Goal: Task Accomplishment & Management: Manage account settings

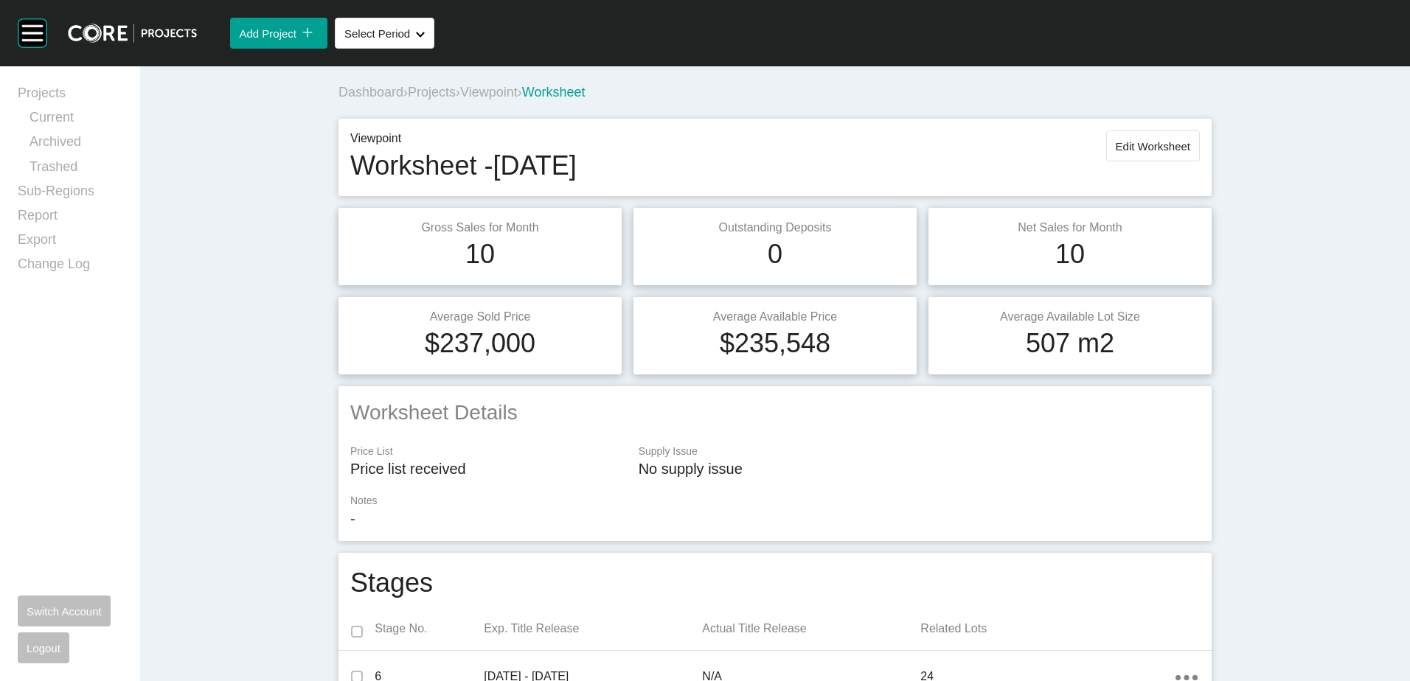
click at [504, 98] on span "Viewpoint" at bounding box center [489, 92] width 58 height 15
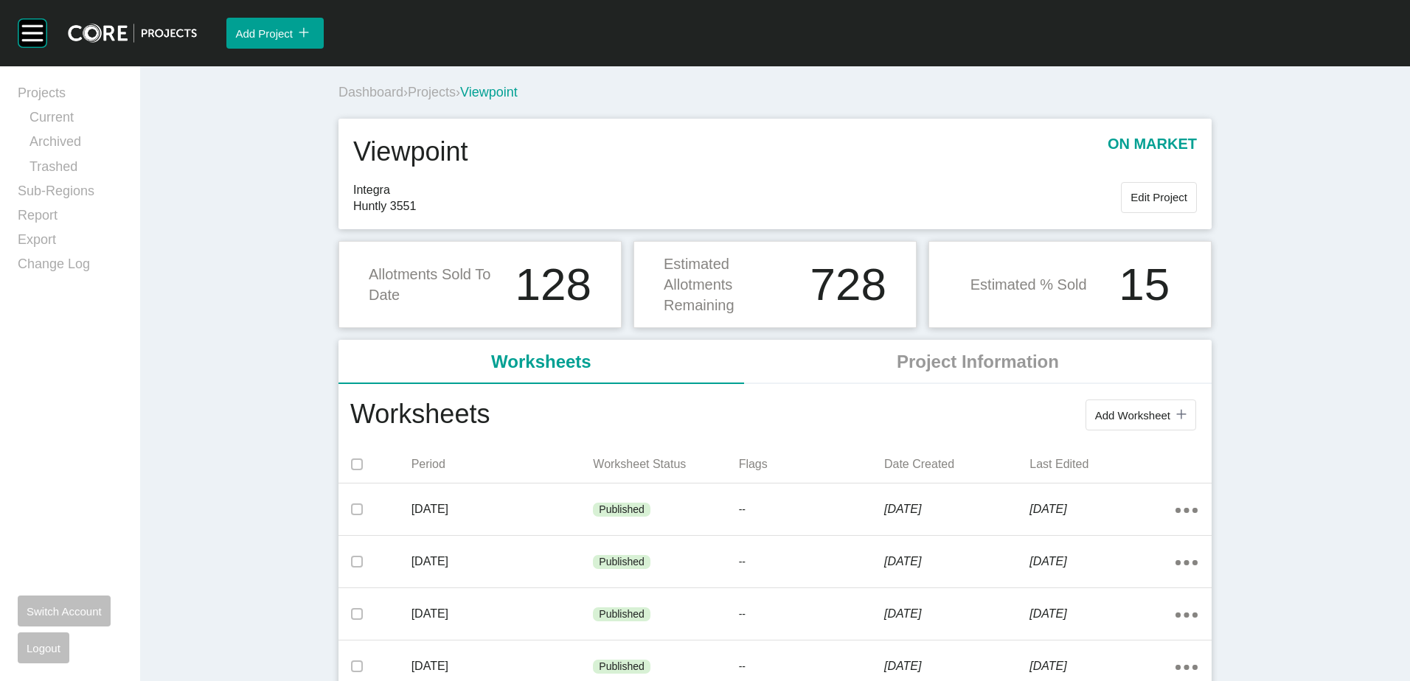
click at [443, 91] on span "Projects" at bounding box center [432, 92] width 48 height 15
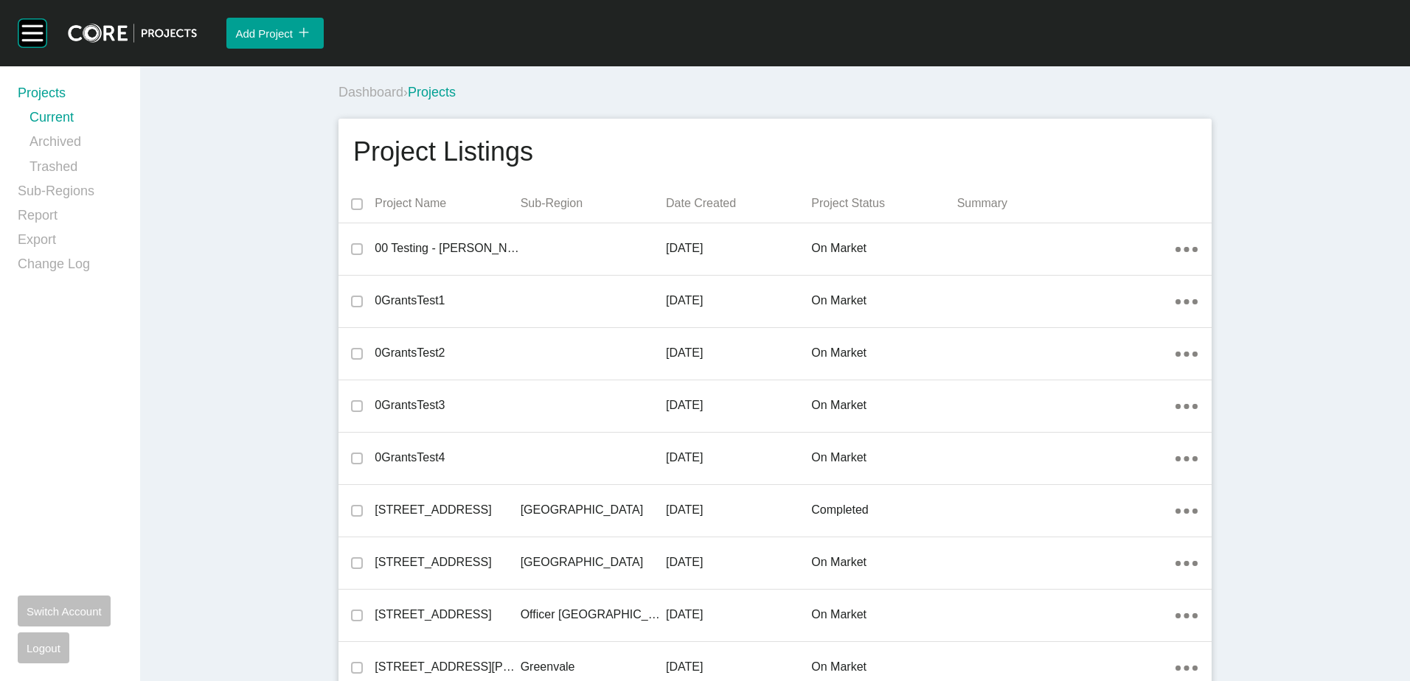
scroll to position [4463, 0]
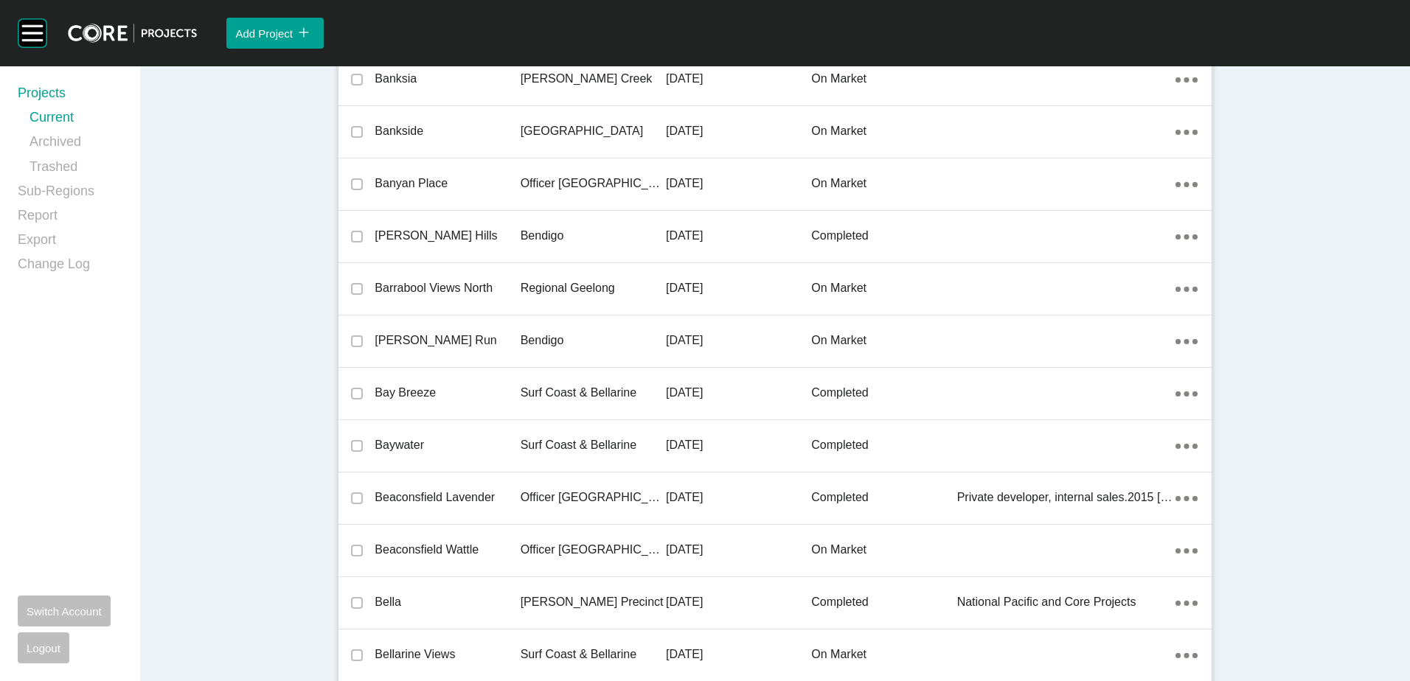
click at [545, 362] on div "Bendigo" at bounding box center [593, 341] width 145 height 46
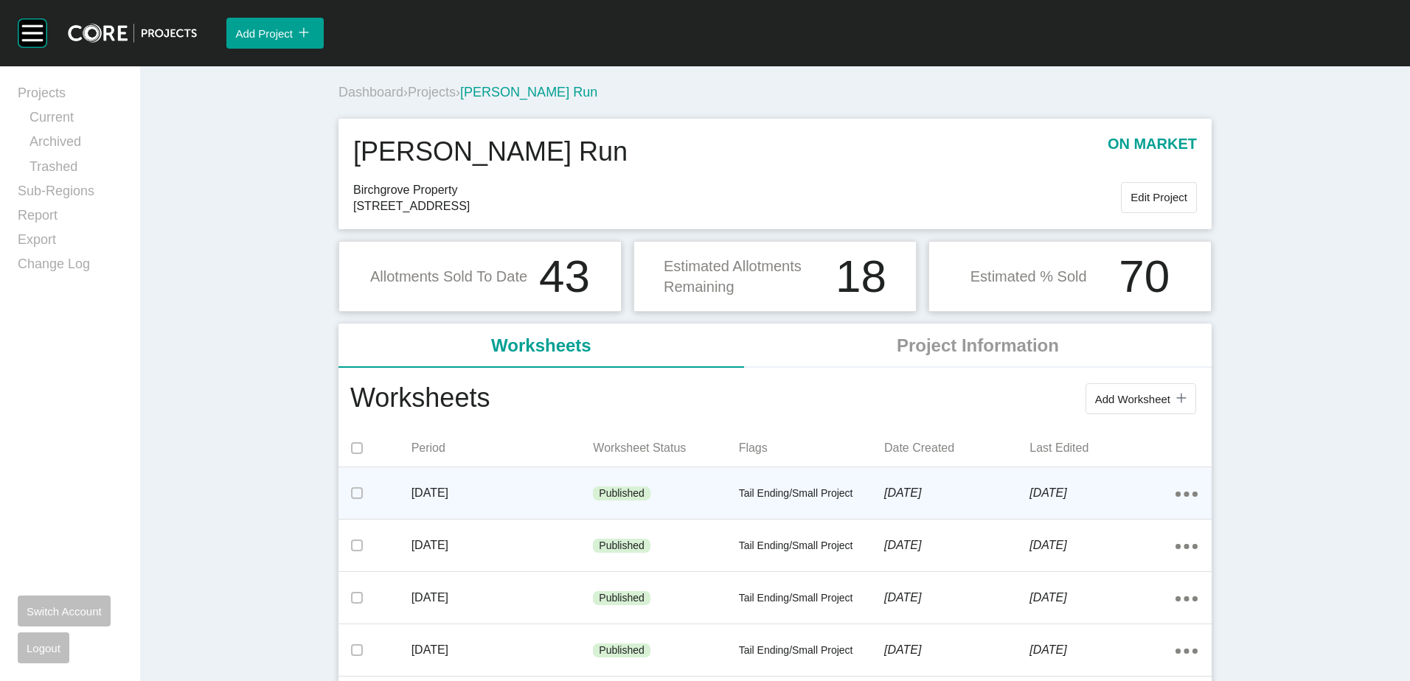
click at [554, 487] on p "[DATE]" at bounding box center [502, 493] width 182 height 16
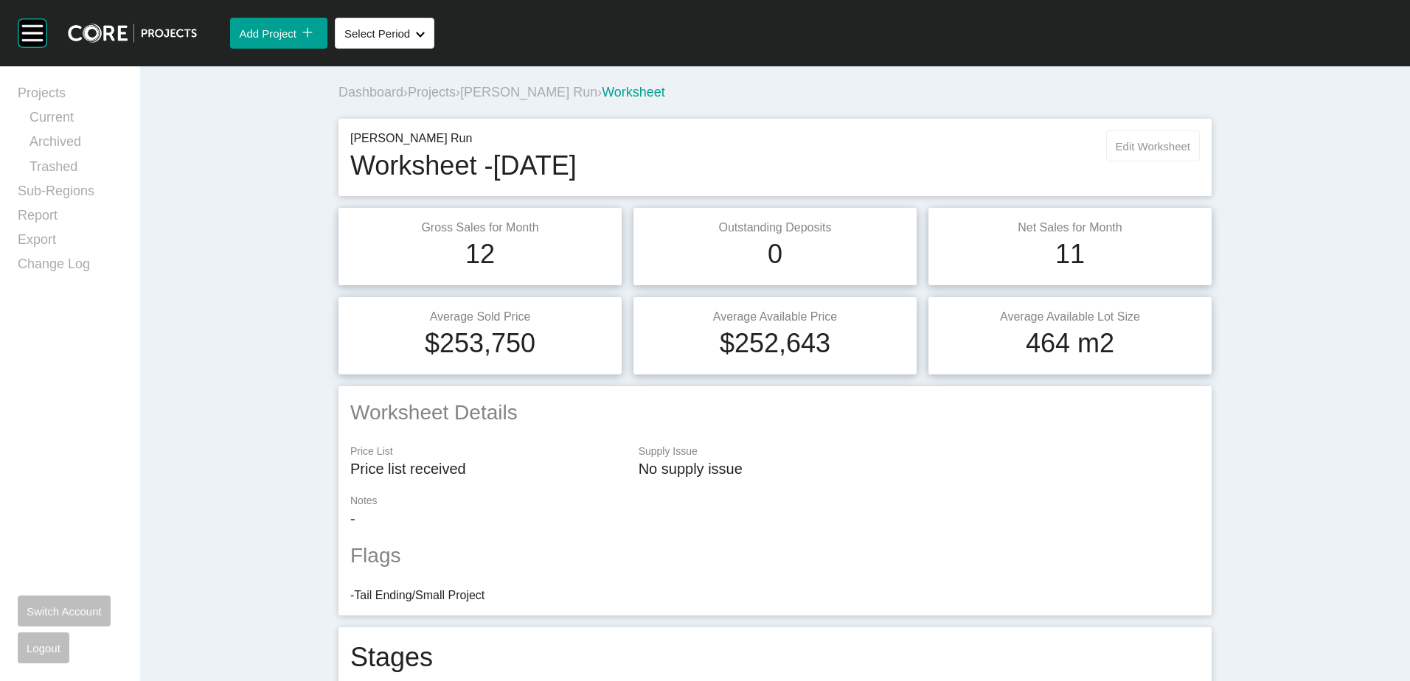
click at [1144, 153] on button "Edit Worksheet" at bounding box center [1153, 146] width 94 height 31
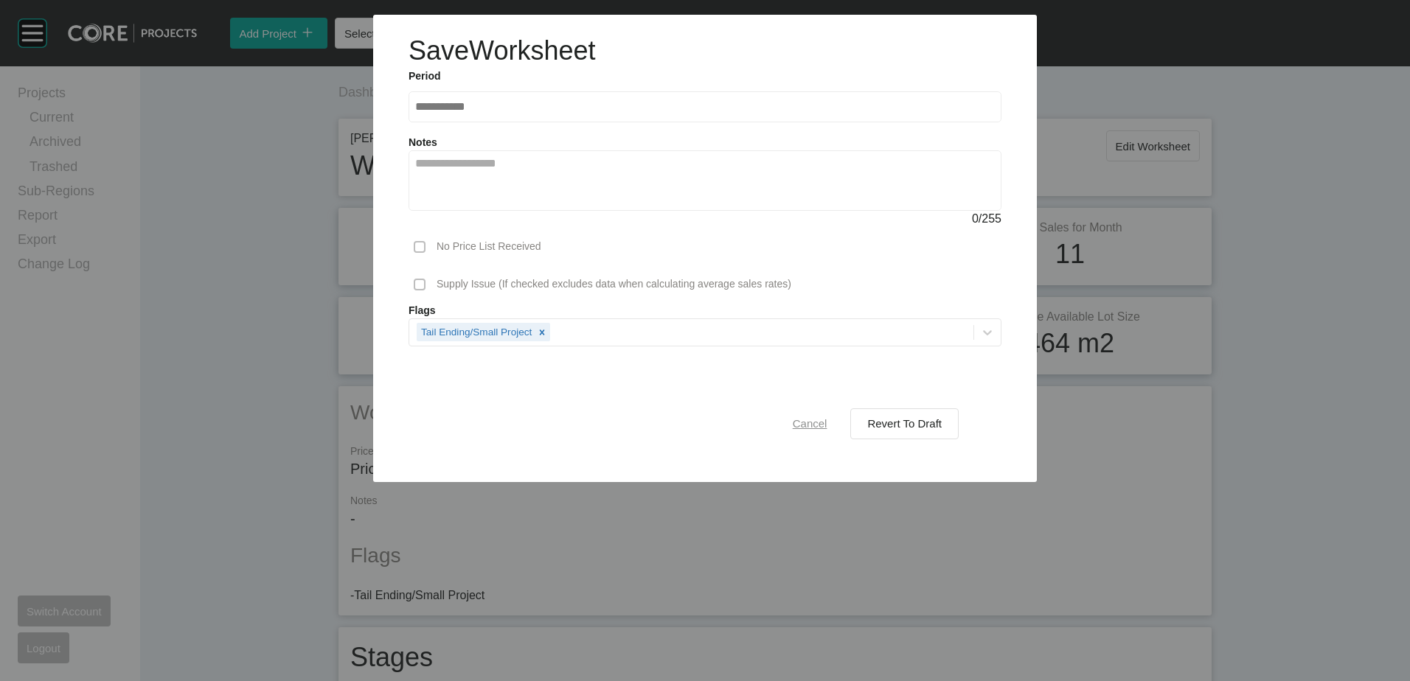
click at [807, 417] on span "Cancel" at bounding box center [810, 423] width 35 height 13
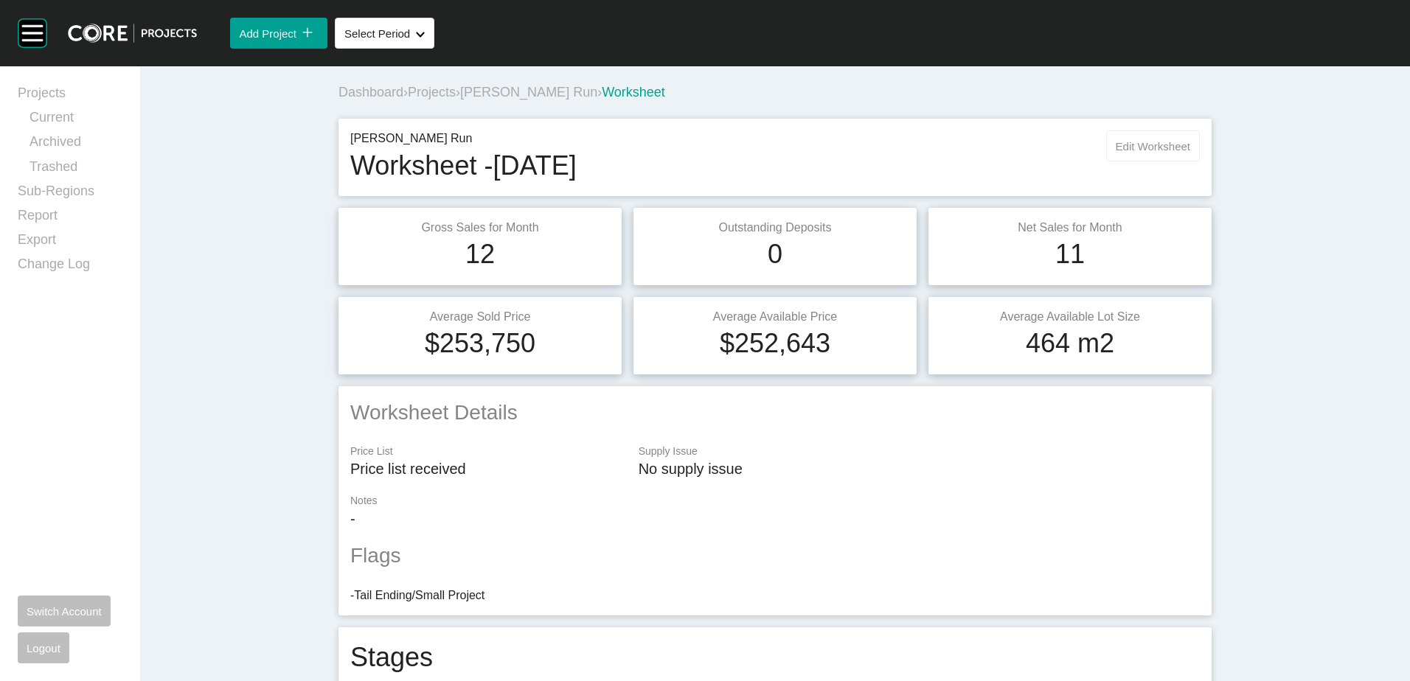
click at [1118, 159] on button "Edit Worksheet" at bounding box center [1153, 146] width 94 height 31
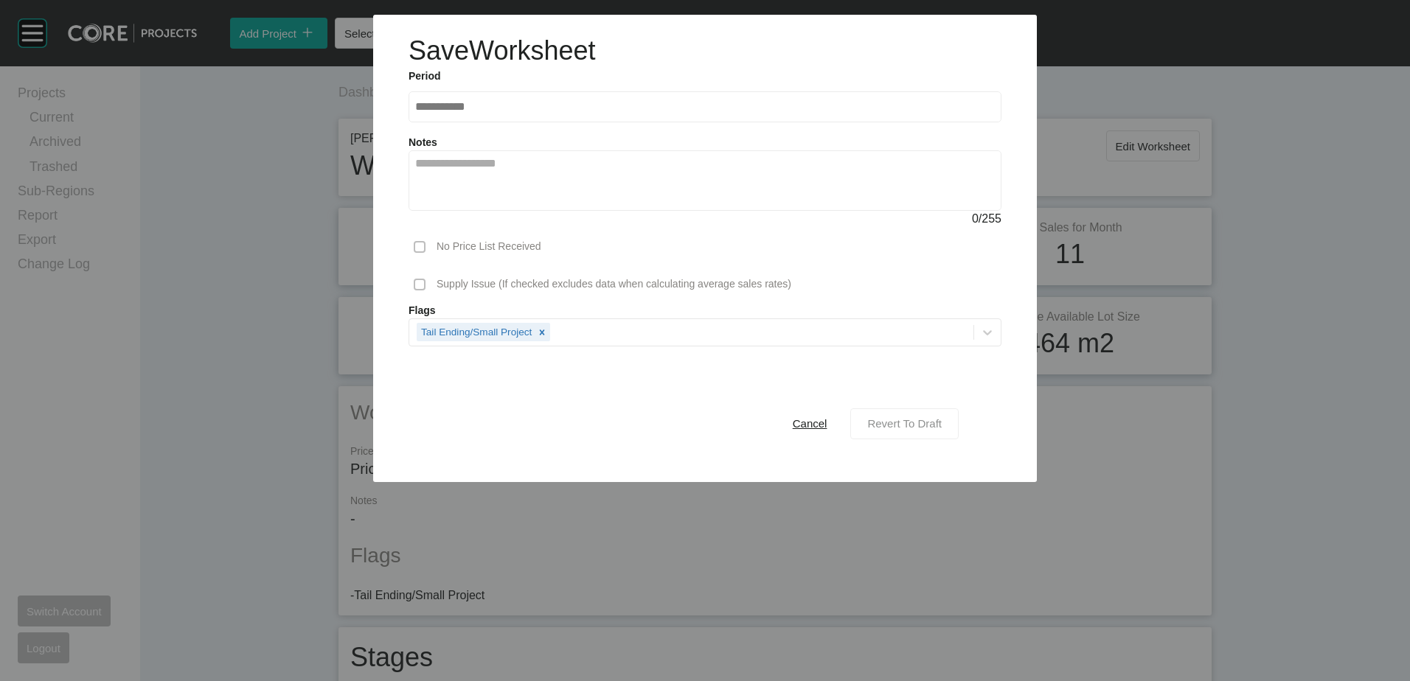
click at [901, 425] on span "Revert To Draft" at bounding box center [904, 423] width 74 height 13
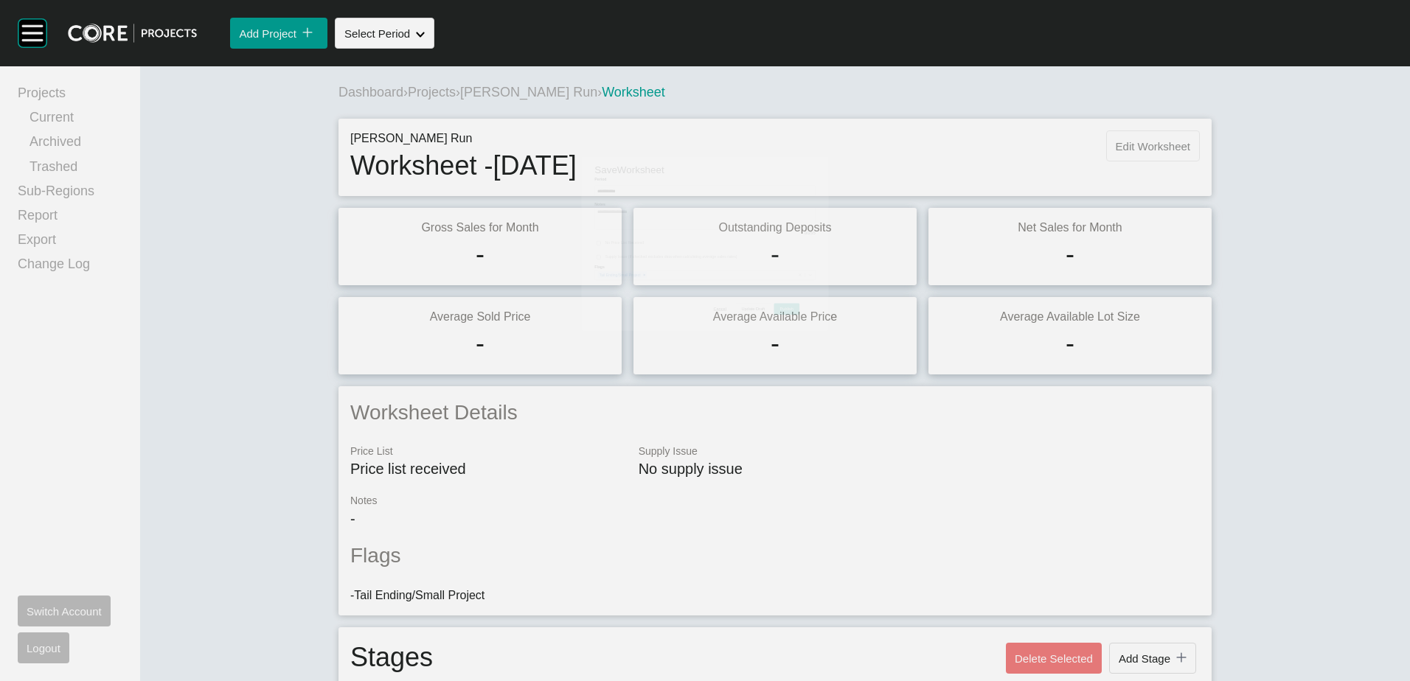
click at [1116, 136] on button "Edit Worksheet" at bounding box center [1153, 146] width 94 height 31
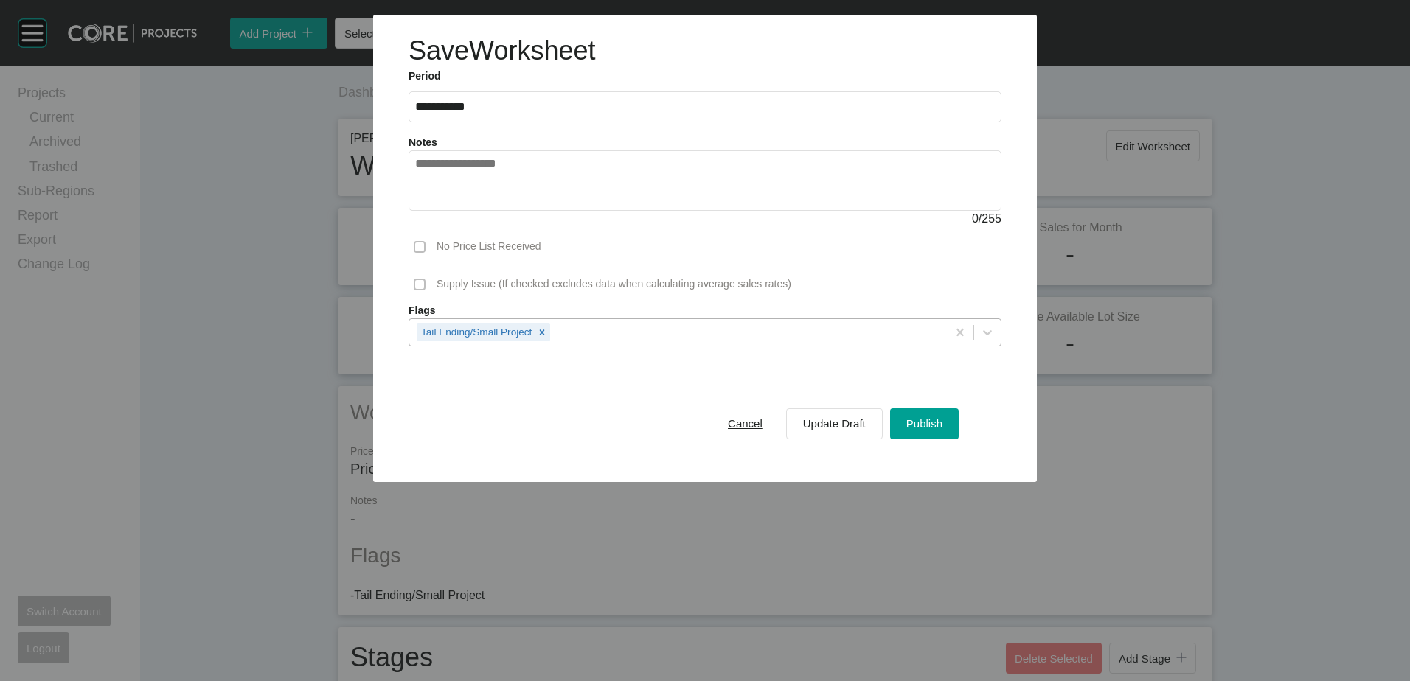
click at [597, 327] on div "Tail Ending/Small Project" at bounding box center [678, 331] width 538 height 25
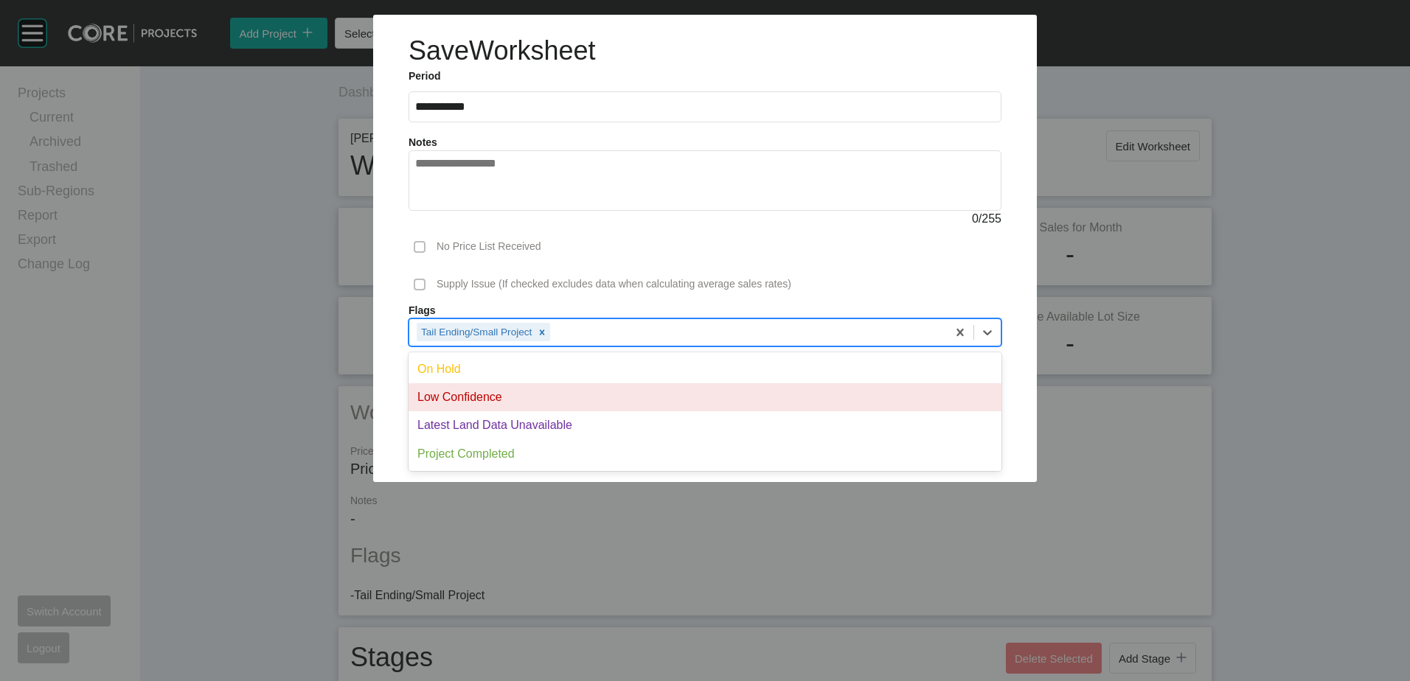
drag, startPoint x: 558, startPoint y: 390, endPoint x: 572, endPoint y: 390, distance: 14.0
click at [559, 390] on div "Low Confidence" at bounding box center [705, 397] width 593 height 28
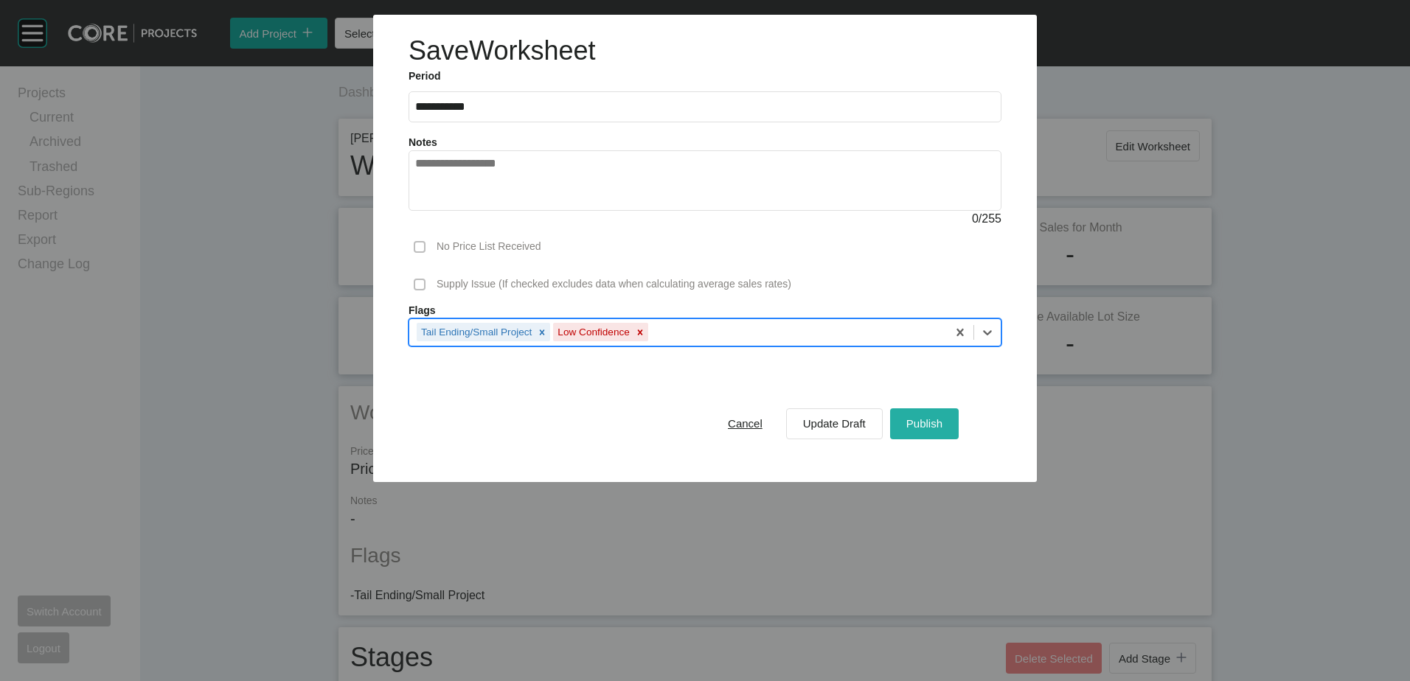
drag, startPoint x: 901, startPoint y: 416, endPoint x: 912, endPoint y: 416, distance: 11.1
click at [904, 416] on button "Publish" at bounding box center [924, 424] width 69 height 31
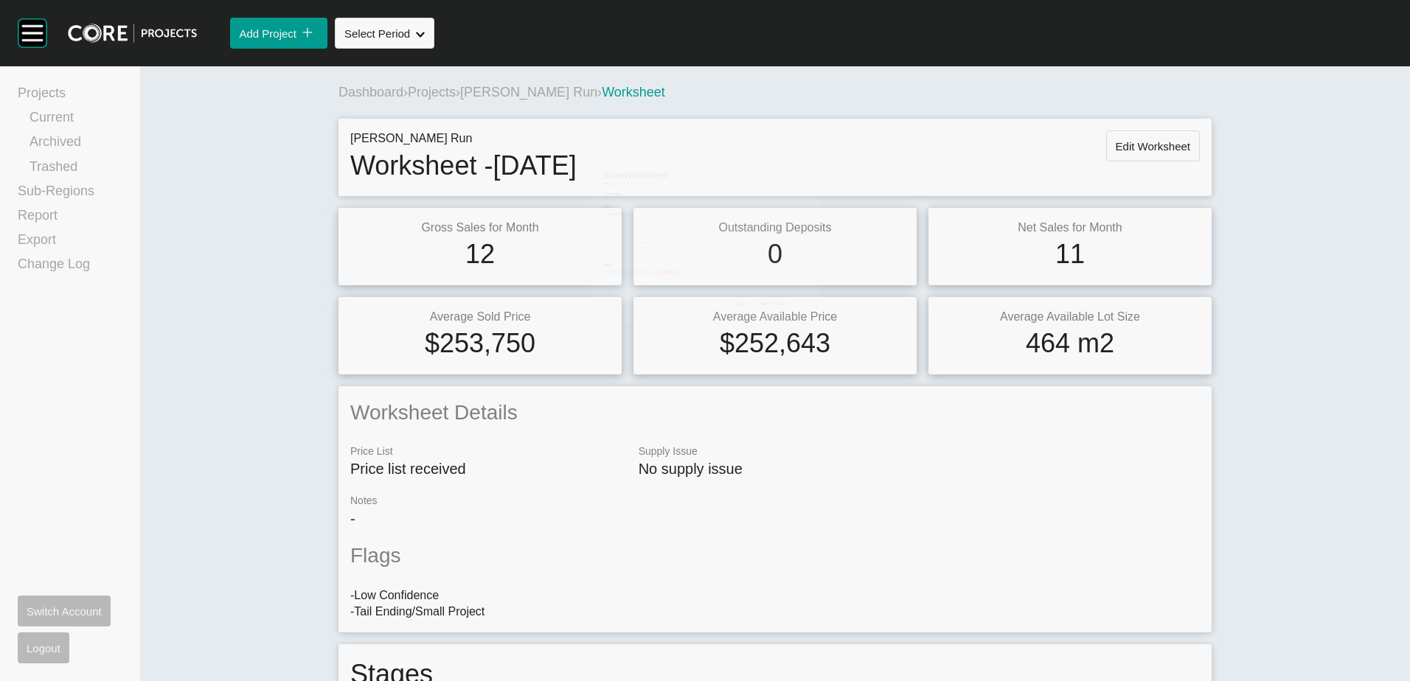
click at [444, 92] on span "Projects" at bounding box center [432, 92] width 48 height 15
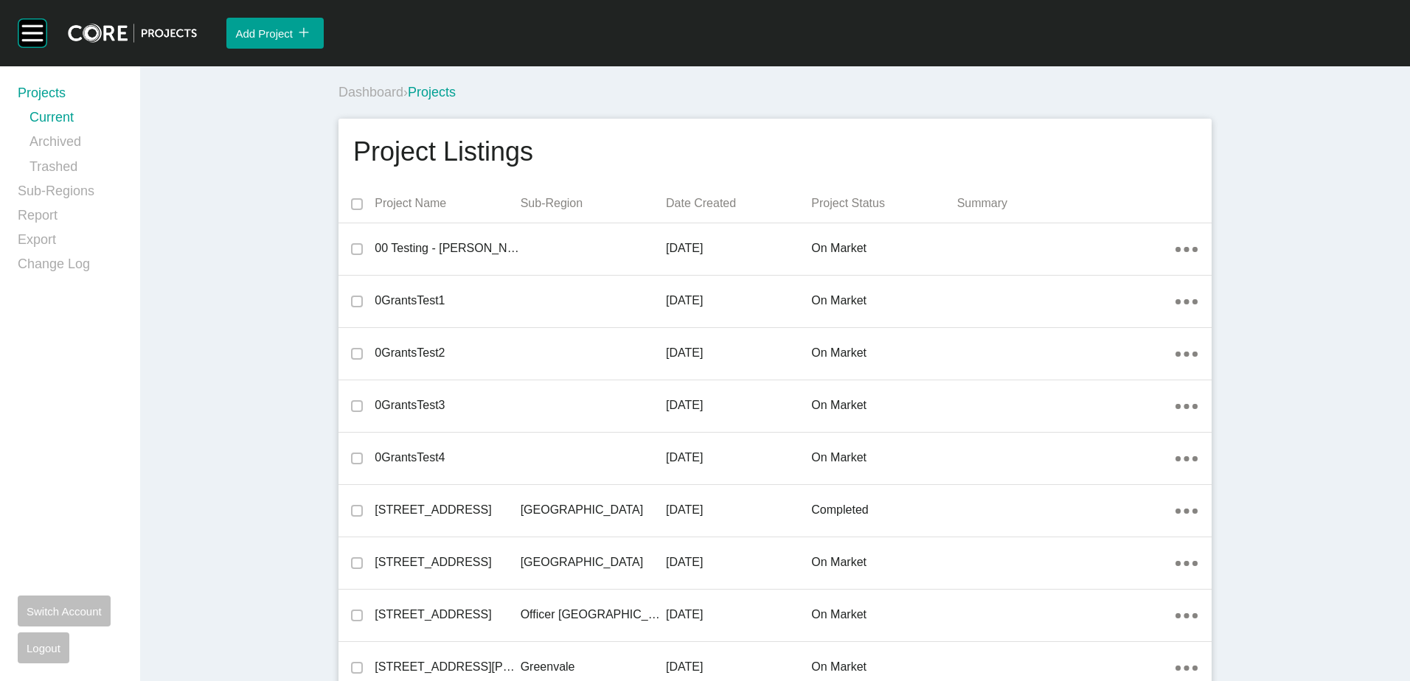
scroll to position [4463, 0]
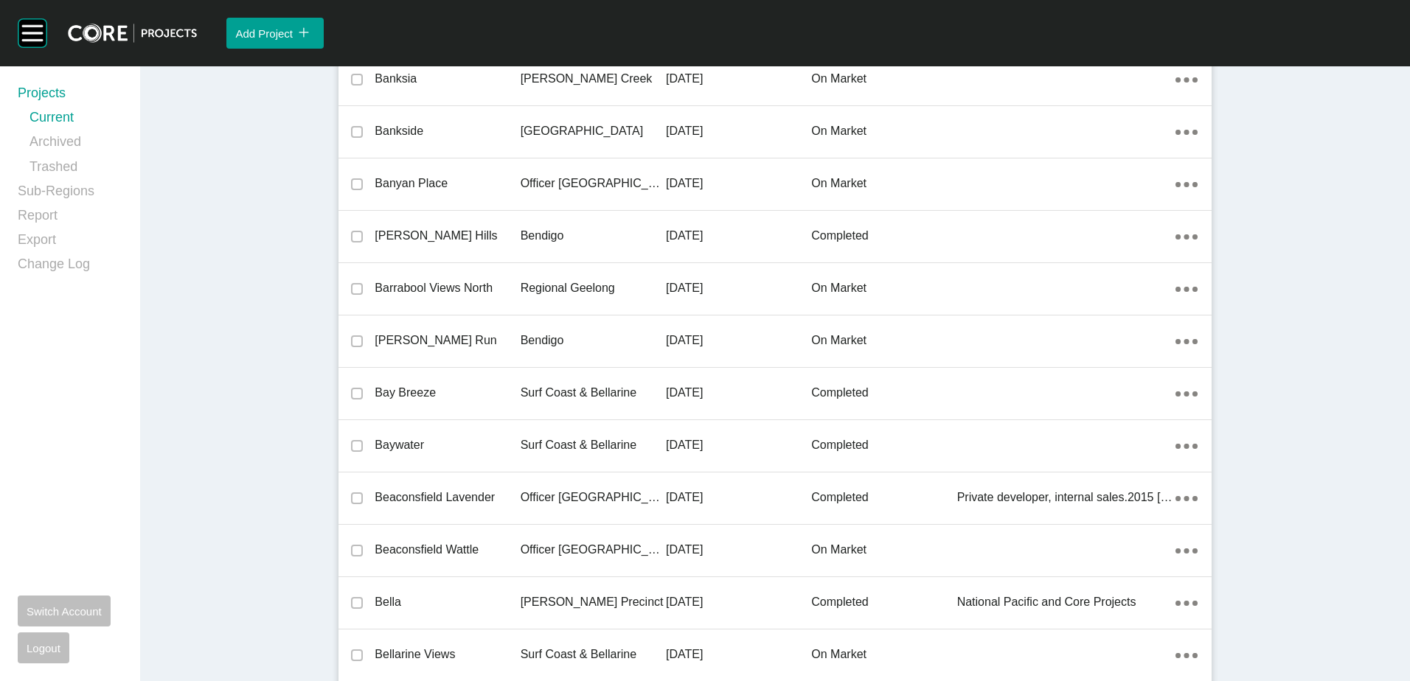
drag, startPoint x: 479, startPoint y: 348, endPoint x: 713, endPoint y: 343, distance: 233.8
click at [481, 348] on p "[PERSON_NAME] Run" at bounding box center [447, 341] width 145 height 16
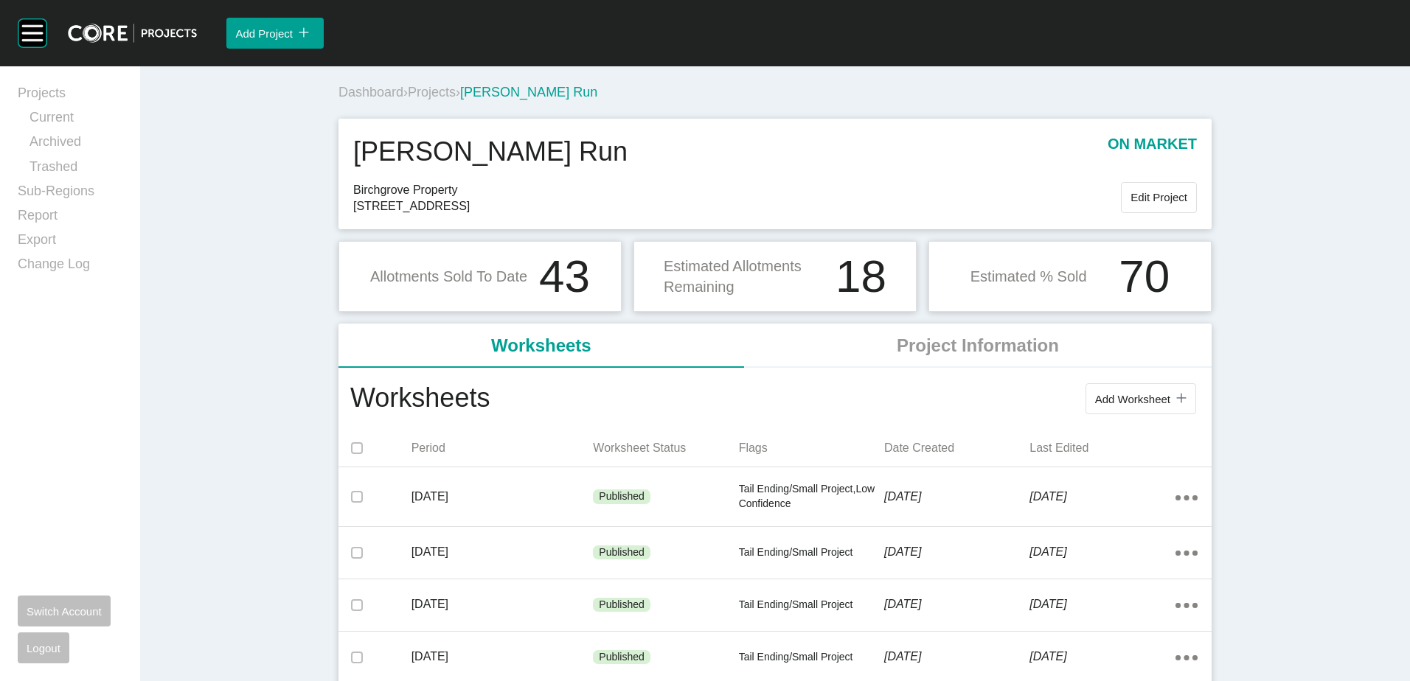
click at [1161, 200] on span "Edit Project" at bounding box center [1158, 197] width 57 height 13
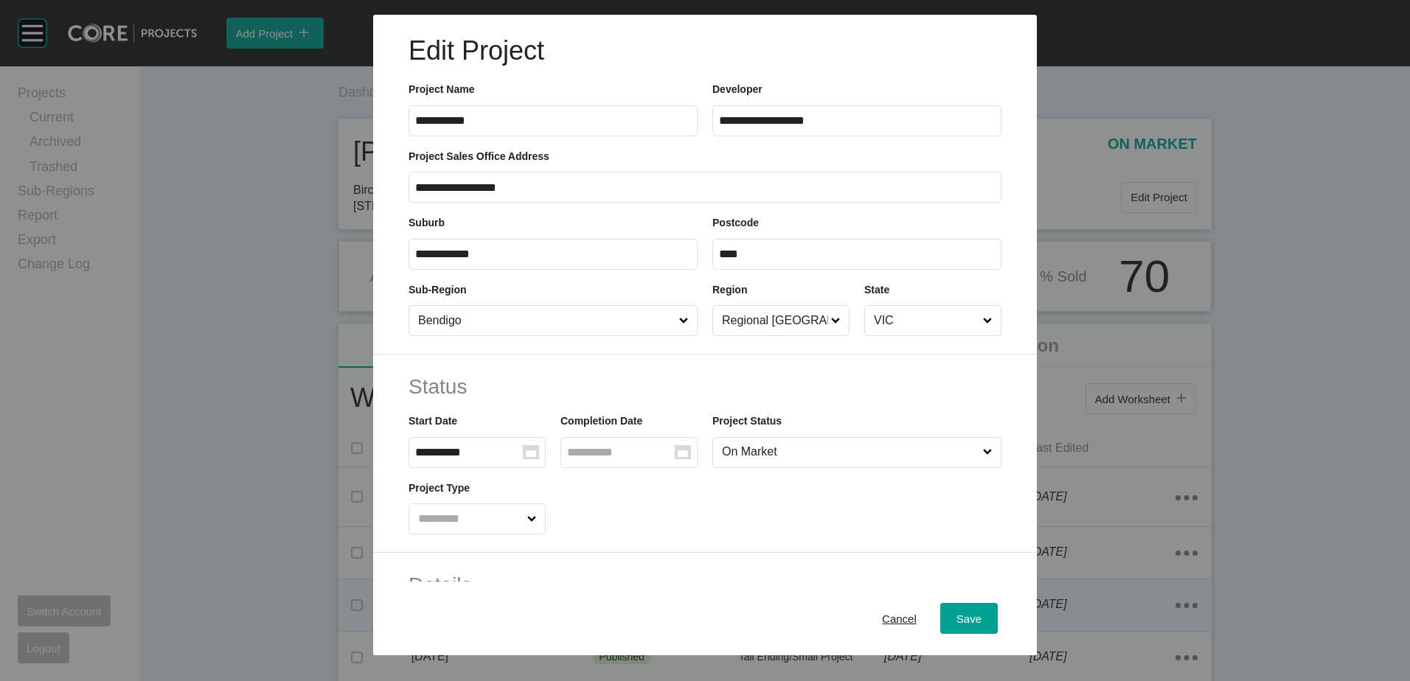
click at [886, 622] on span "Cancel" at bounding box center [899, 618] width 35 height 13
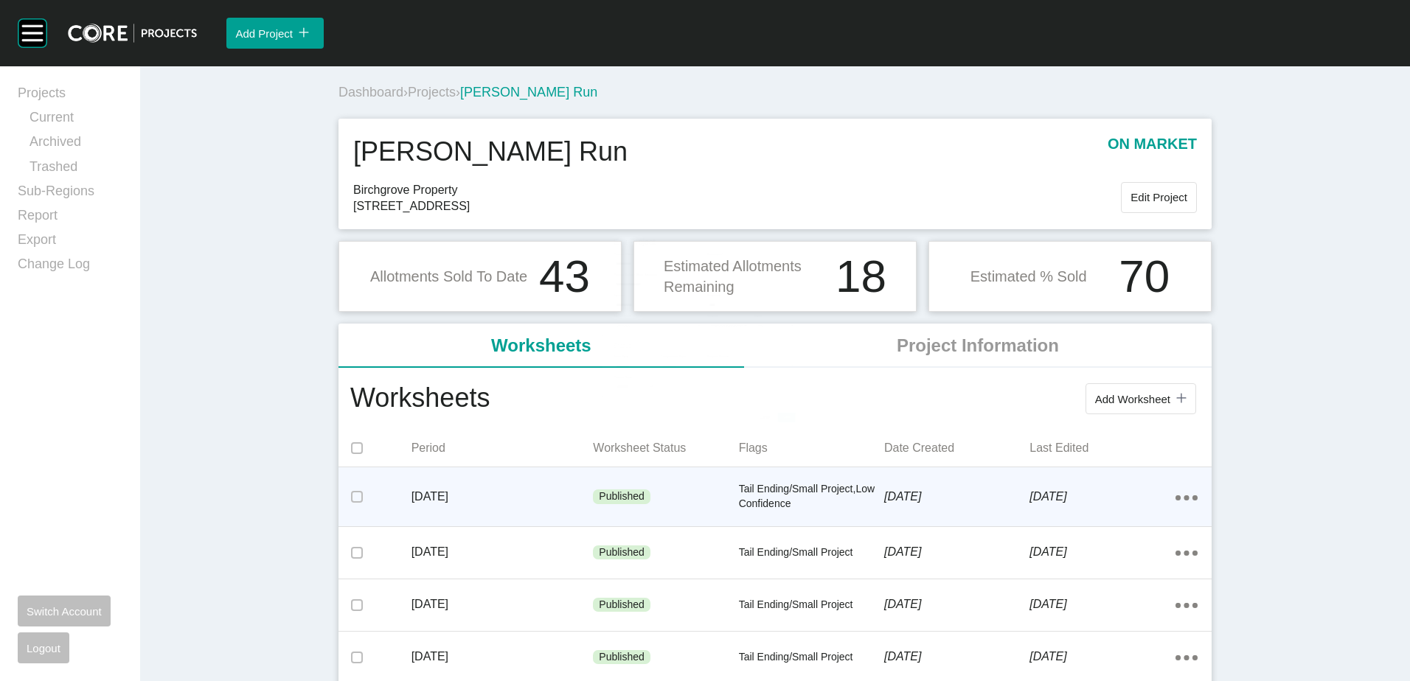
click at [852, 511] on div "Tail Ending/Small Project,Low Confidence" at bounding box center [811, 497] width 145 height 58
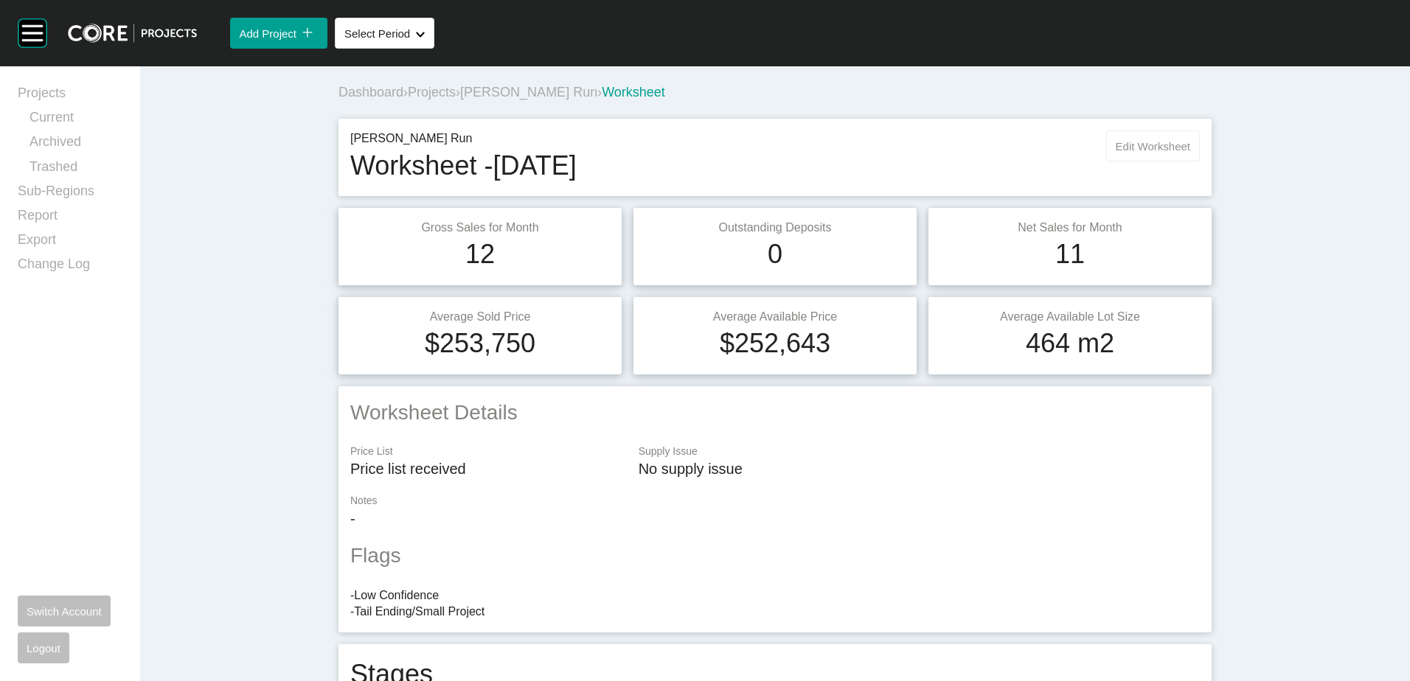
click at [1145, 150] on span "Edit Worksheet" at bounding box center [1153, 146] width 74 height 13
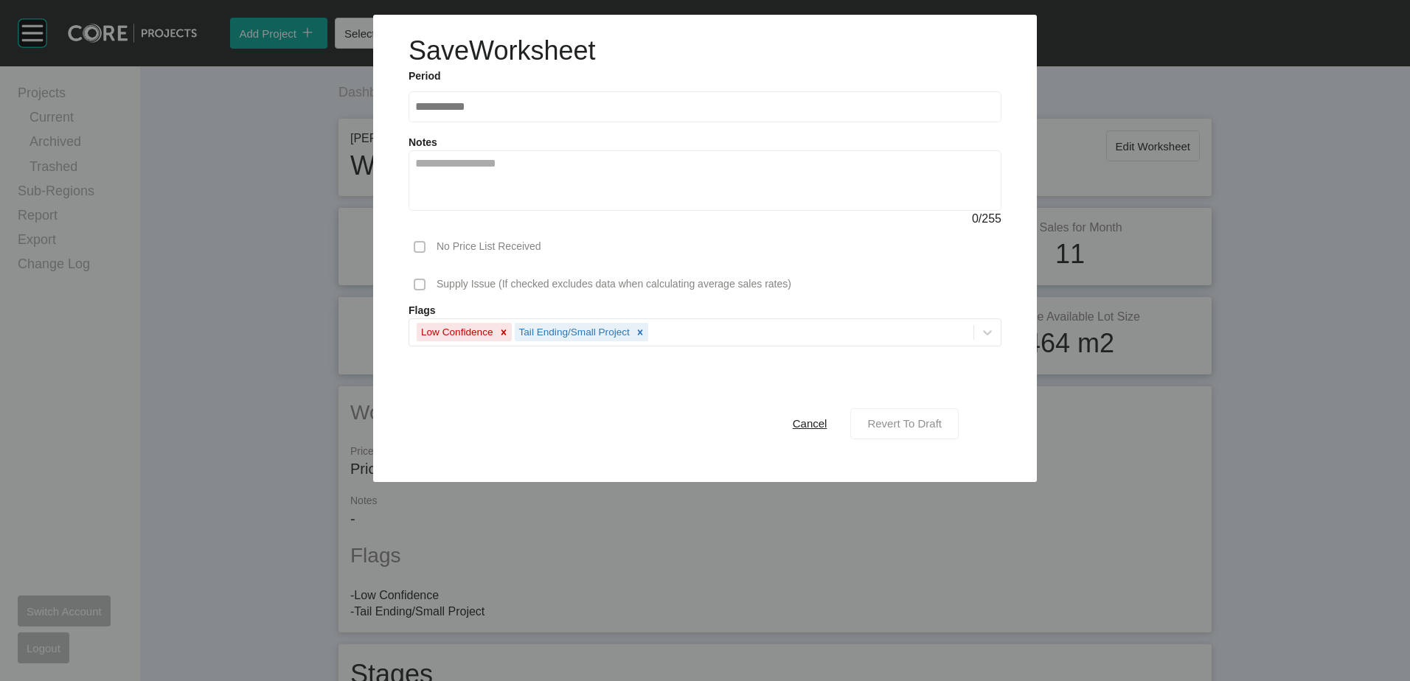
click at [892, 416] on div "Revert To Draft" at bounding box center [905, 424] width 82 height 20
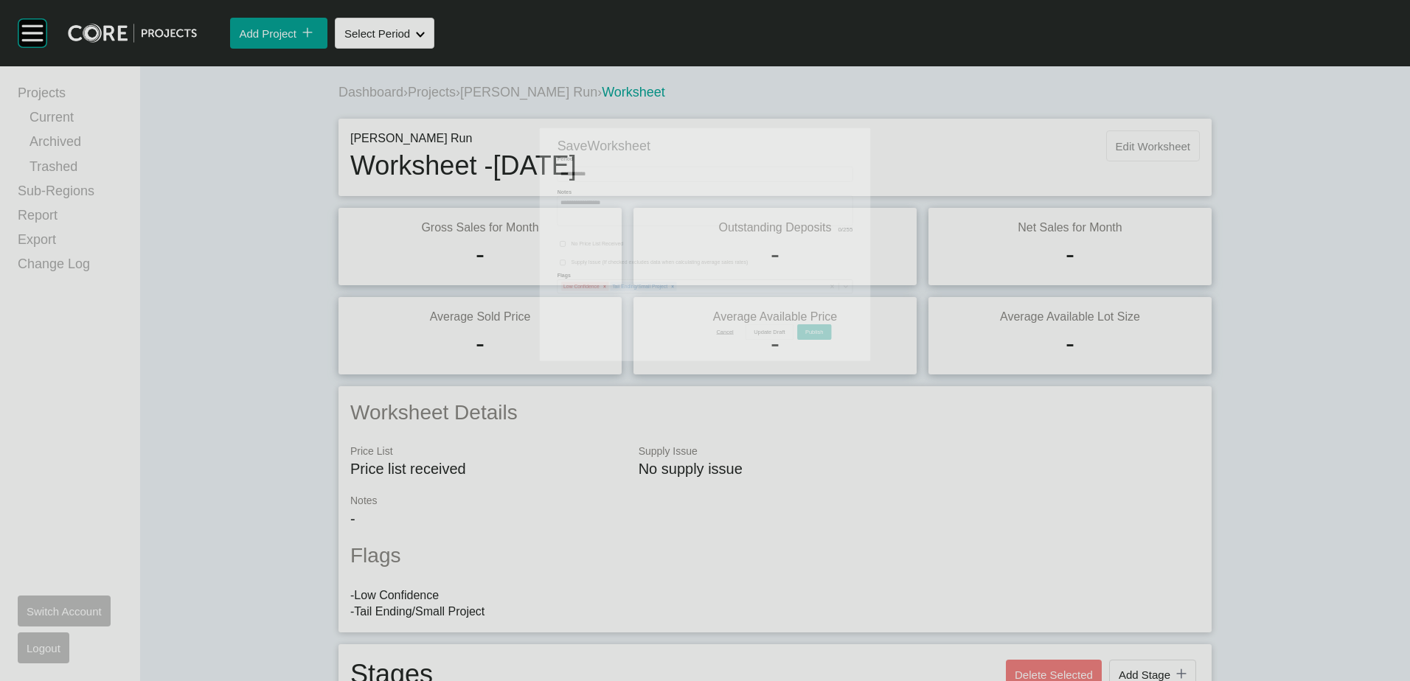
click at [1167, 140] on span "Edit Worksheet" at bounding box center [1153, 146] width 74 height 13
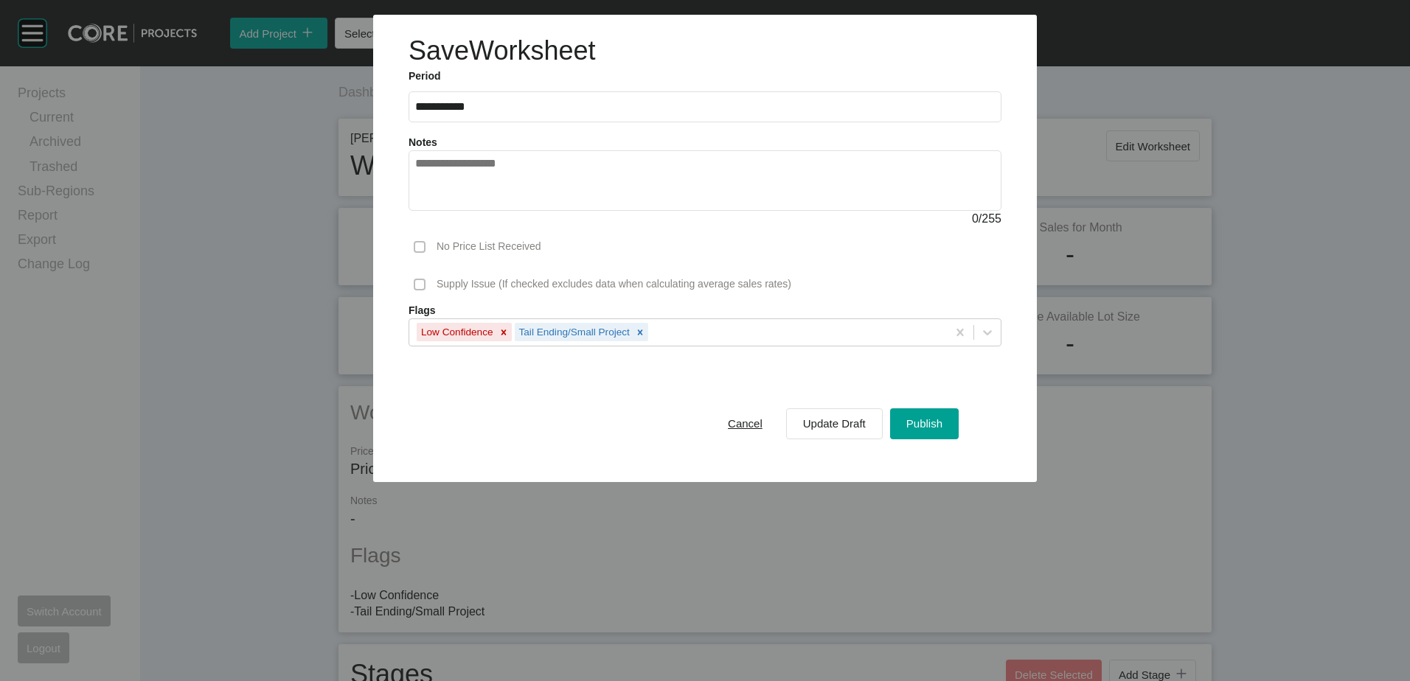
click at [501, 336] on icon at bounding box center [503, 332] width 10 height 10
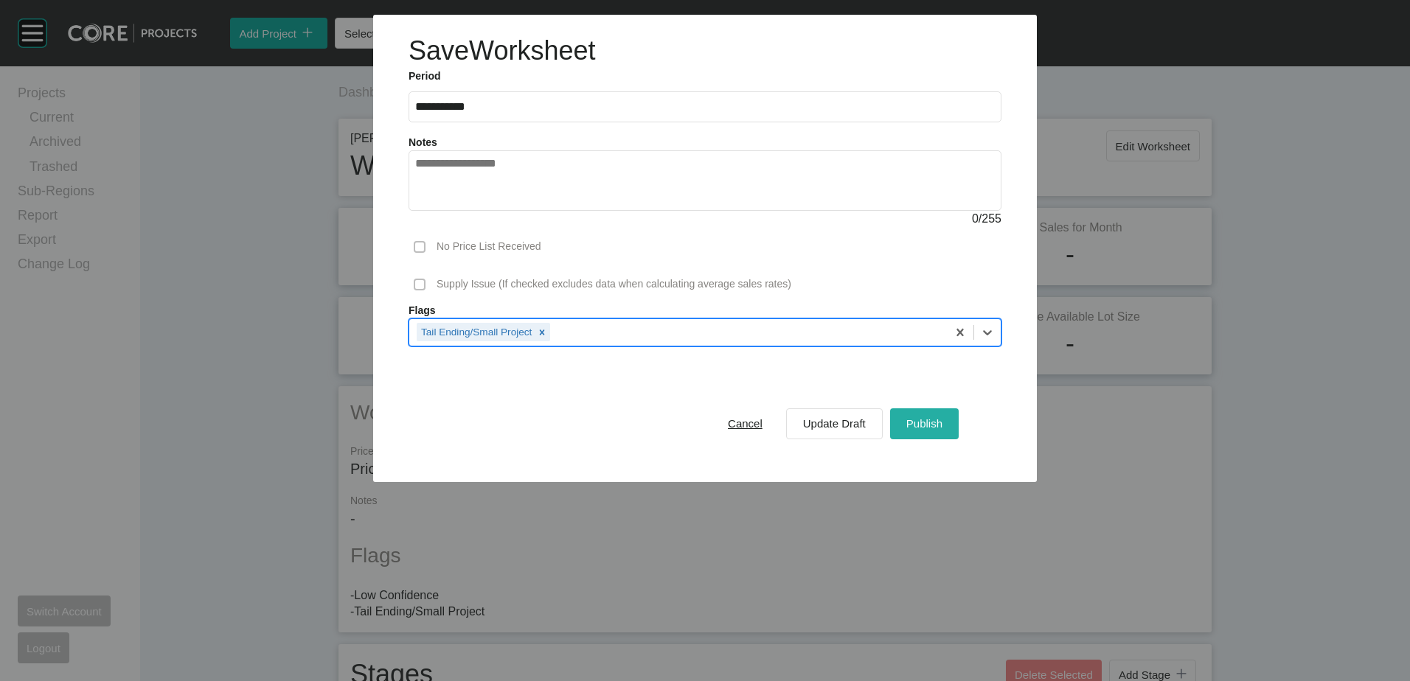
click at [925, 431] on div "Publish" at bounding box center [925, 424] width 44 height 20
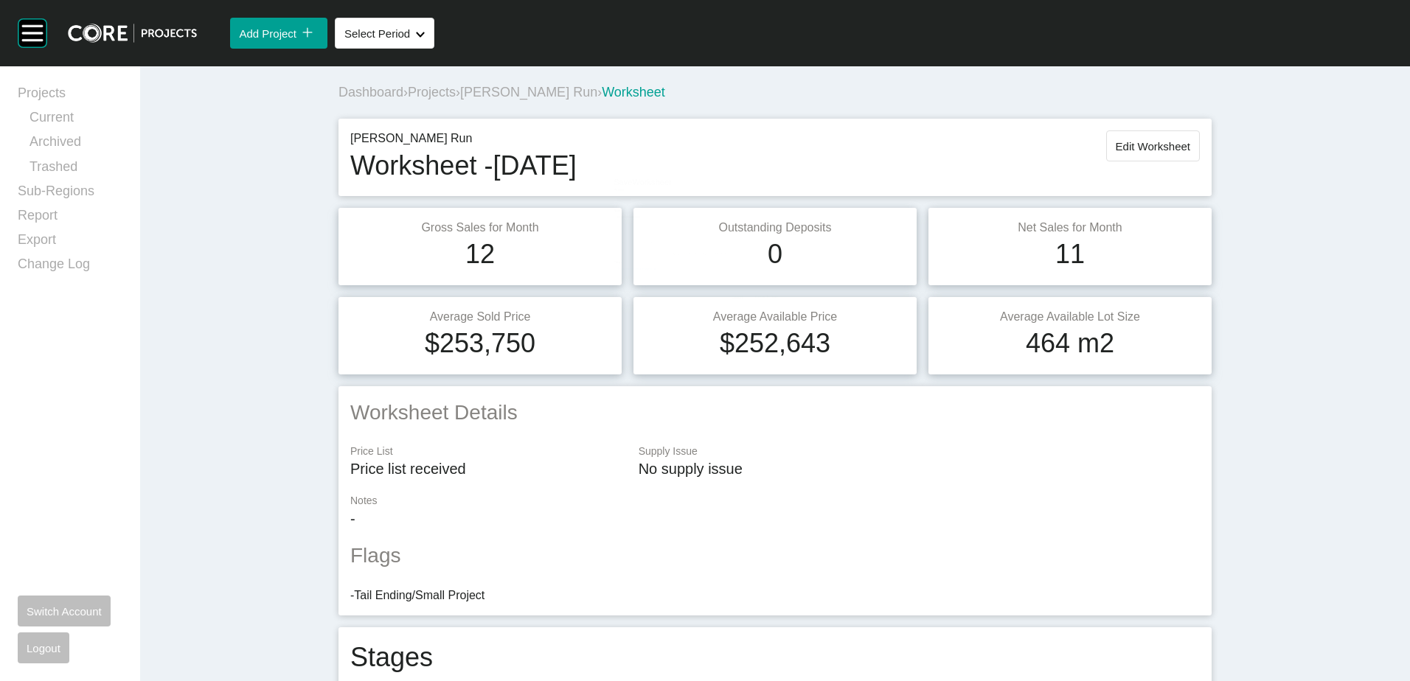
click at [437, 97] on span "Projects" at bounding box center [432, 92] width 48 height 15
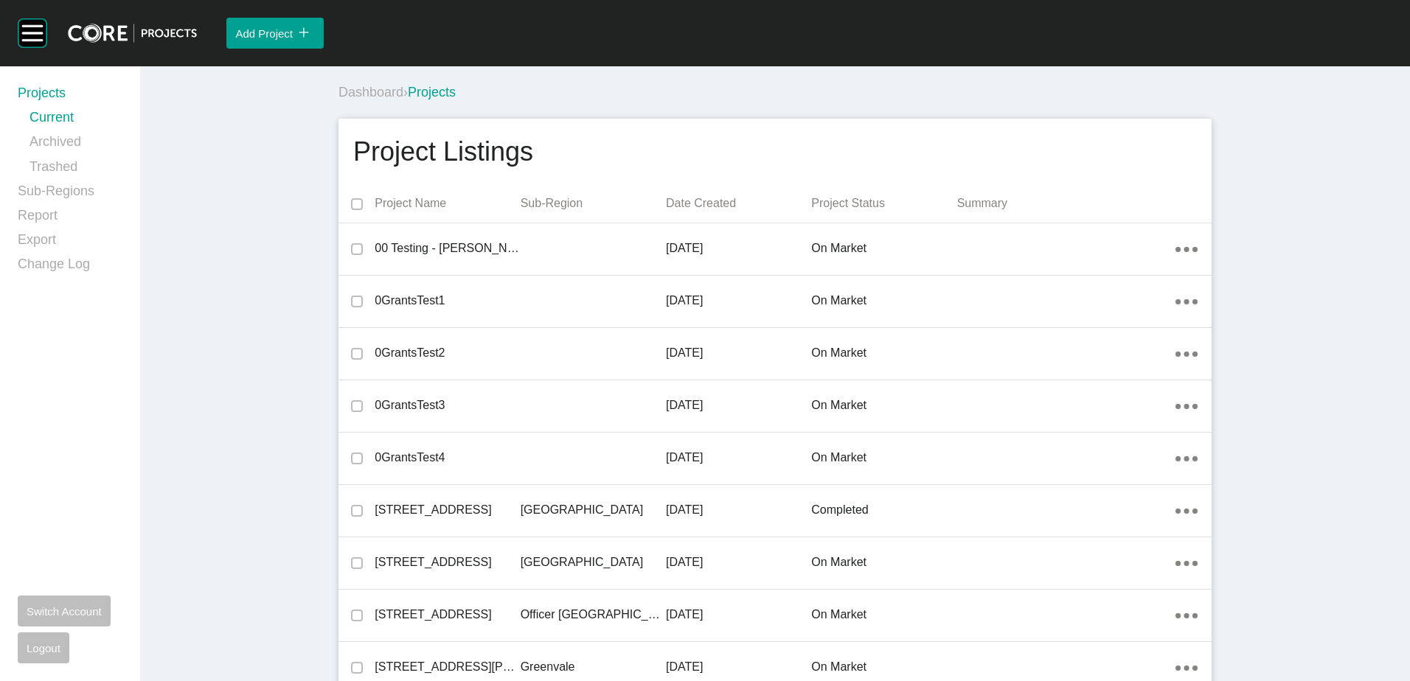
drag, startPoint x: 1327, startPoint y: 58, endPoint x: 1318, endPoint y: 55, distance: 9.3
click at [1327, 59] on div "Add Project icon/tick copy 11 Created with Sketch." at bounding box center [803, 33] width 1213 height 66
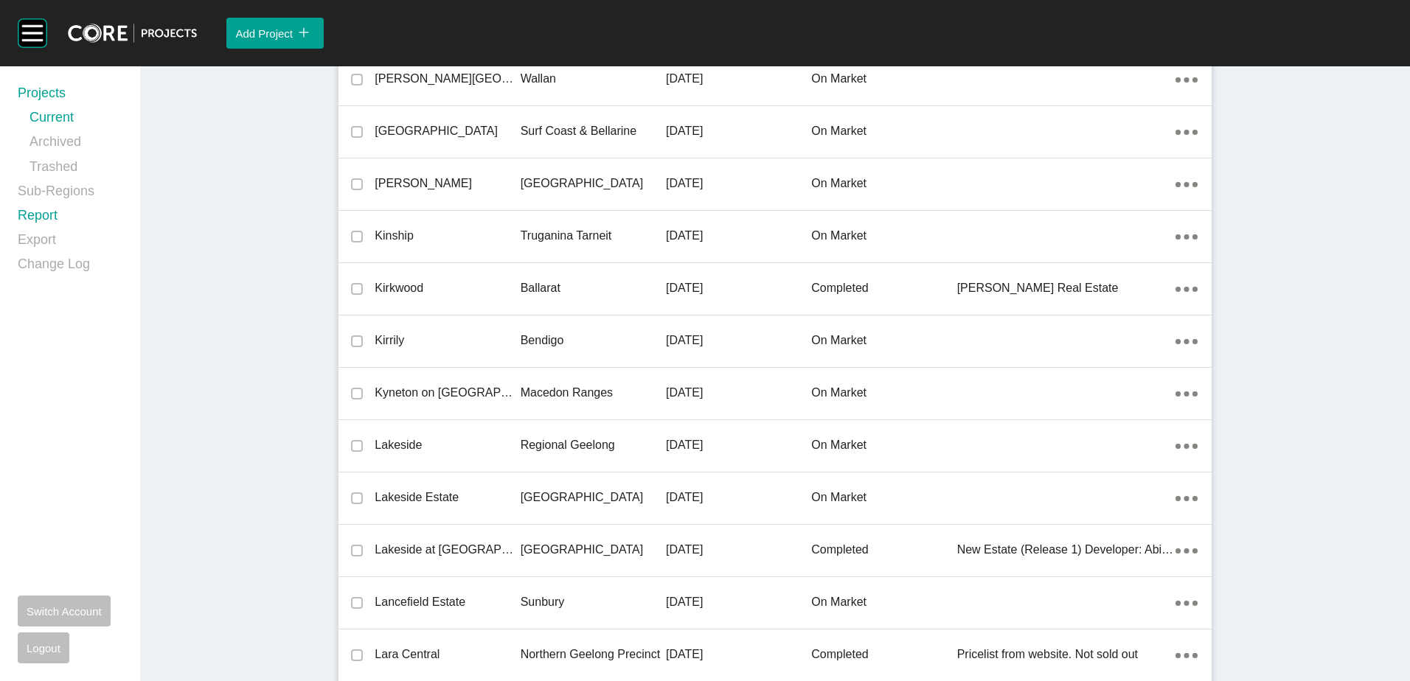
click at [618, 330] on div "Bendigo" at bounding box center [593, 341] width 145 height 46
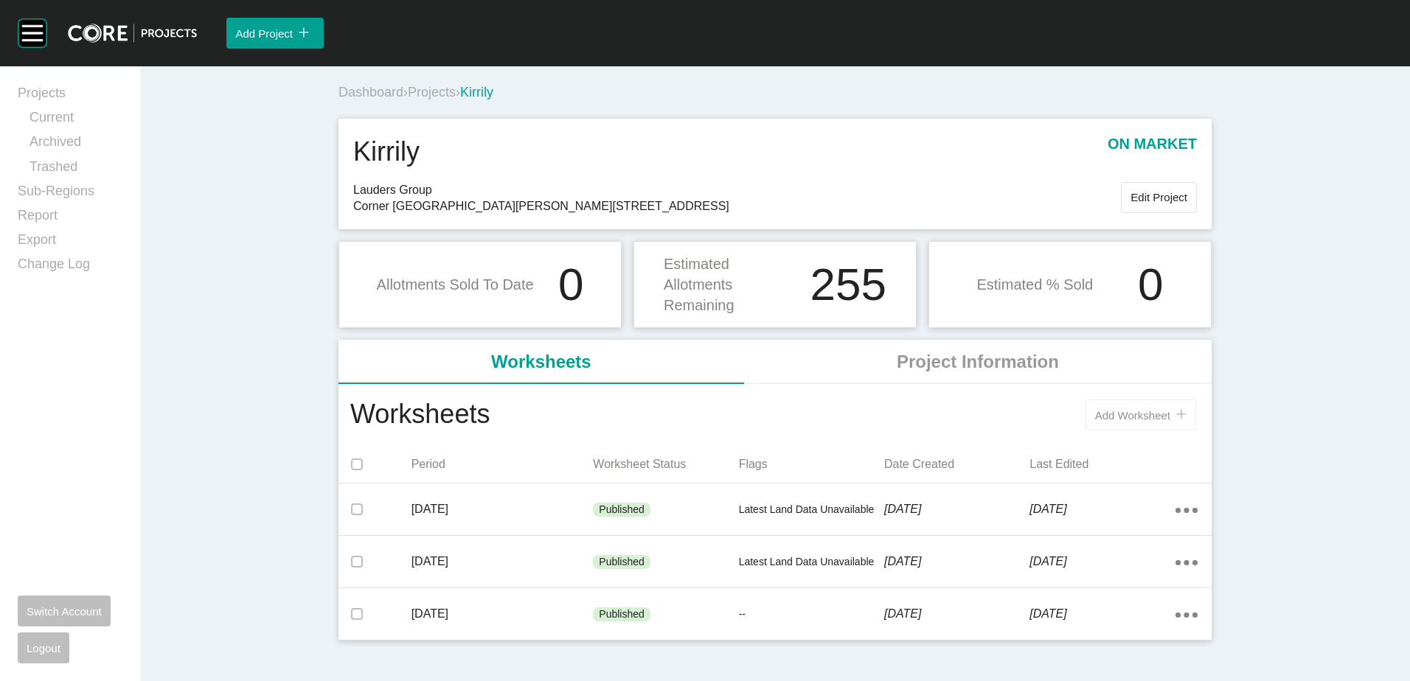
click at [1156, 426] on button "Add Worksheet icon/tick copy 11 Created with Sketch." at bounding box center [1140, 415] width 111 height 31
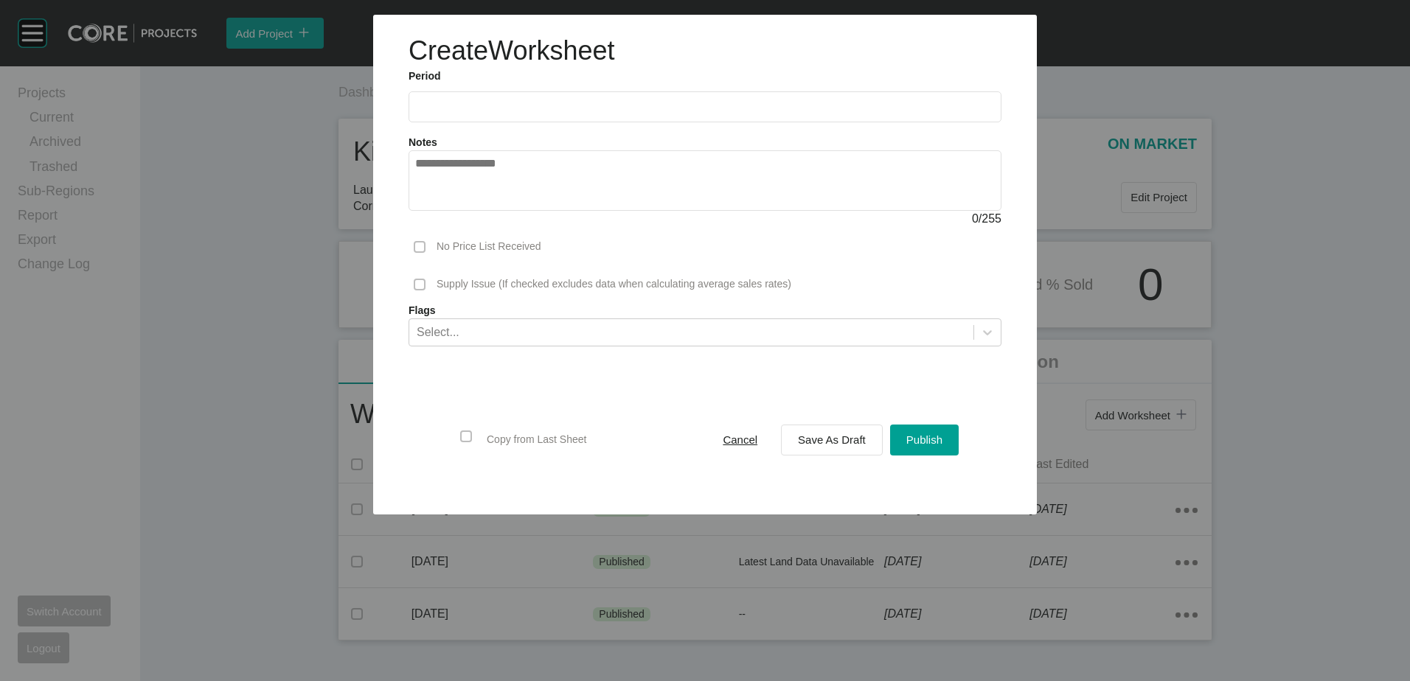
click at [510, 128] on div "Notes 0 / 255" at bounding box center [705, 174] width 608 height 105
click at [500, 111] on input "text" at bounding box center [705, 106] width 580 height 13
click at [489, 217] on li "Aug" at bounding box center [486, 214] width 49 height 25
type input "**********"
click at [827, 430] on button "Save As Draft" at bounding box center [832, 440] width 102 height 31
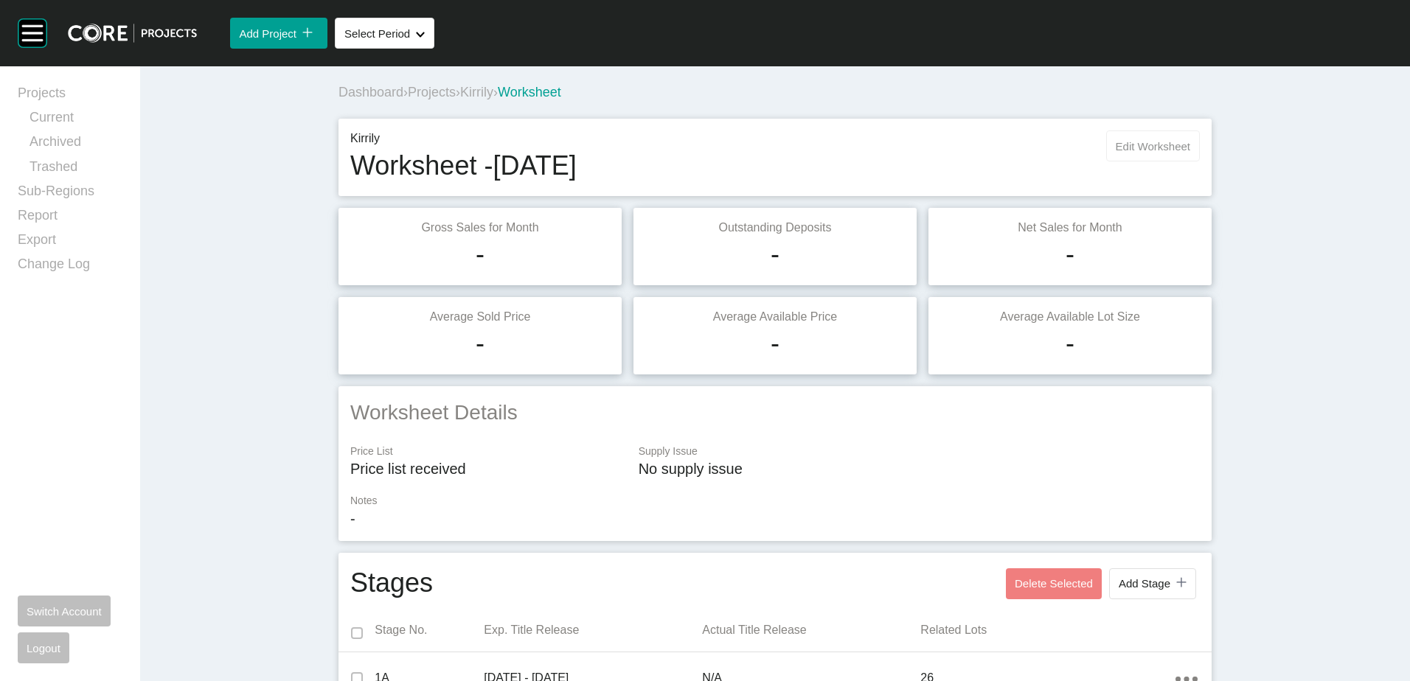
click at [1144, 147] on span "Edit Worksheet" at bounding box center [1153, 146] width 74 height 13
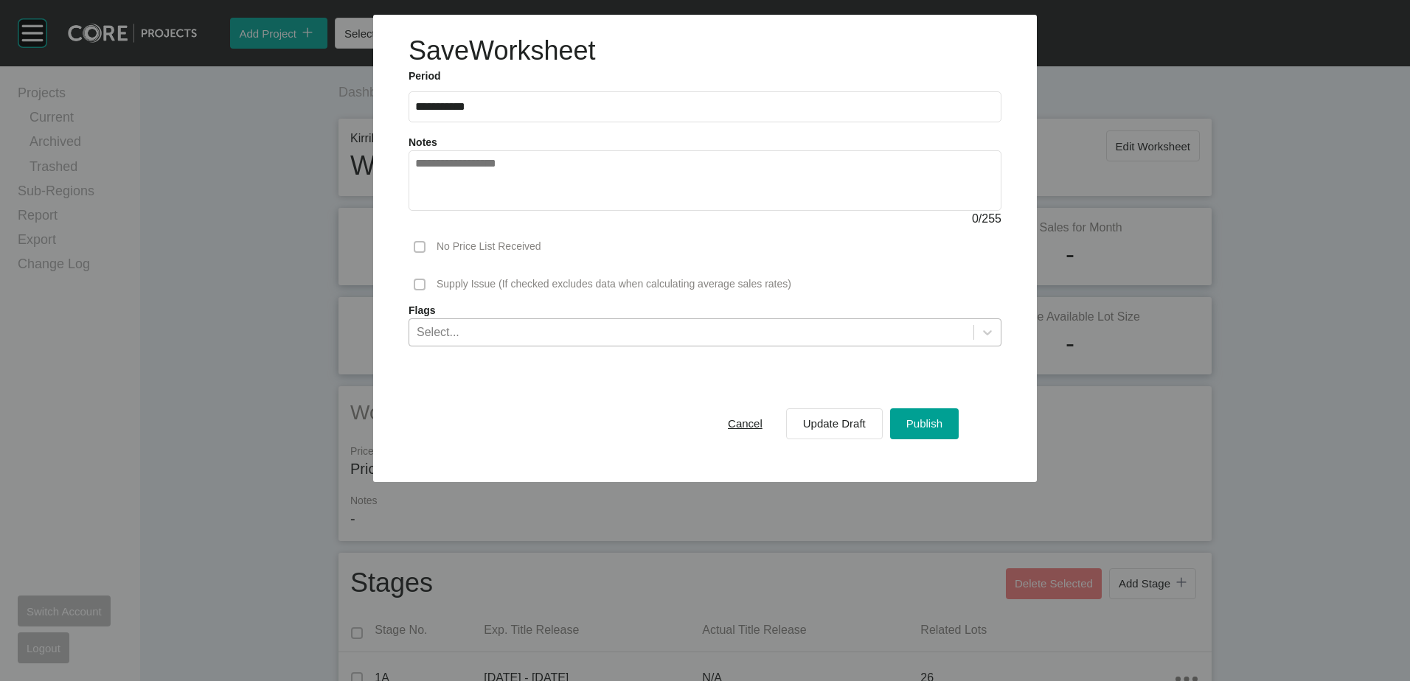
click at [453, 329] on div "Select..." at bounding box center [438, 332] width 43 height 16
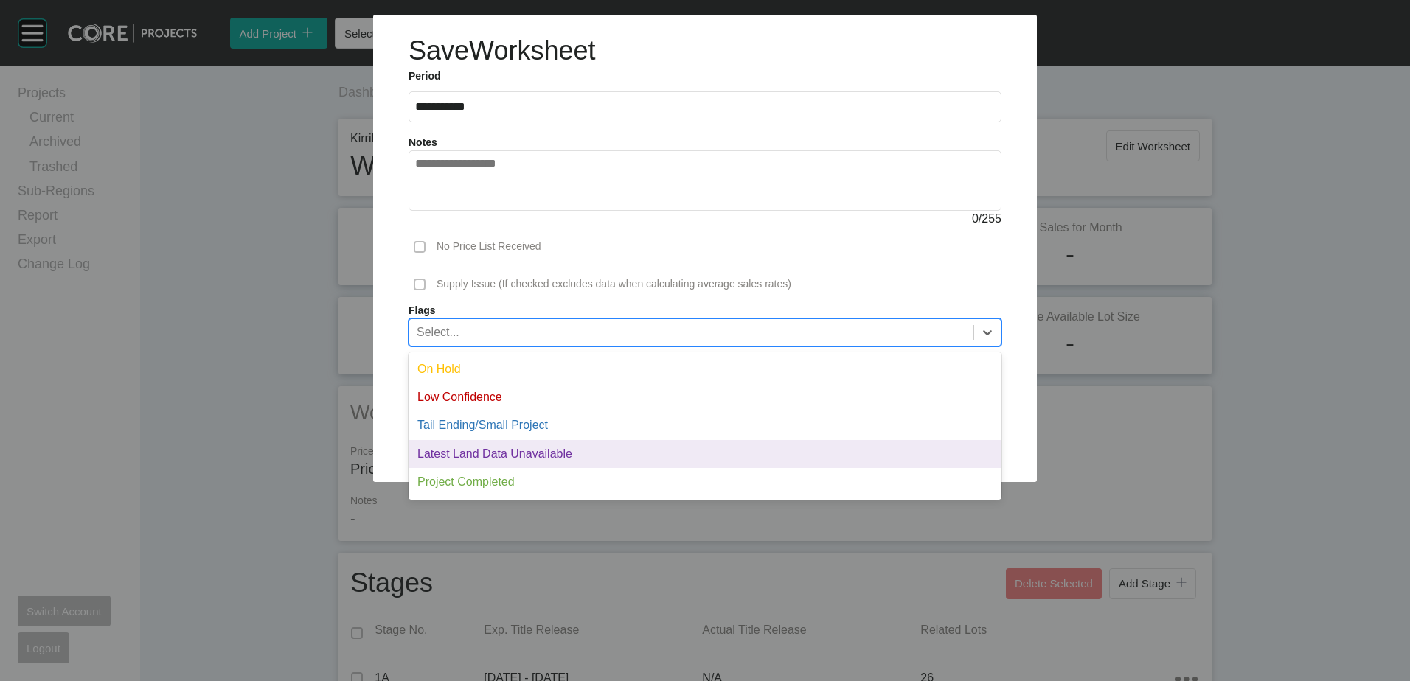
drag, startPoint x: 479, startPoint y: 459, endPoint x: 615, endPoint y: 452, distance: 135.9
click at [487, 459] on div "Latest Land Data Unavailable" at bounding box center [705, 454] width 593 height 28
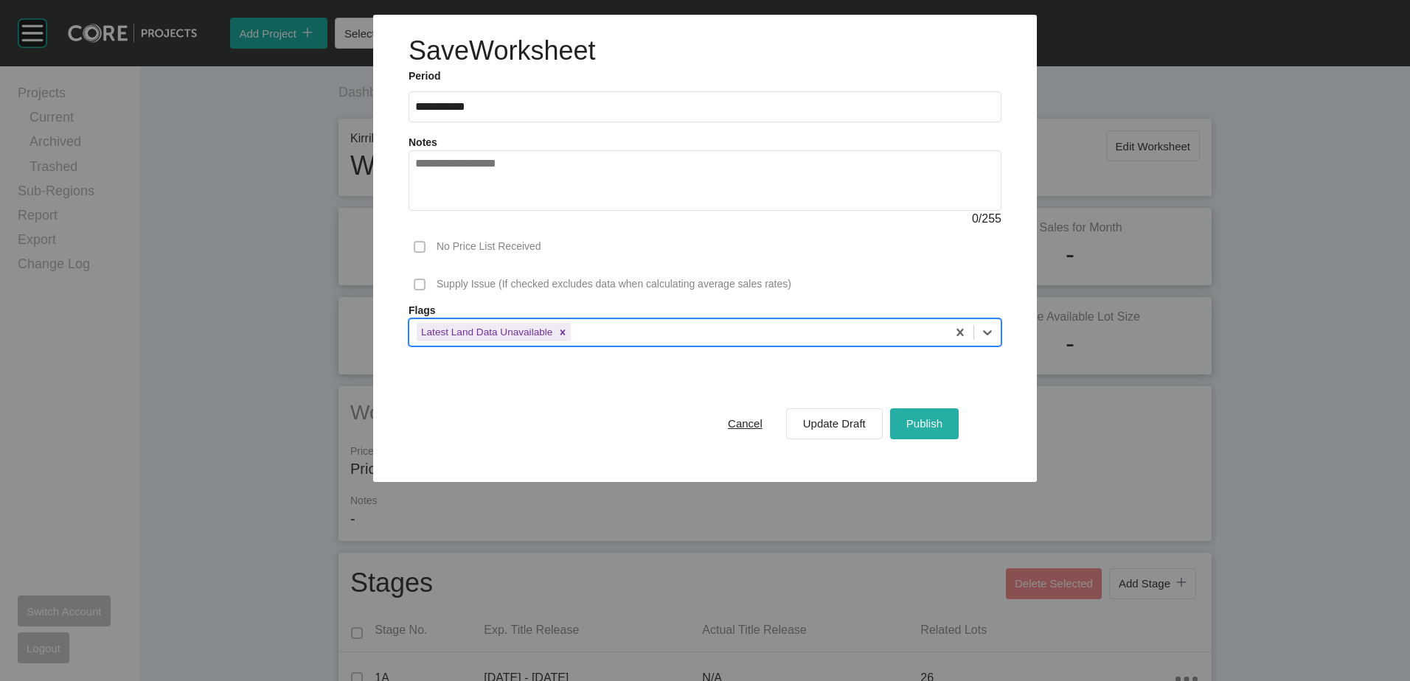
click at [942, 420] on div "Publish" at bounding box center [925, 424] width 44 height 20
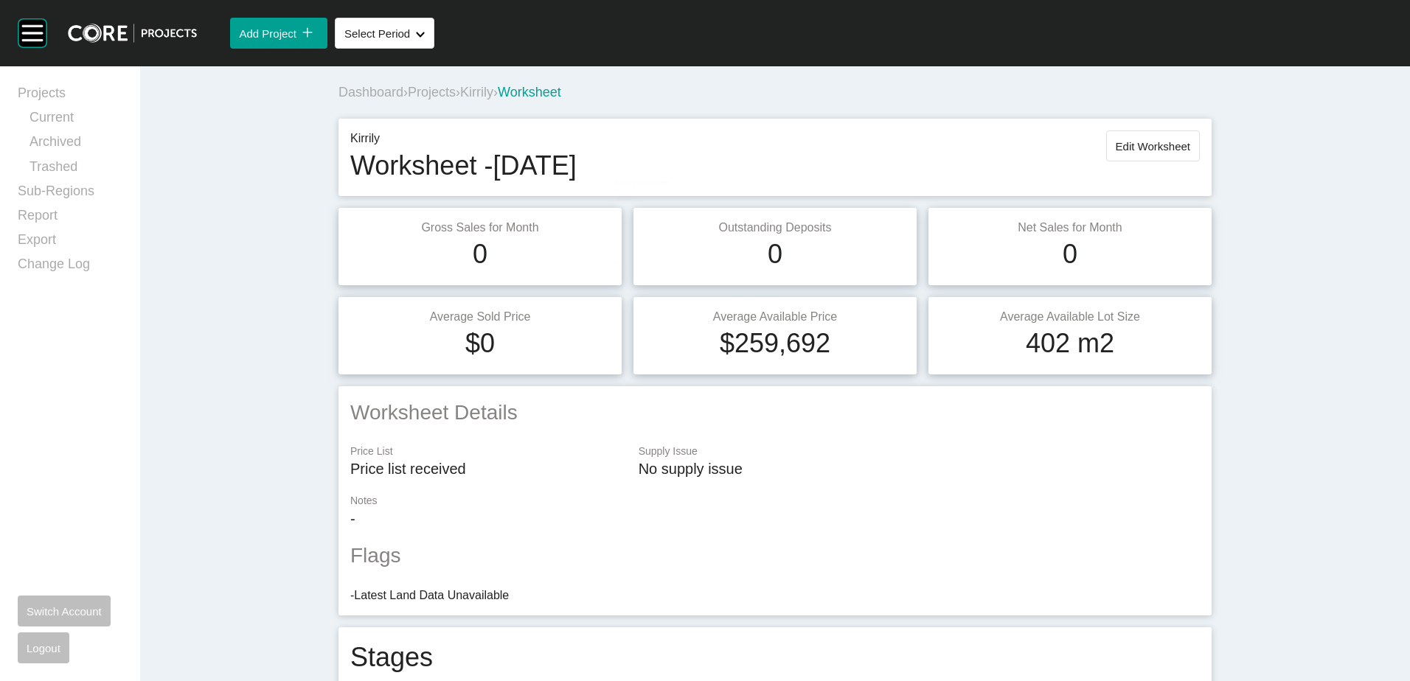
click at [439, 94] on span "Projects" at bounding box center [432, 92] width 48 height 15
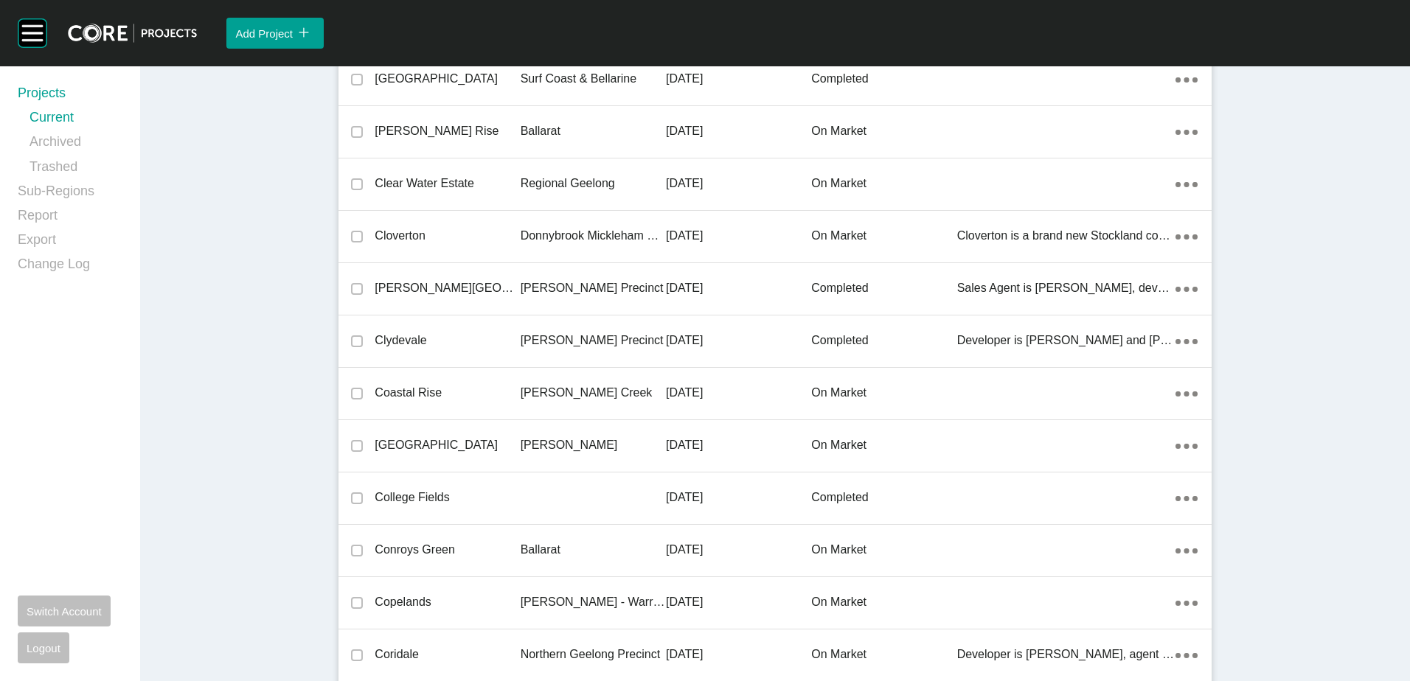
scroll to position [15929, 0]
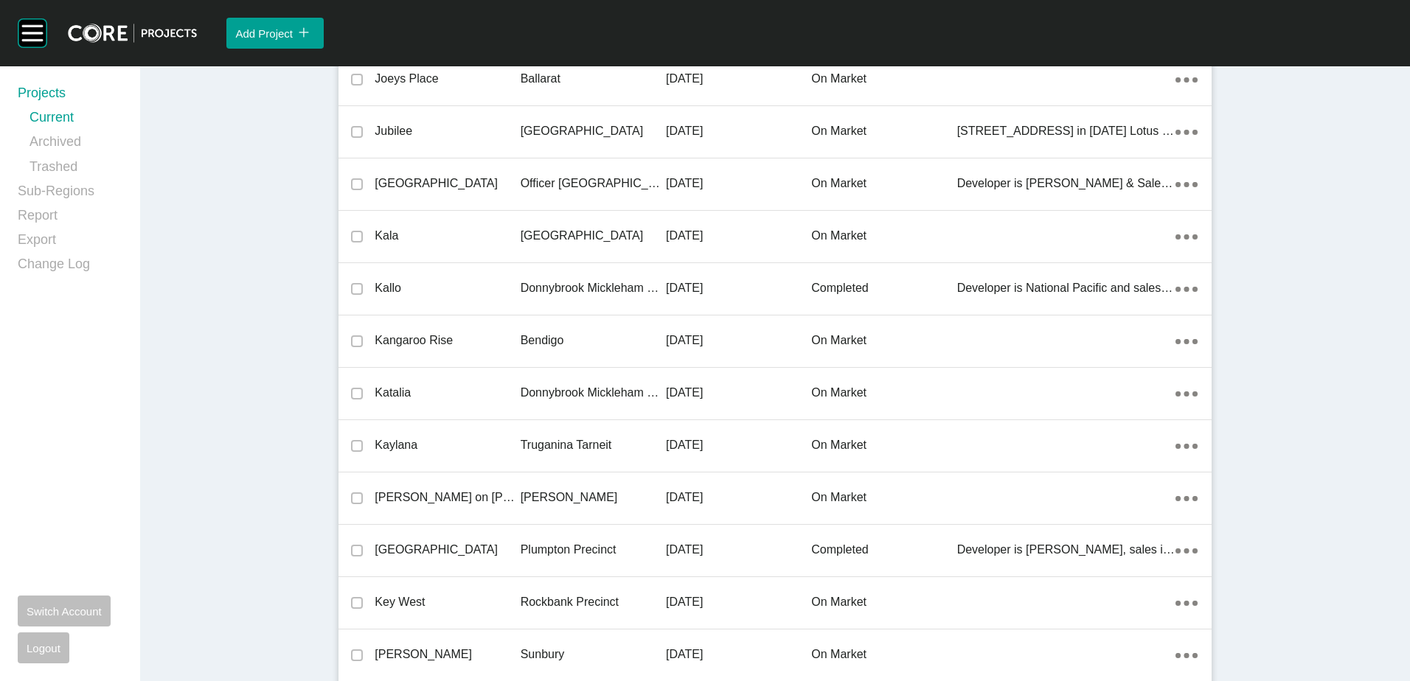
drag, startPoint x: 467, startPoint y: 340, endPoint x: 358, endPoint y: 7, distance: 349.8
click at [468, 340] on p "Kangaroo Rise" at bounding box center [447, 341] width 145 height 16
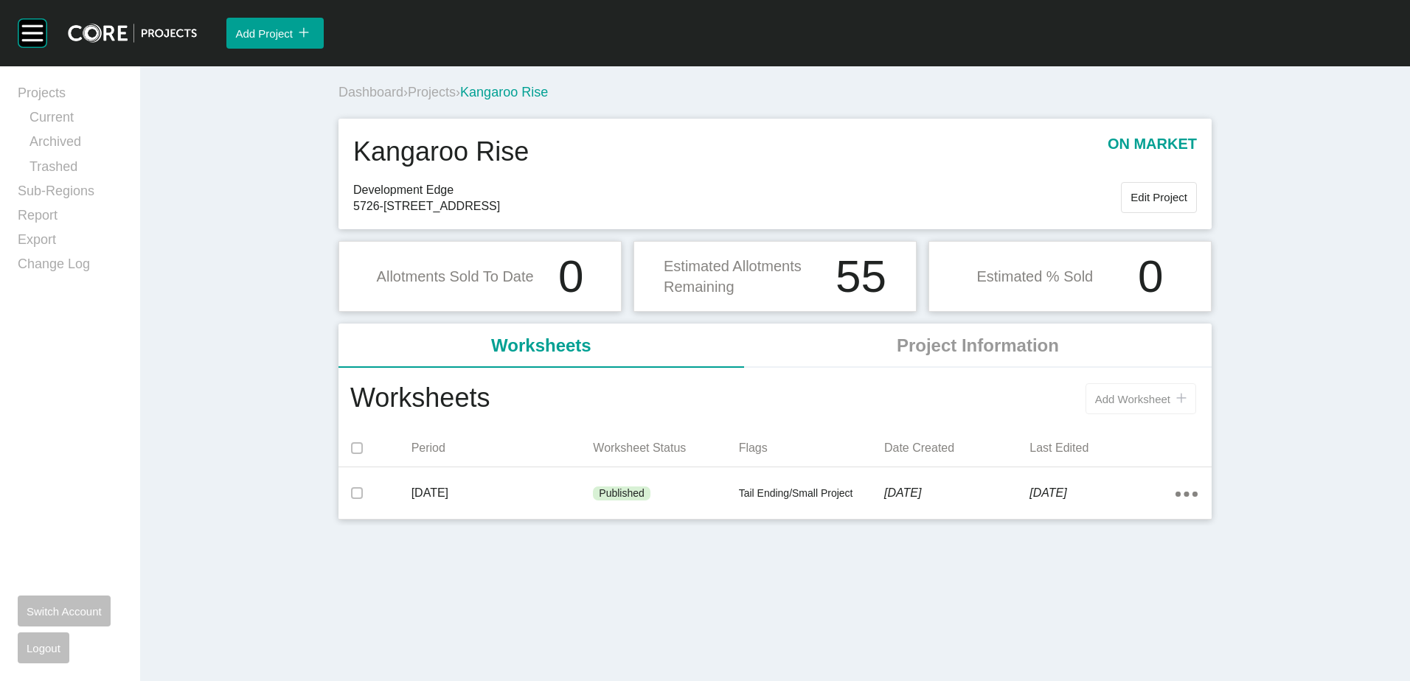
click at [1145, 395] on span "Add Worksheet" at bounding box center [1132, 399] width 75 height 13
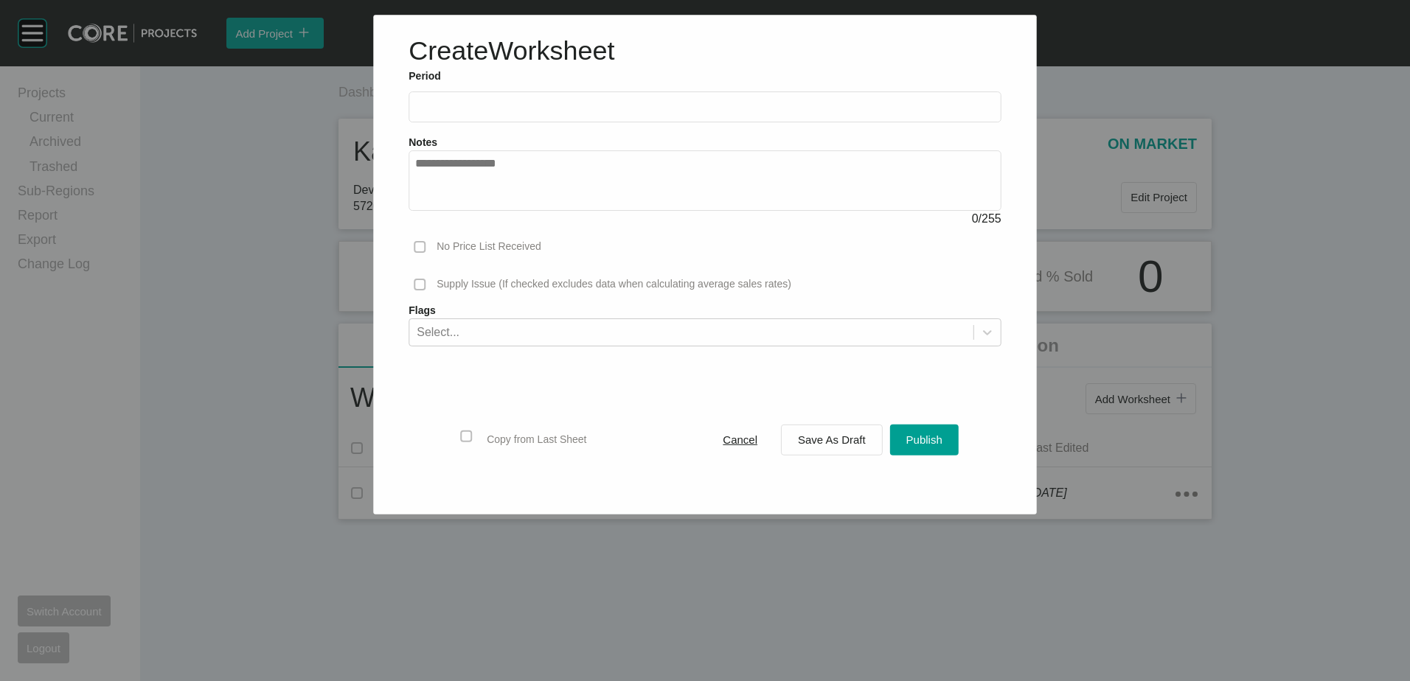
click at [484, 105] on input "text" at bounding box center [704, 107] width 579 height 13
drag, startPoint x: 489, startPoint y: 215, endPoint x: 994, endPoint y: 396, distance: 536.7
click at [490, 215] on li "Aug" at bounding box center [486, 214] width 49 height 25
type input "**********"
click at [833, 434] on span "Save As Draft" at bounding box center [832, 440] width 68 height 13
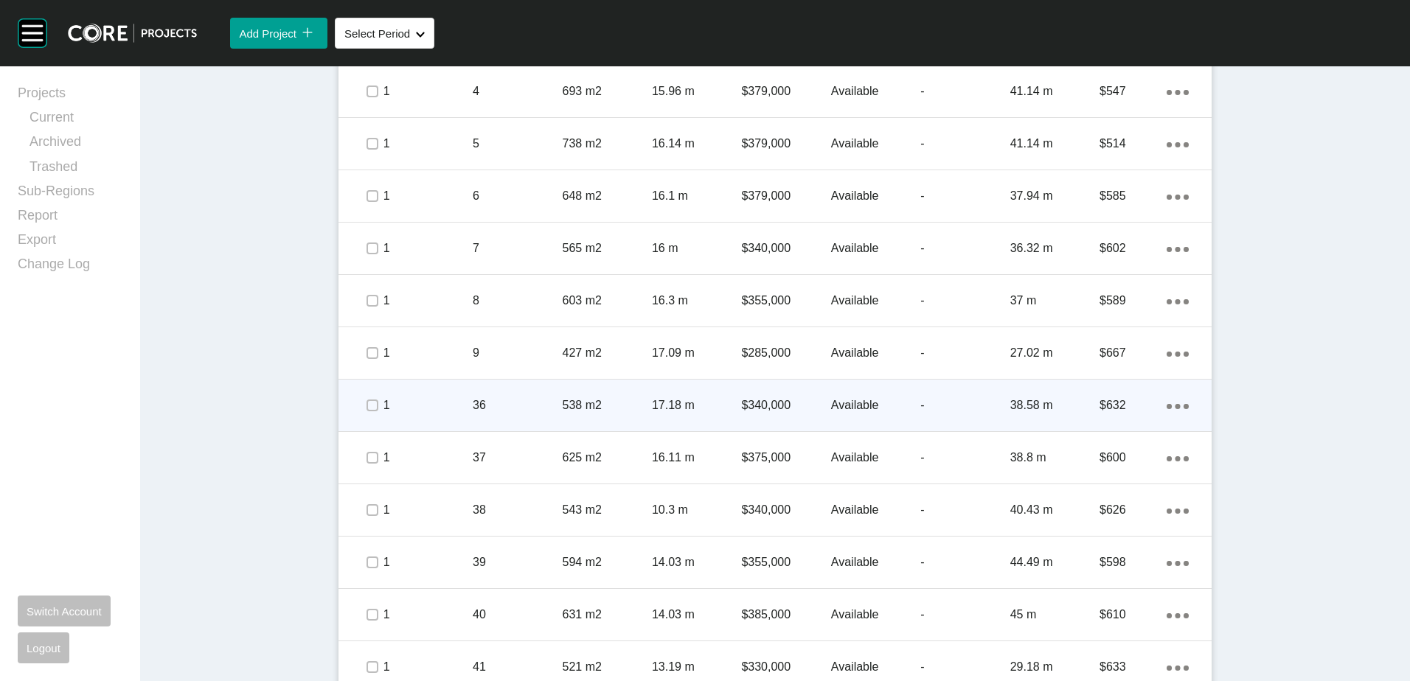
scroll to position [959, 0]
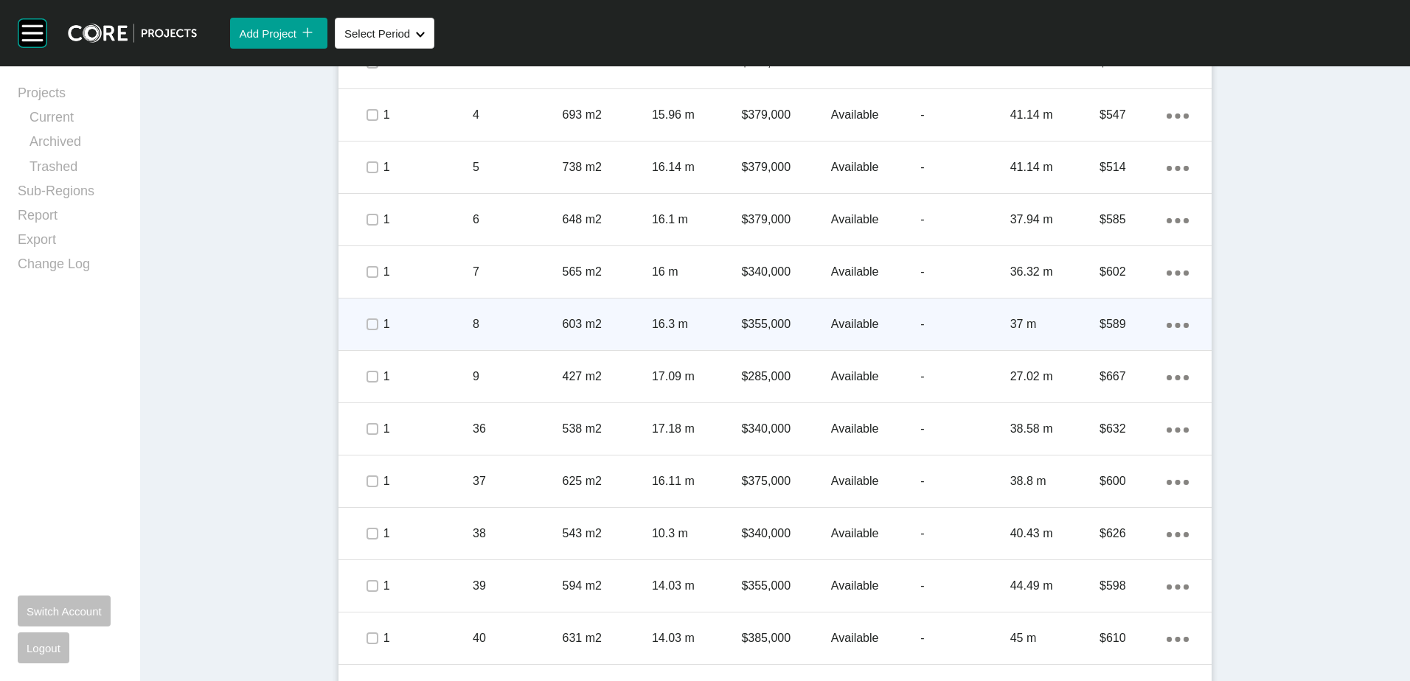
click at [508, 322] on p "8" at bounding box center [517, 324] width 89 height 16
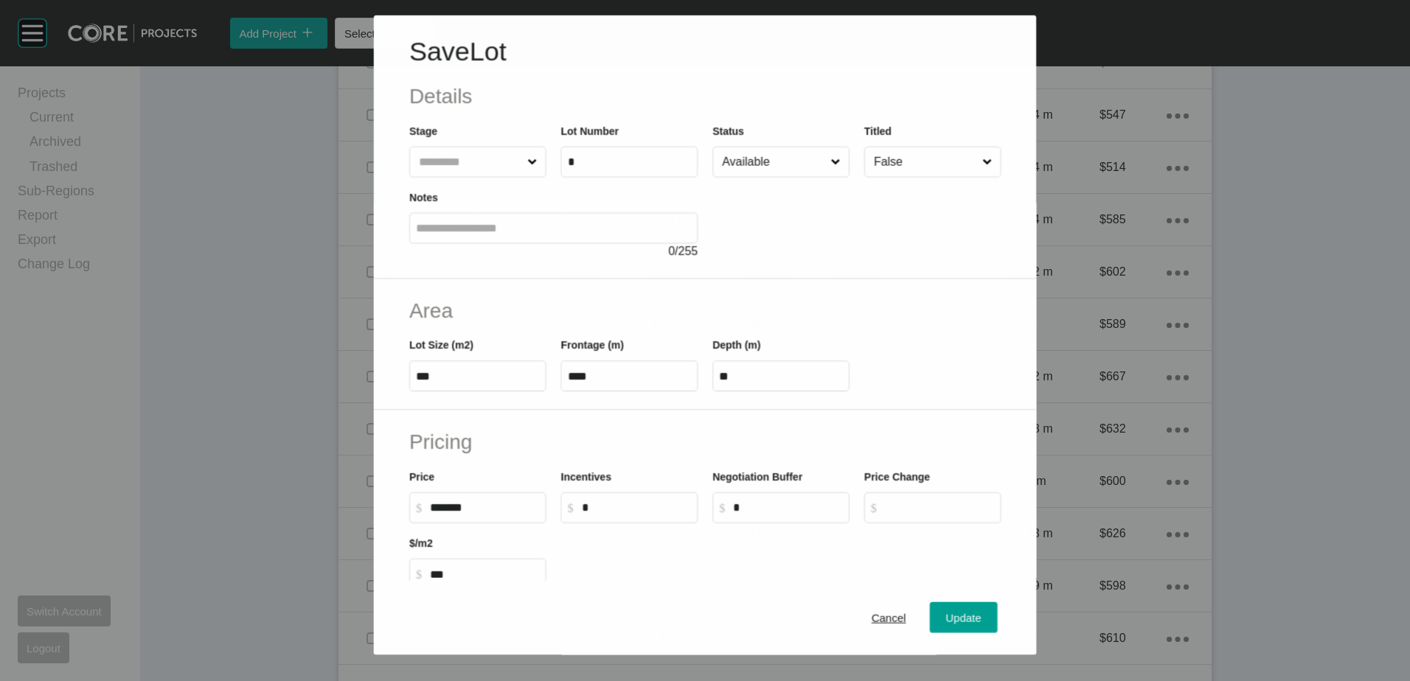
click at [782, 156] on input "Available" at bounding box center [773, 161] width 108 height 29
click at [967, 617] on span "Update" at bounding box center [963, 618] width 35 height 13
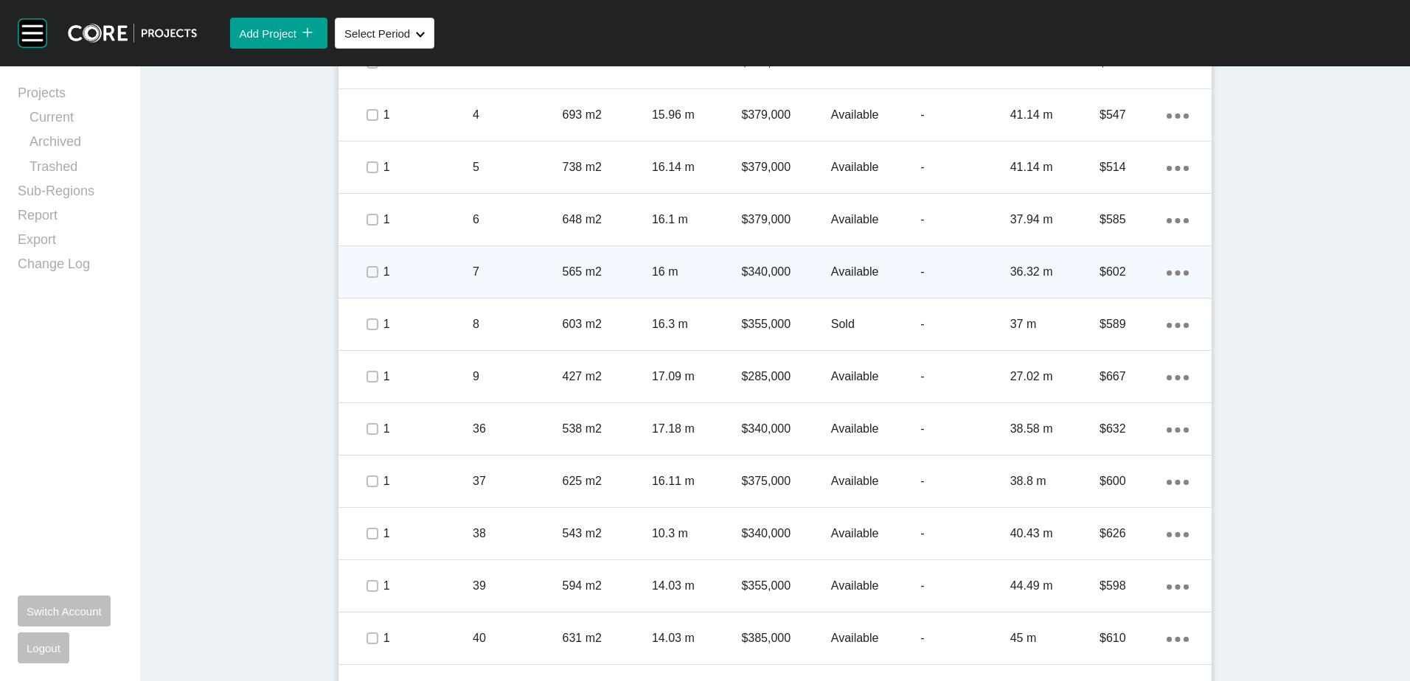
click at [542, 269] on p "7" at bounding box center [517, 272] width 89 height 16
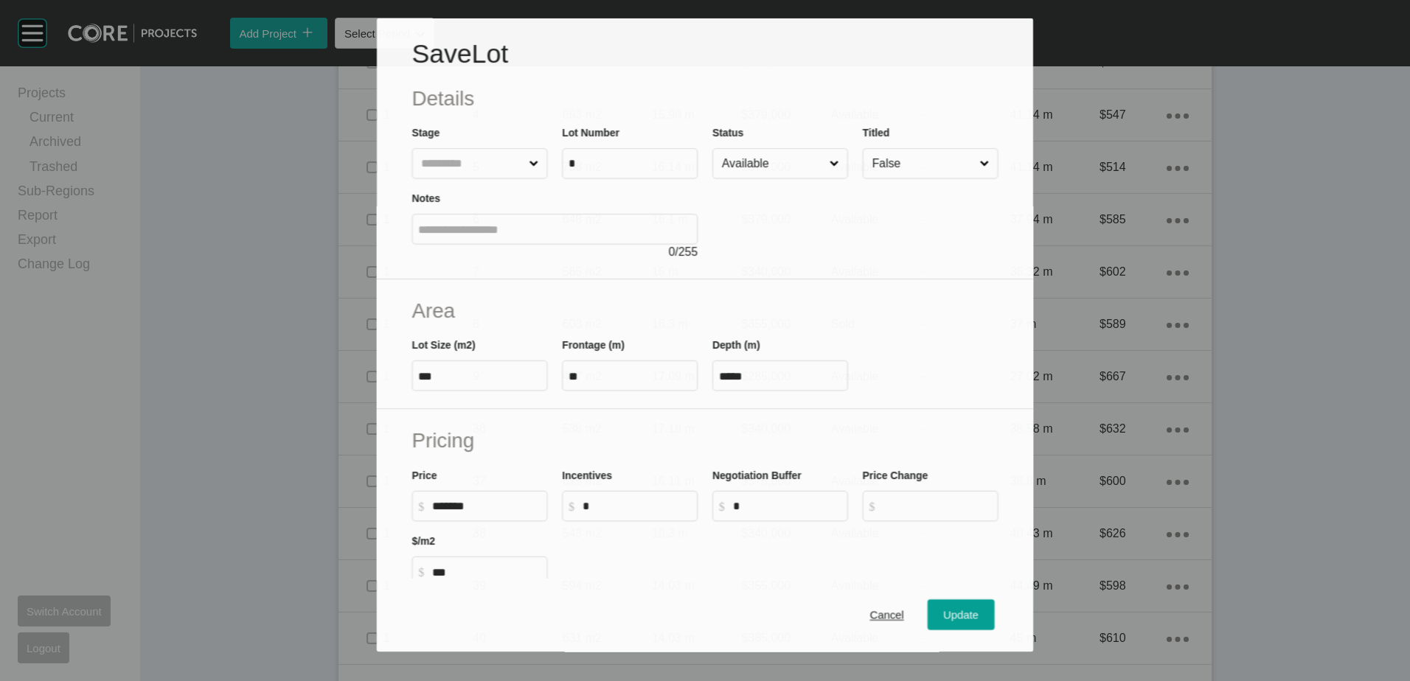
click at [719, 155] on input "Available" at bounding box center [773, 163] width 108 height 29
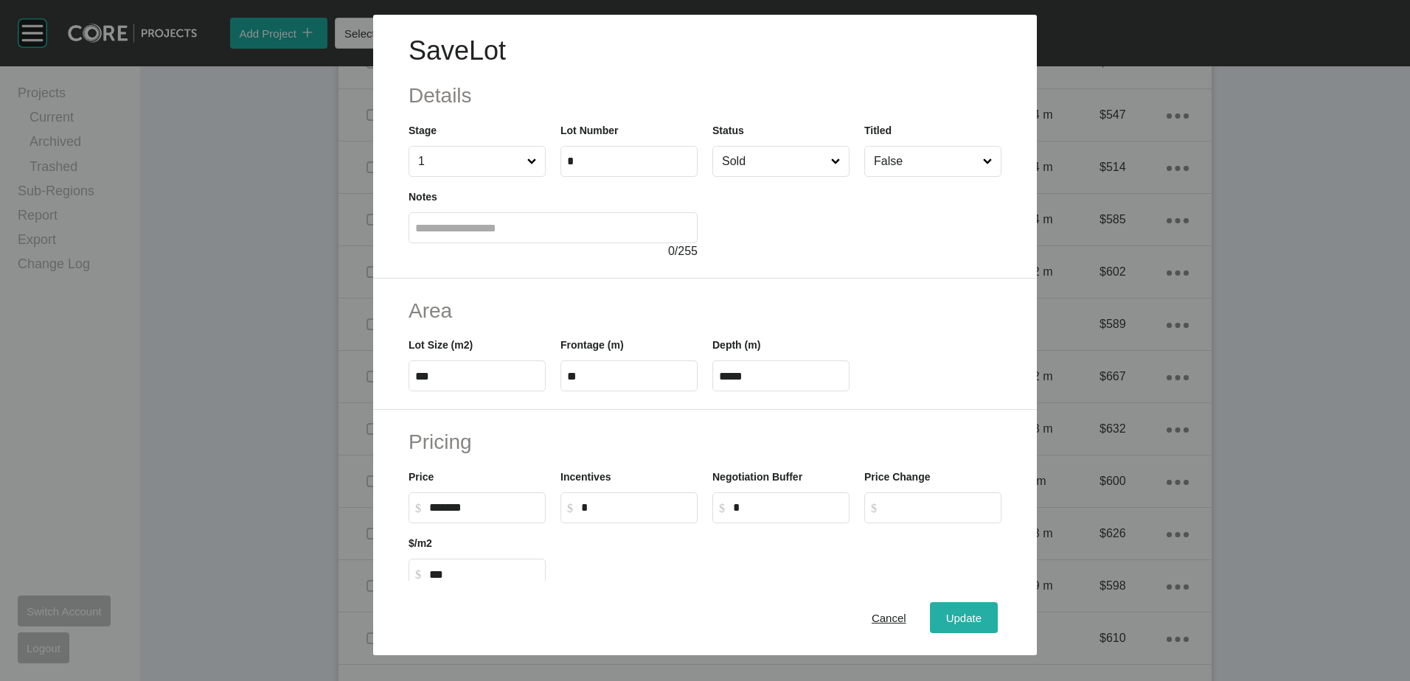
click at [947, 626] on div "Update" at bounding box center [963, 618] width 43 height 20
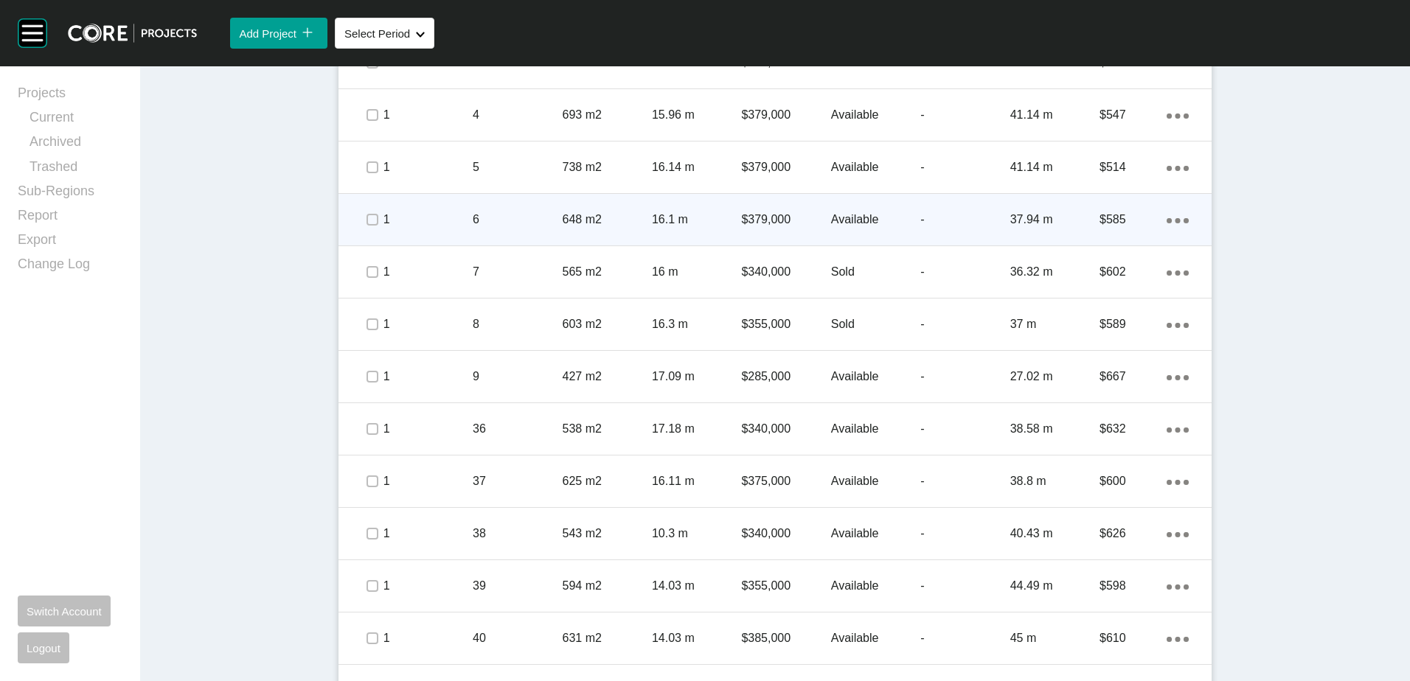
click at [512, 220] on p "6" at bounding box center [517, 220] width 89 height 16
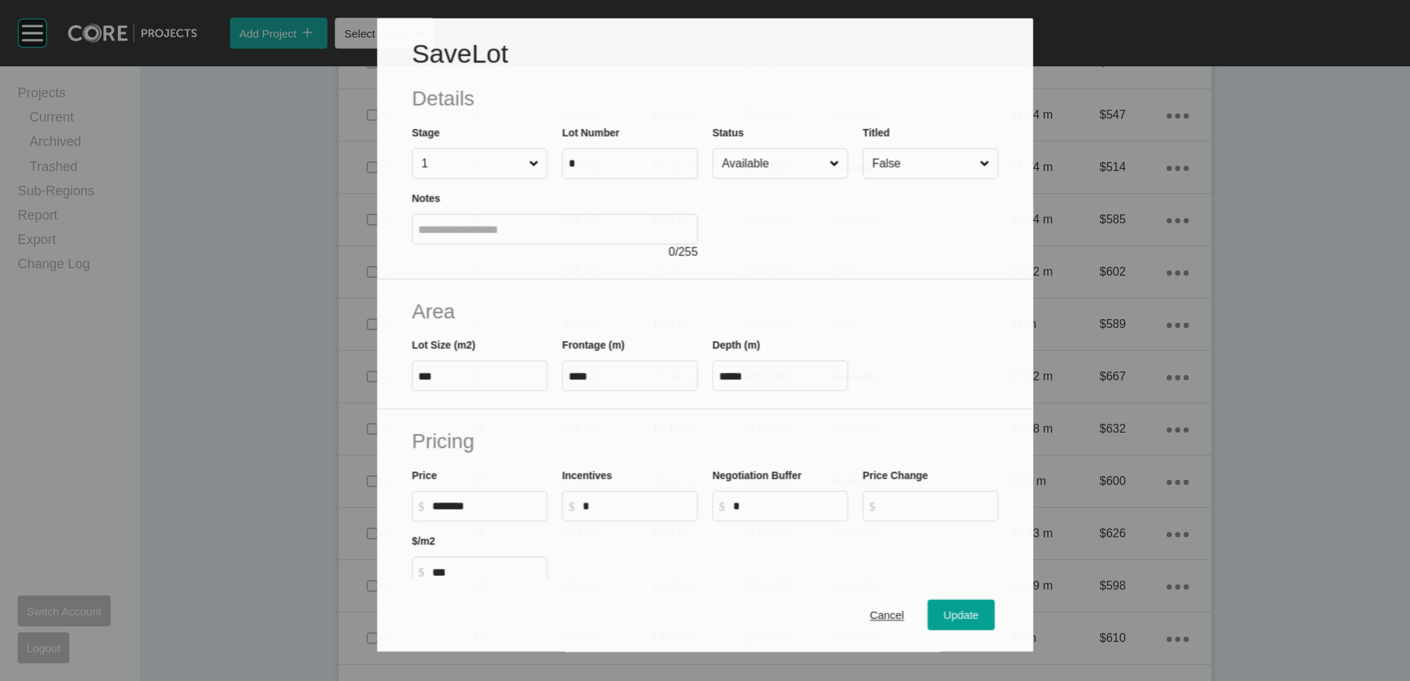
click at [758, 173] on input "Available" at bounding box center [773, 163] width 108 height 29
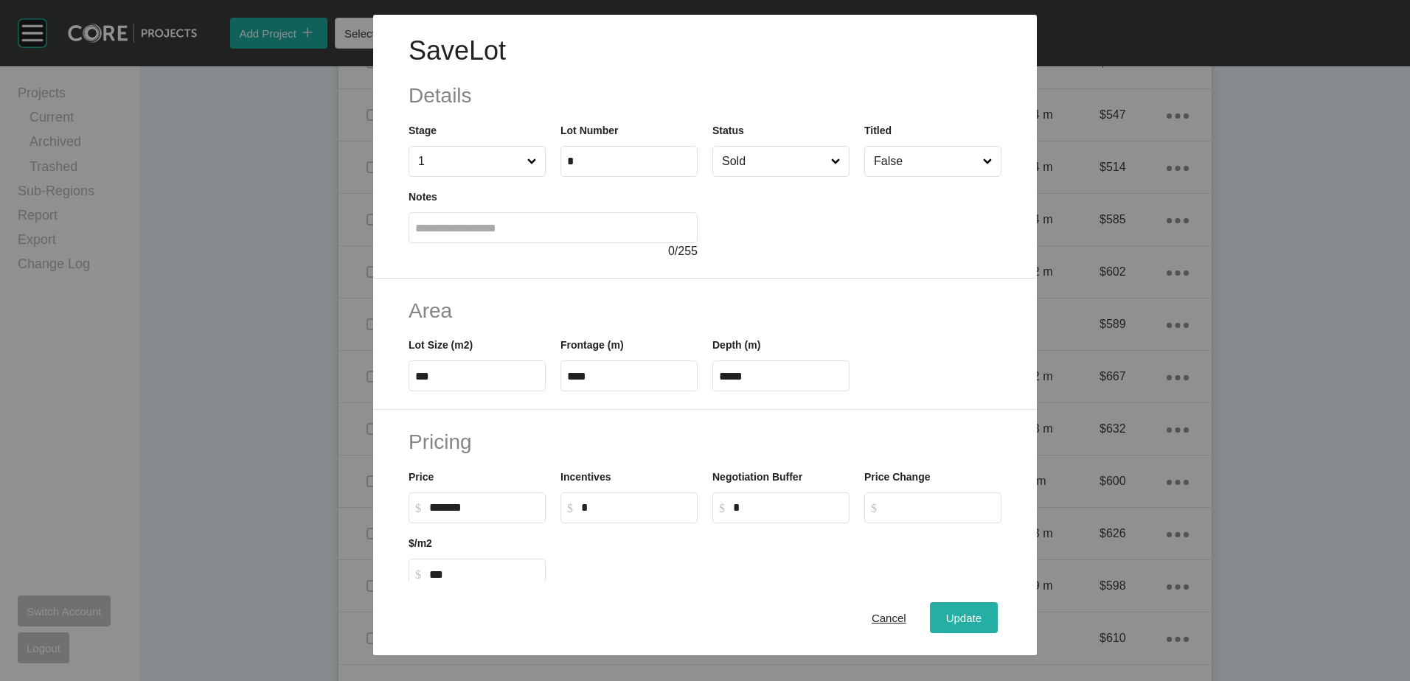
click at [947, 624] on span "Update" at bounding box center [963, 618] width 35 height 13
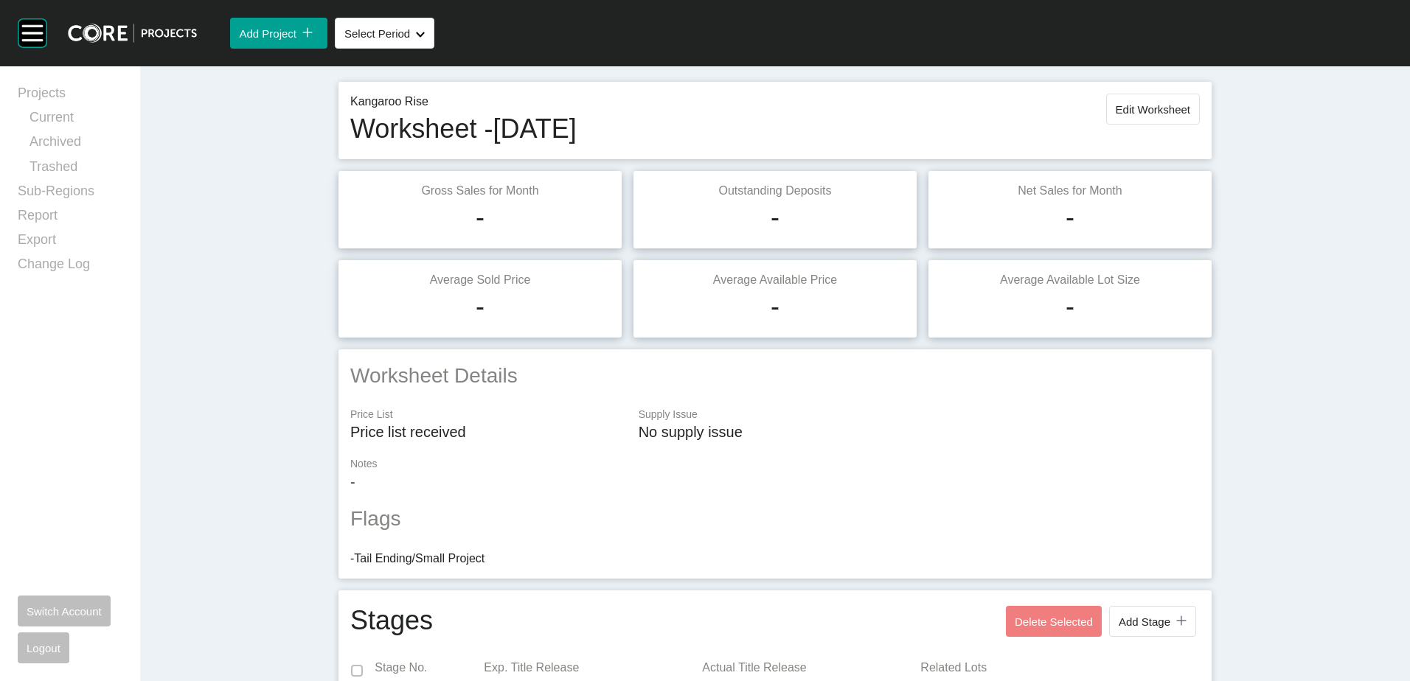
scroll to position [0, 0]
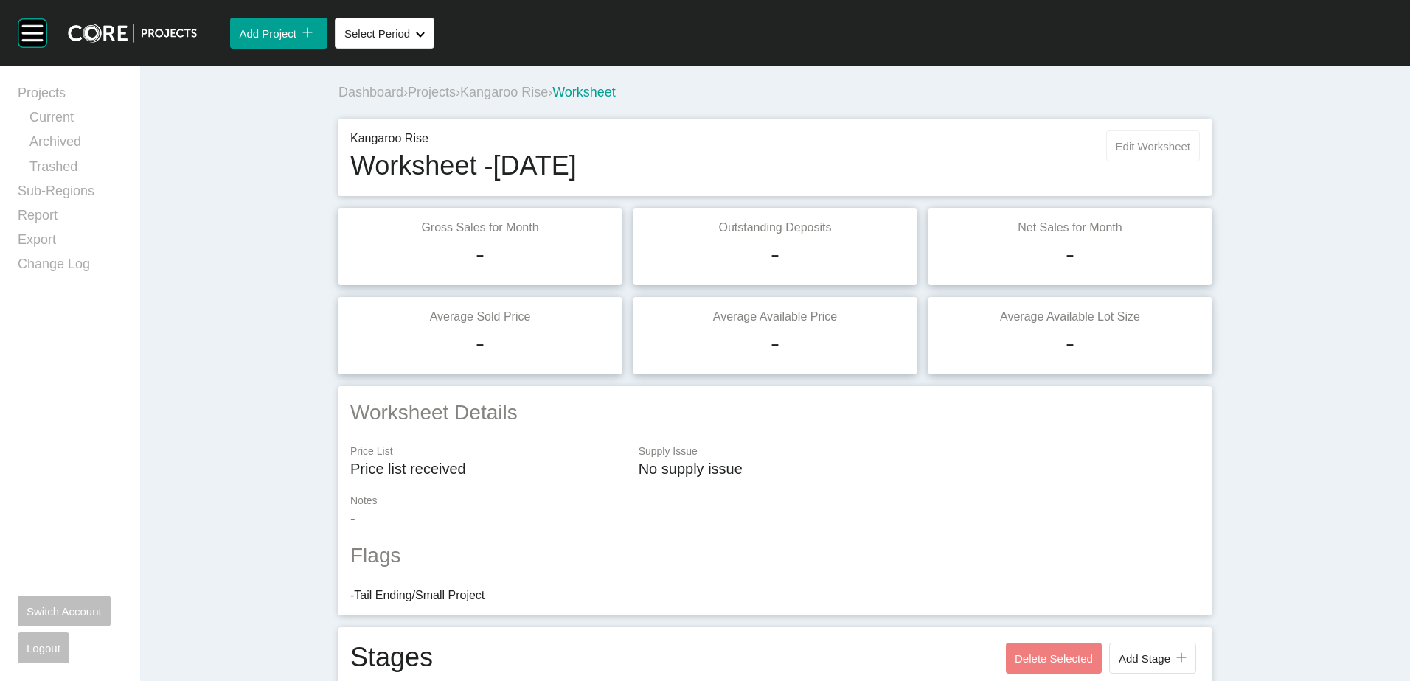
click at [1130, 147] on span "Edit Worksheet" at bounding box center [1153, 146] width 74 height 13
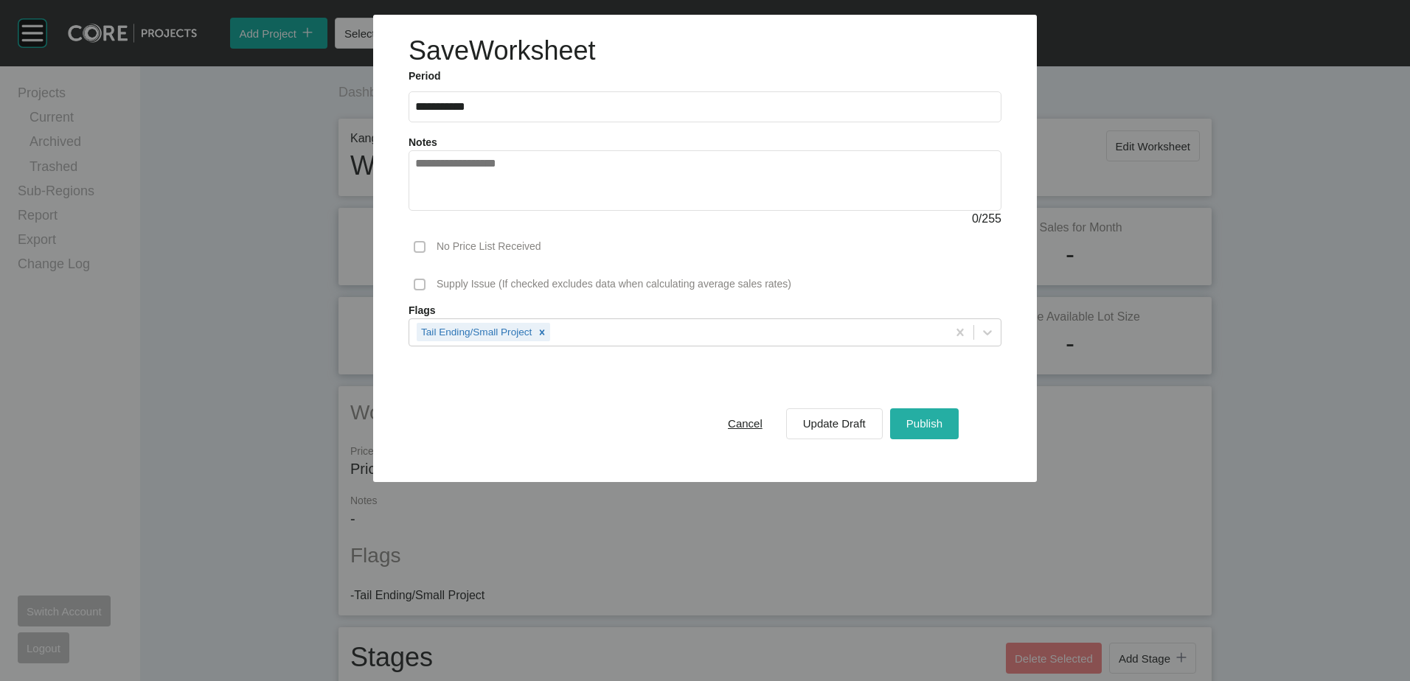
click at [917, 423] on span "Publish" at bounding box center [924, 423] width 36 height 13
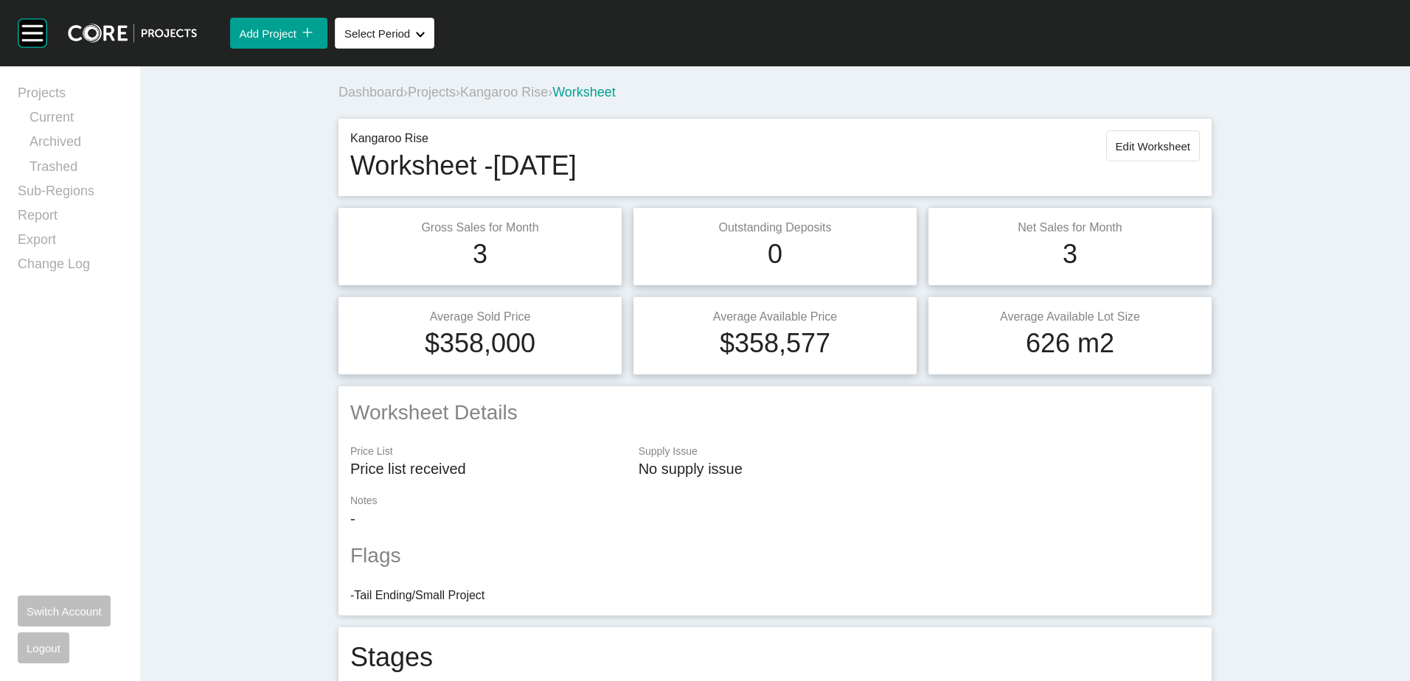
click at [437, 95] on span "Projects" at bounding box center [432, 92] width 48 height 15
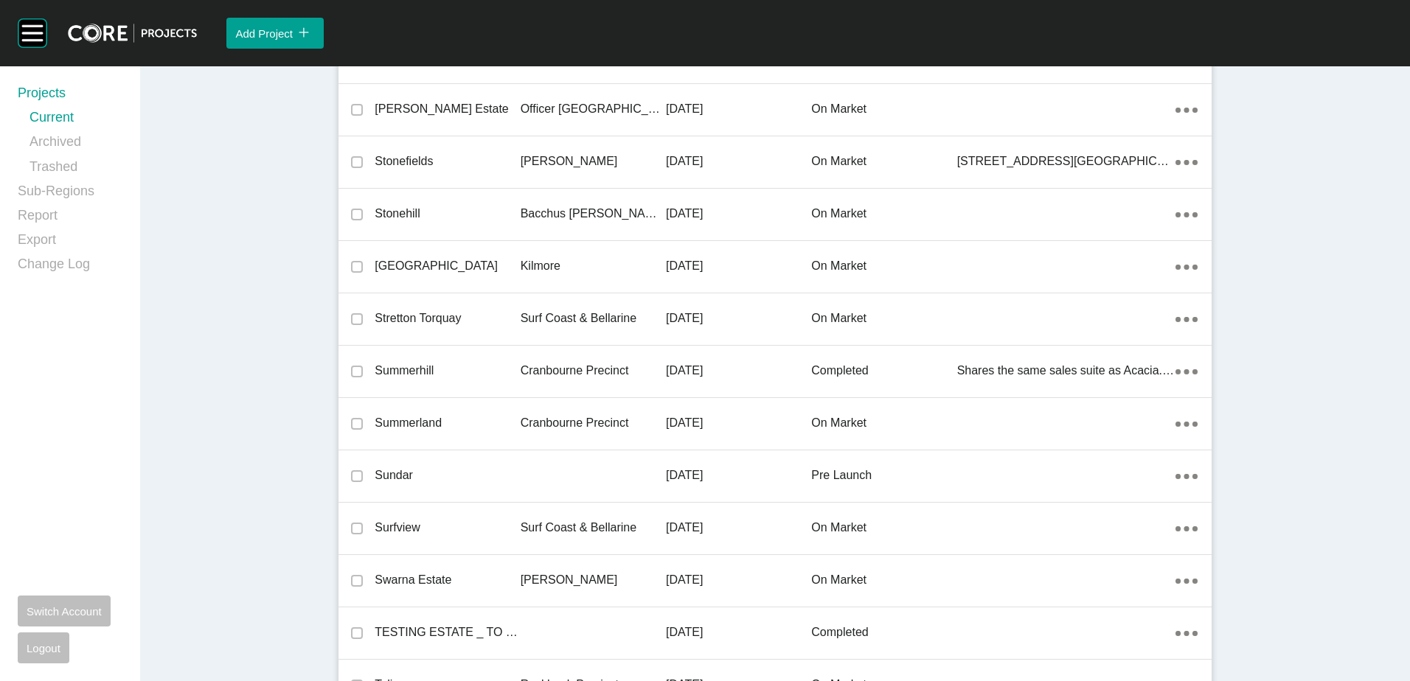
scroll to position [28567, 0]
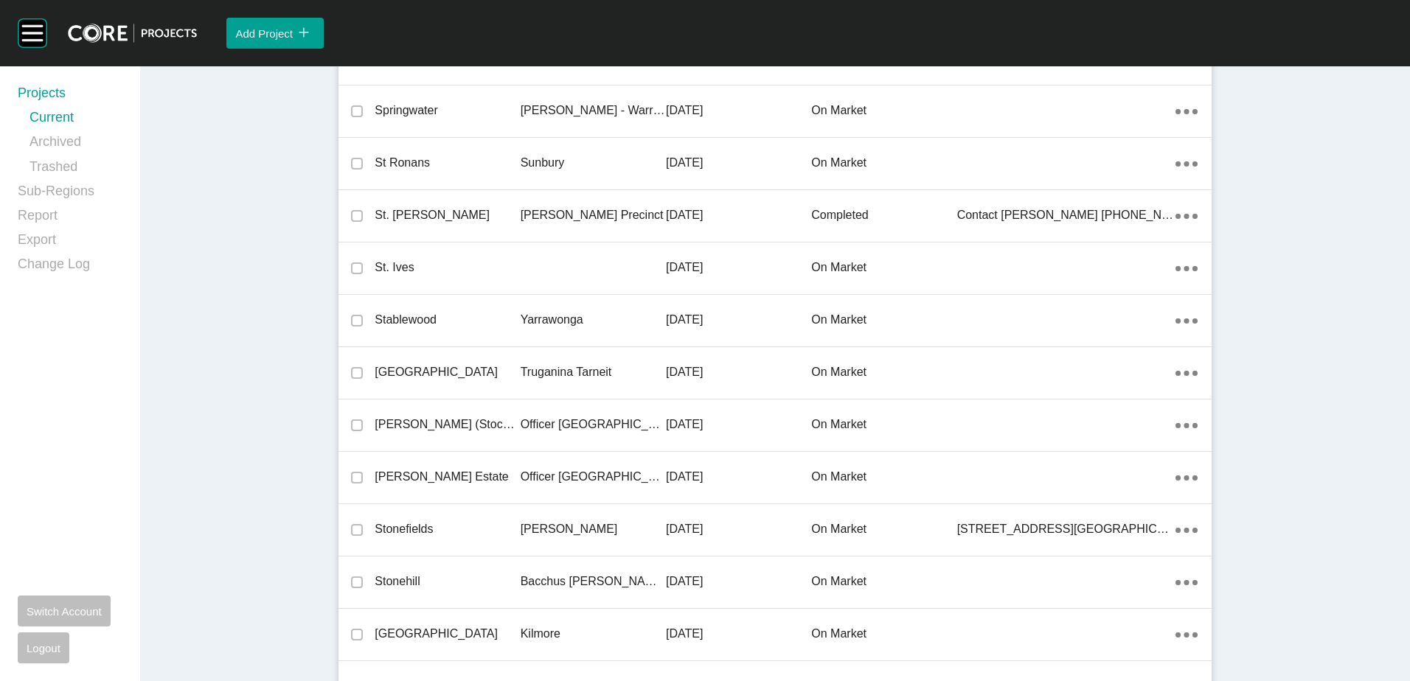
drag, startPoint x: 42, startPoint y: 82, endPoint x: 42, endPoint y: 91, distance: 9.6
click at [42, 83] on div "Projects Current Archived Trashed Sub-Regions Report Export Change Log Switch A…" at bounding box center [70, 373] width 140 height 615
drag, startPoint x: 42, startPoint y: 91, endPoint x: 309, endPoint y: 4, distance: 280.8
click at [43, 91] on link "Projects" at bounding box center [70, 96] width 105 height 24
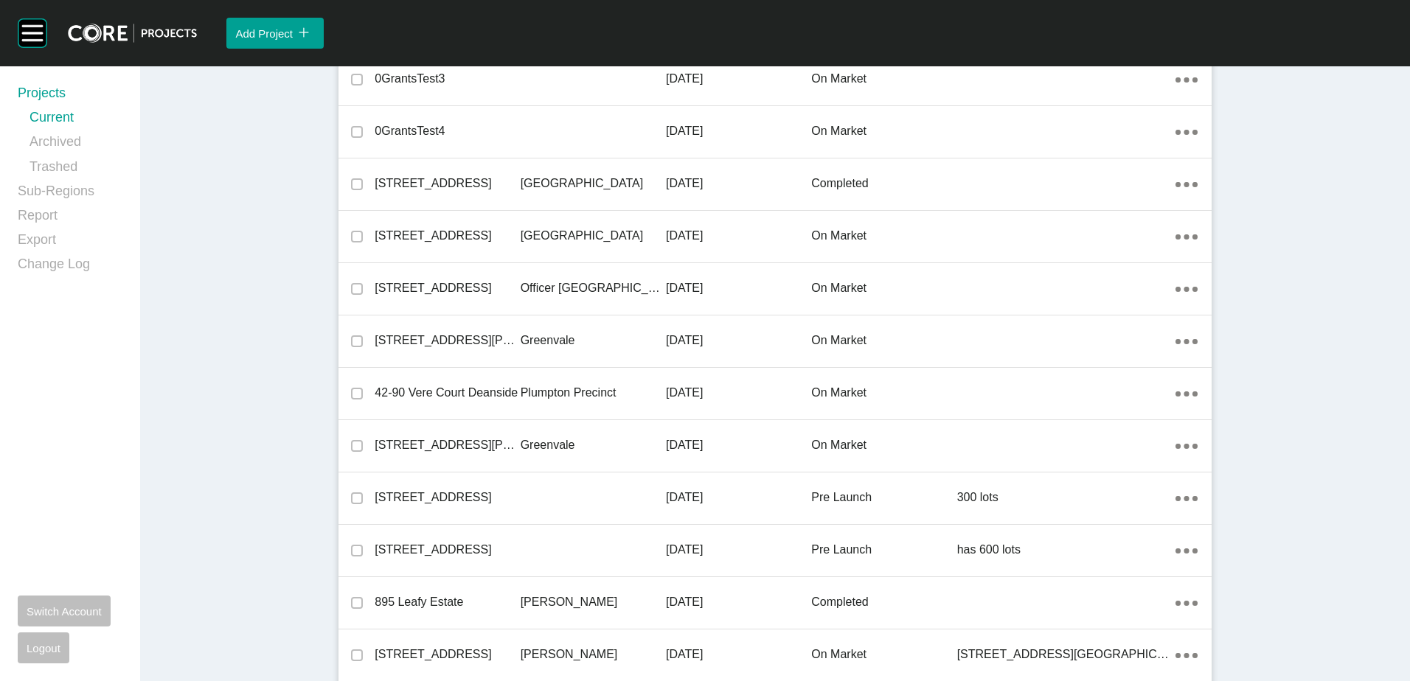
scroll to position [6557, 0]
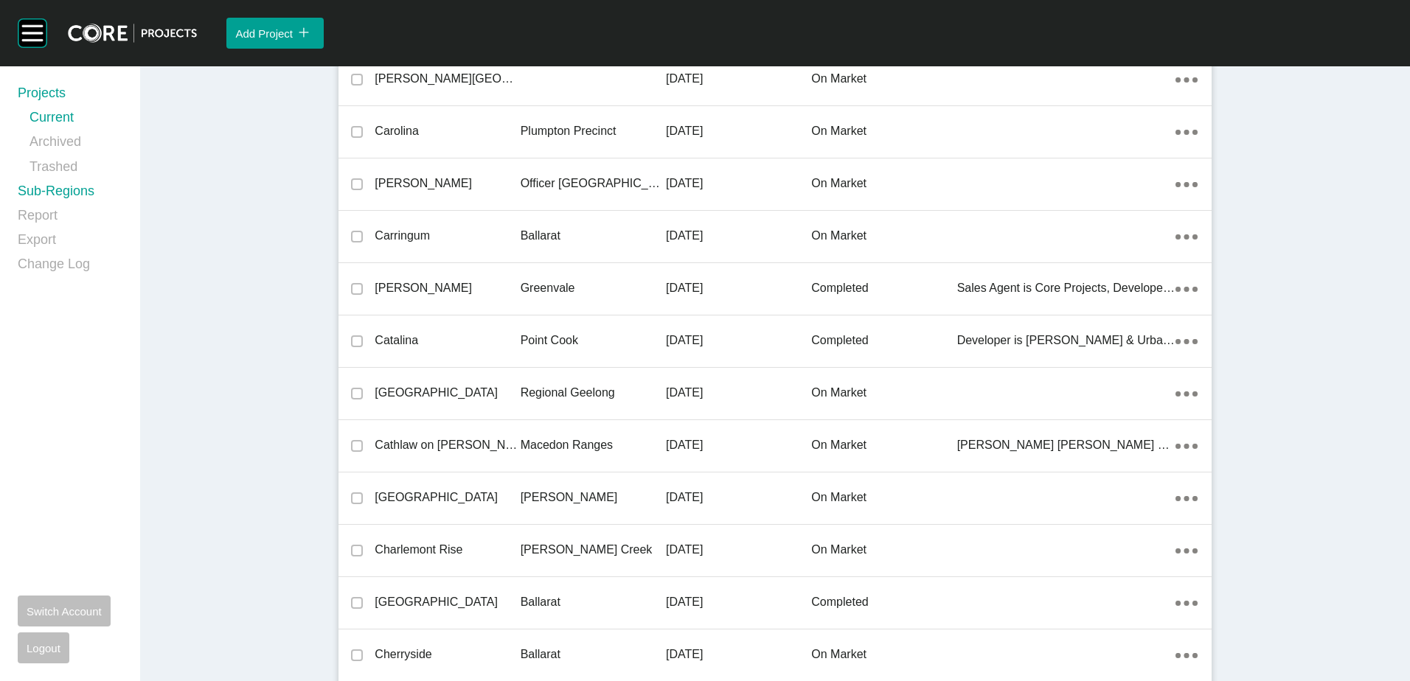
click at [75, 201] on link "Sub-Regions" at bounding box center [70, 194] width 105 height 24
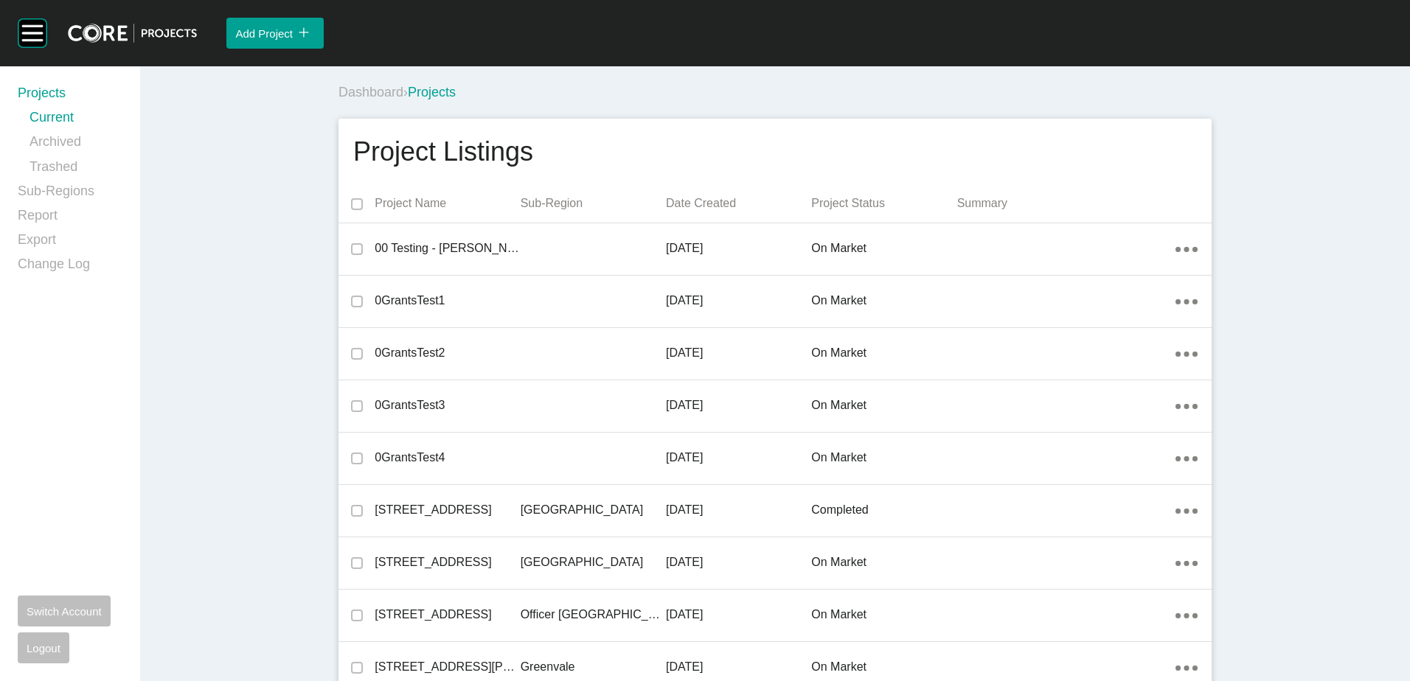
click at [87, 187] on link "Sub-Regions" at bounding box center [70, 194] width 105 height 24
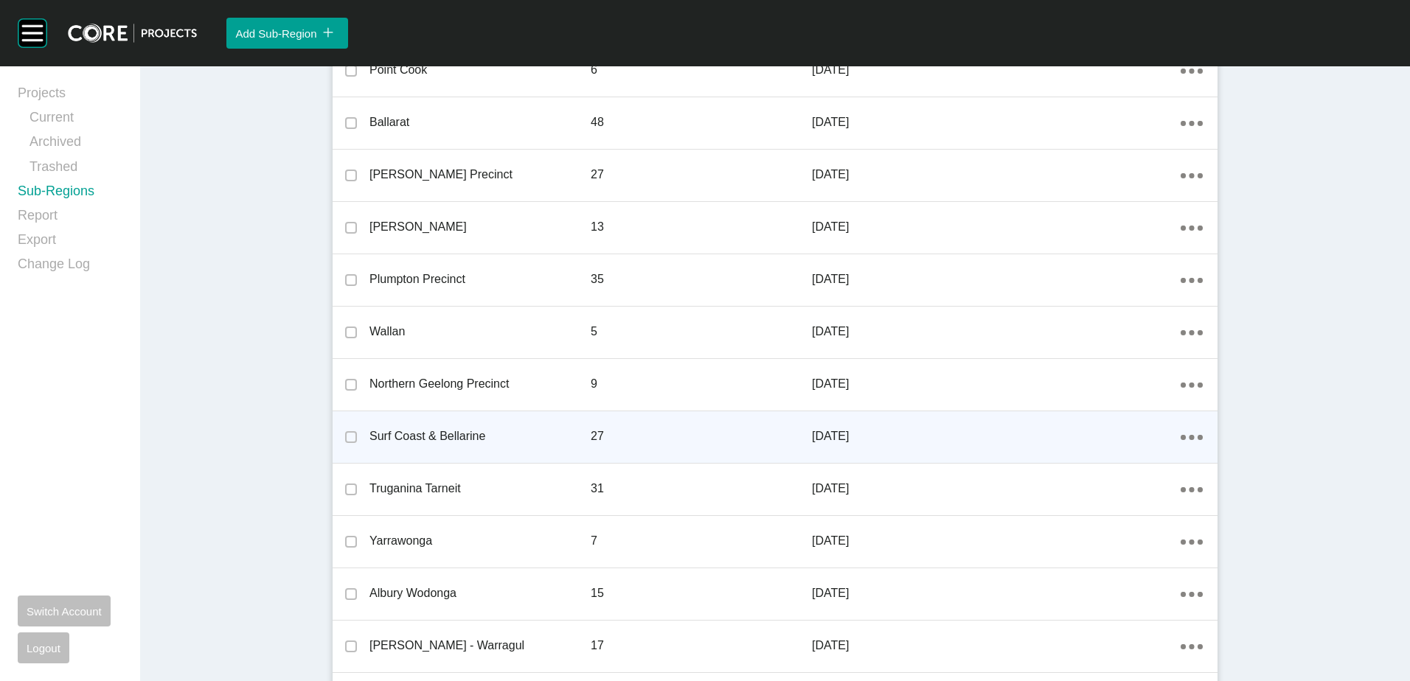
scroll to position [1625, 0]
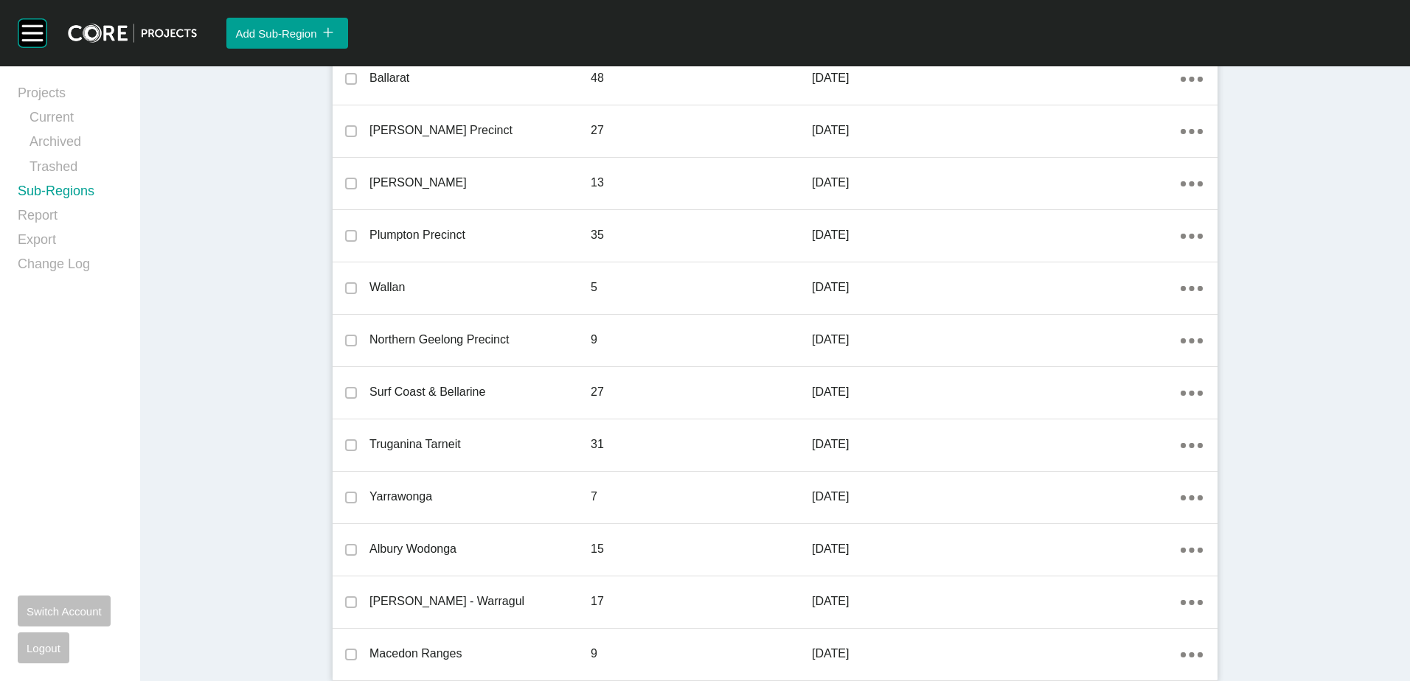
drag, startPoint x: 279, startPoint y: 635, endPoint x: 539, endPoint y: 559, distance: 271.2
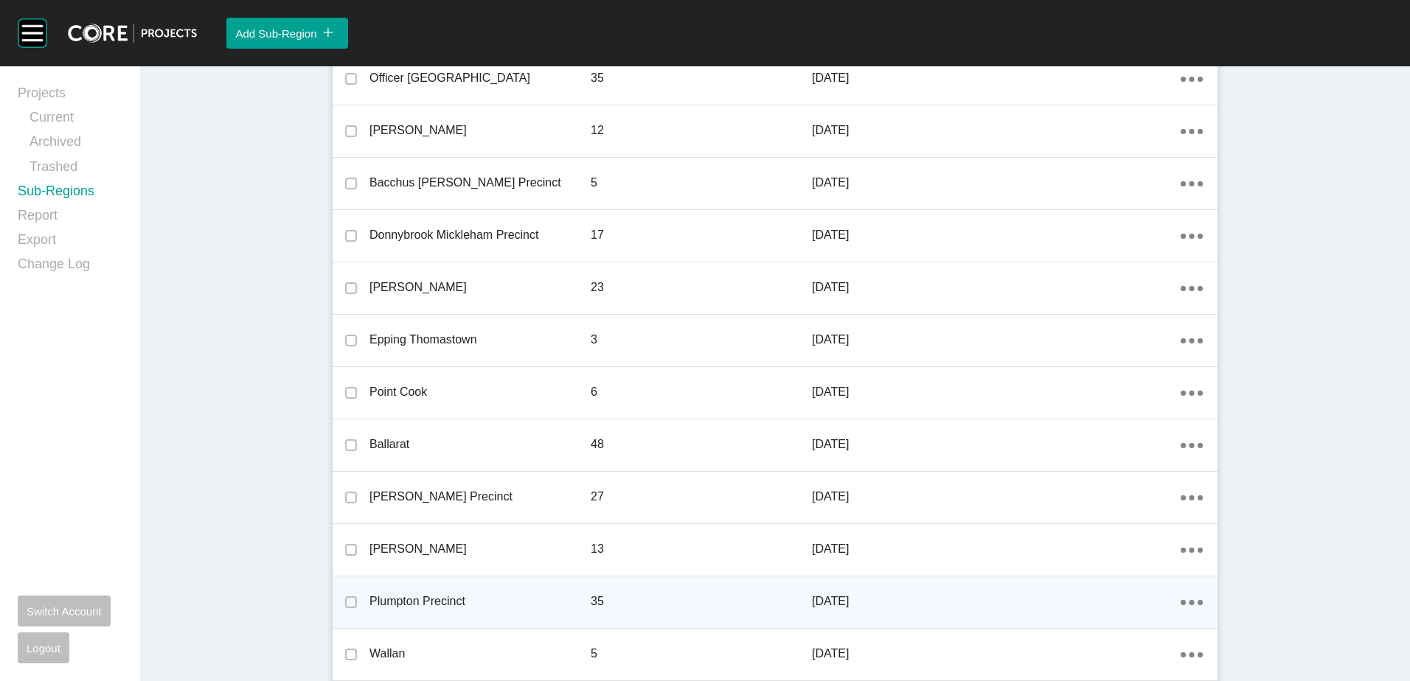
scroll to position [1330, 0]
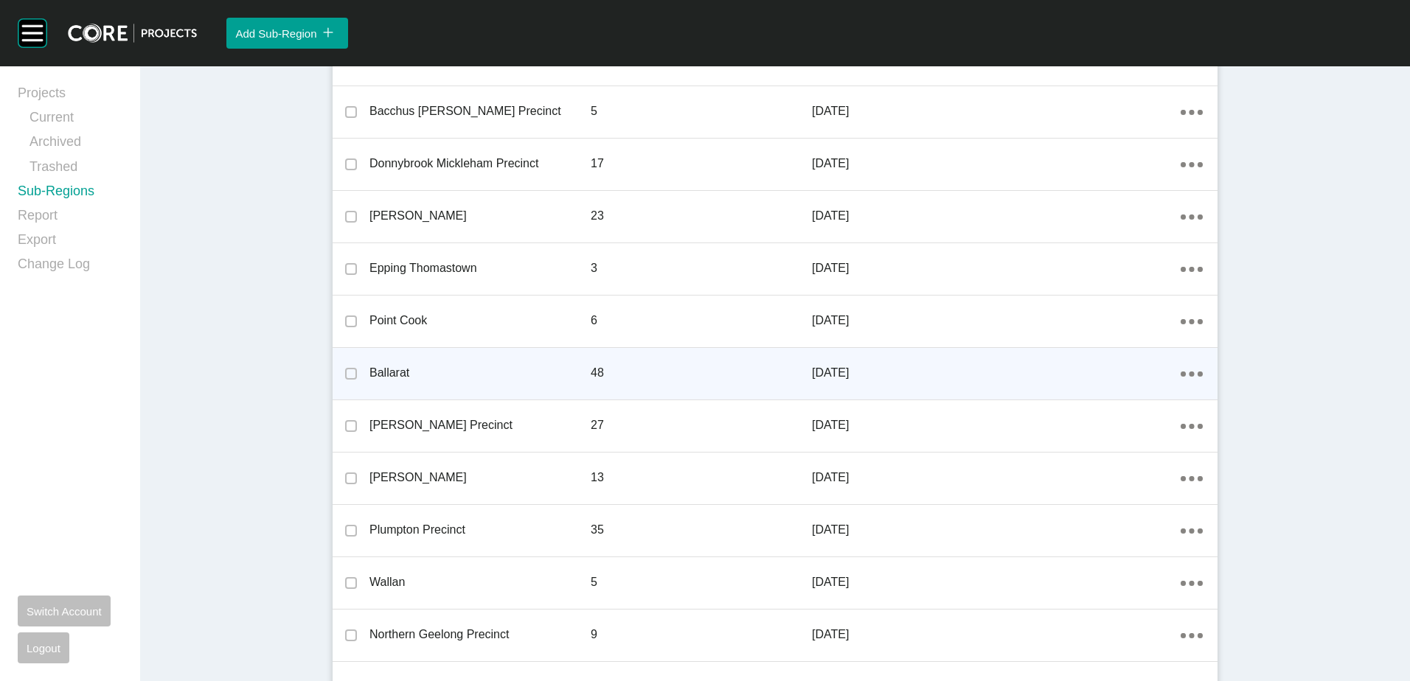
click at [1192, 372] on div "Action Menu Dots Copy 6 Created with Sketch." at bounding box center [1192, 373] width 22 height 16
click at [1144, 375] on link "Edit" at bounding box center [1133, 376] width 40 height 22
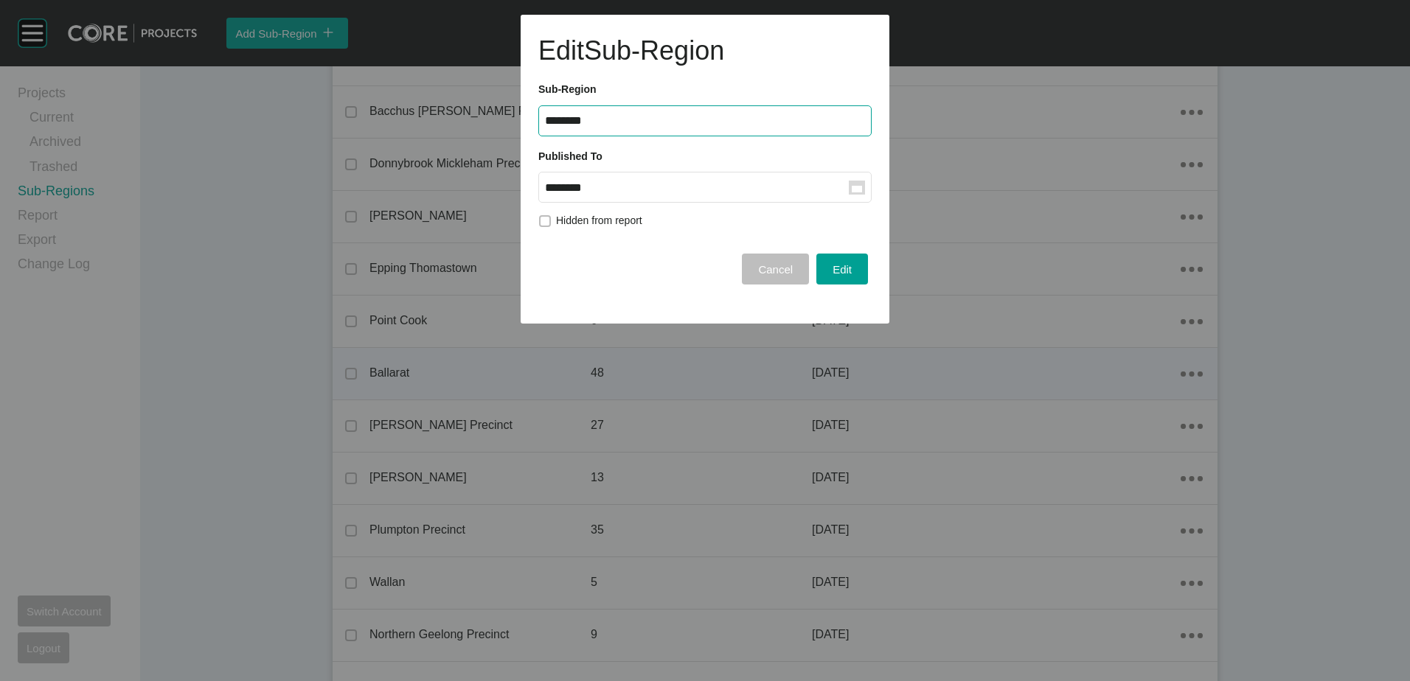
click at [854, 181] on rect at bounding box center [857, 188] width 16 height 14
click at [849, 181] on input "********" at bounding box center [697, 187] width 304 height 13
drag, startPoint x: 624, startPoint y: 310, endPoint x: 636, endPoint y: 308, distance: 12.0
click at [623, 310] on div "Aug" at bounding box center [620, 307] width 37 height 22
click at [853, 272] on div "Edit" at bounding box center [842, 270] width 27 height 20
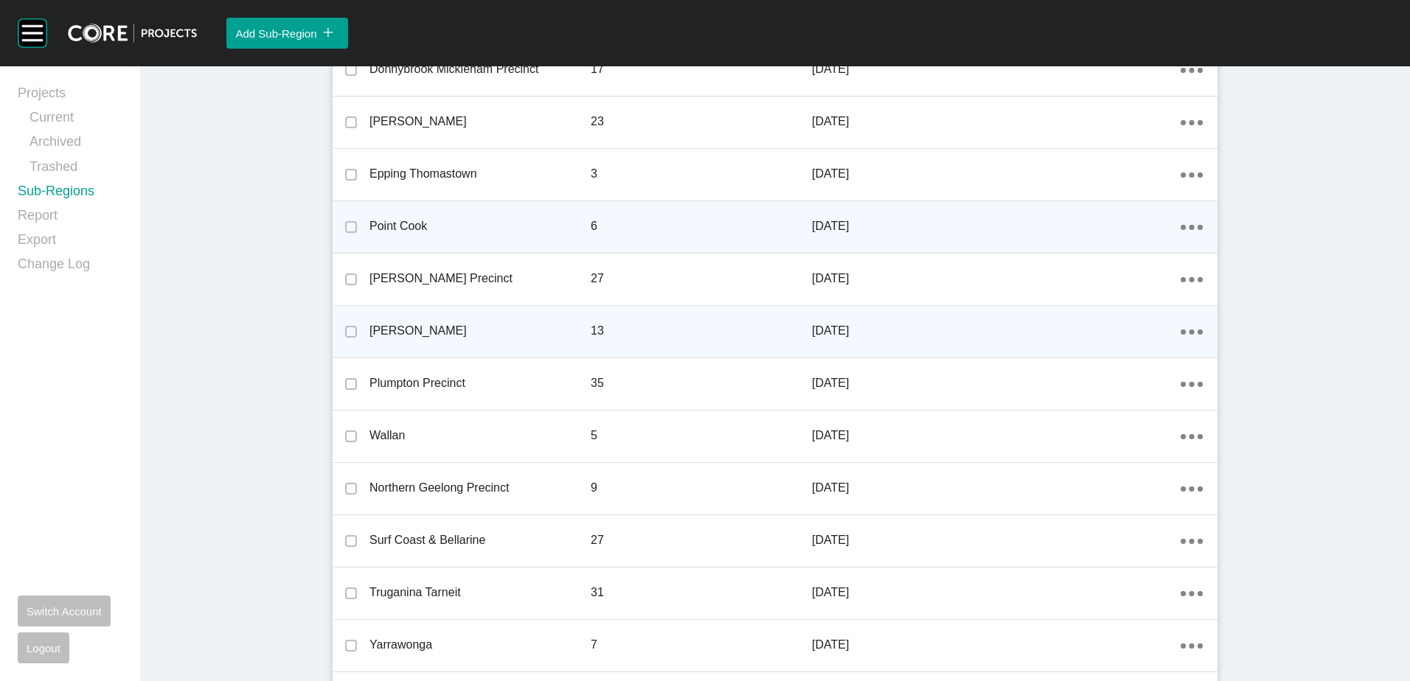
scroll to position [1477, 0]
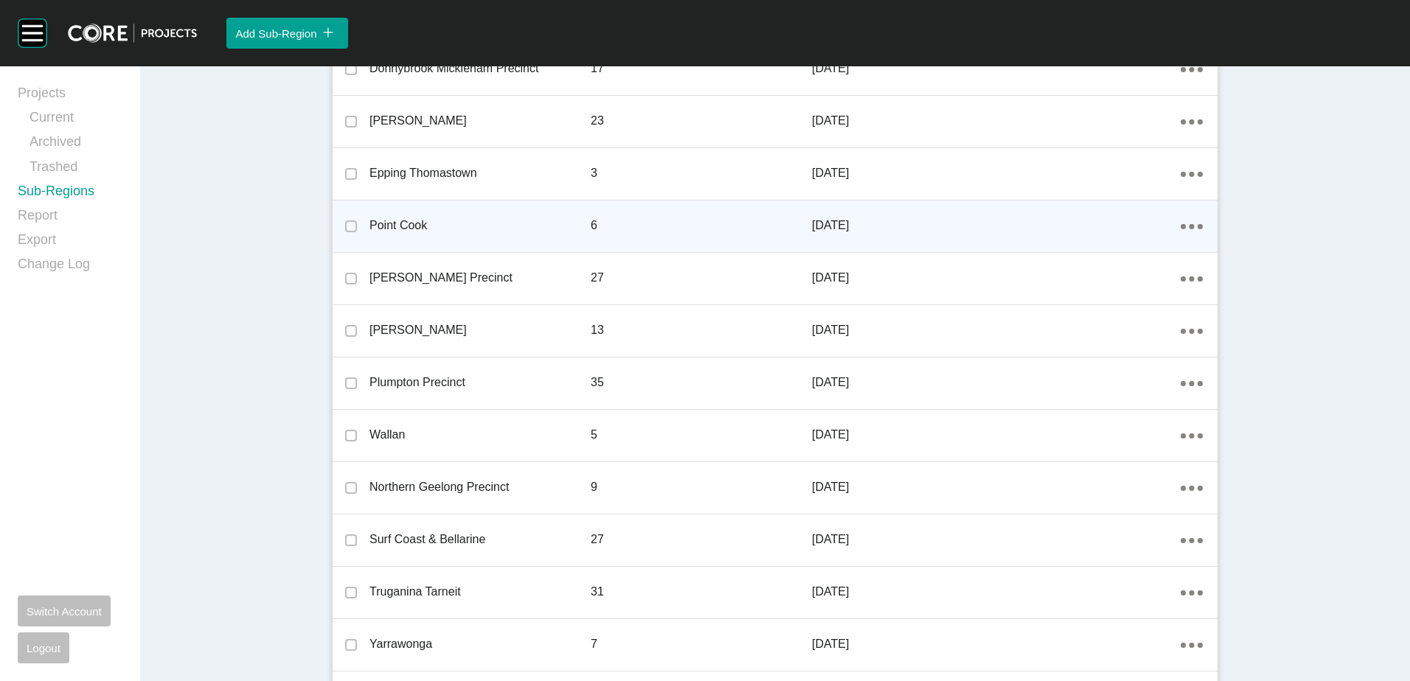
click at [58, 80] on div "Projects Current Archived Trashed Sub-Regions Report Export Change Log Switch A…" at bounding box center [70, 373] width 140 height 615
click at [55, 94] on link "Projects" at bounding box center [70, 96] width 105 height 24
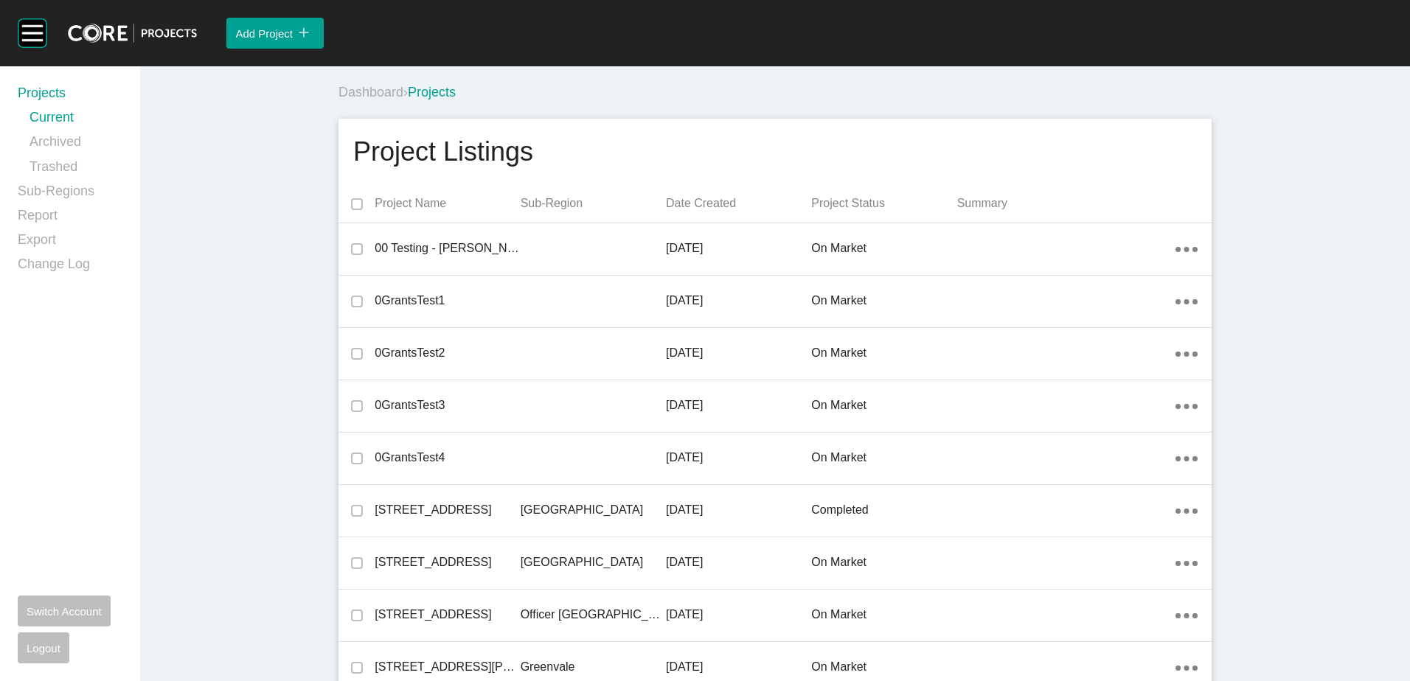
scroll to position [8442, 0]
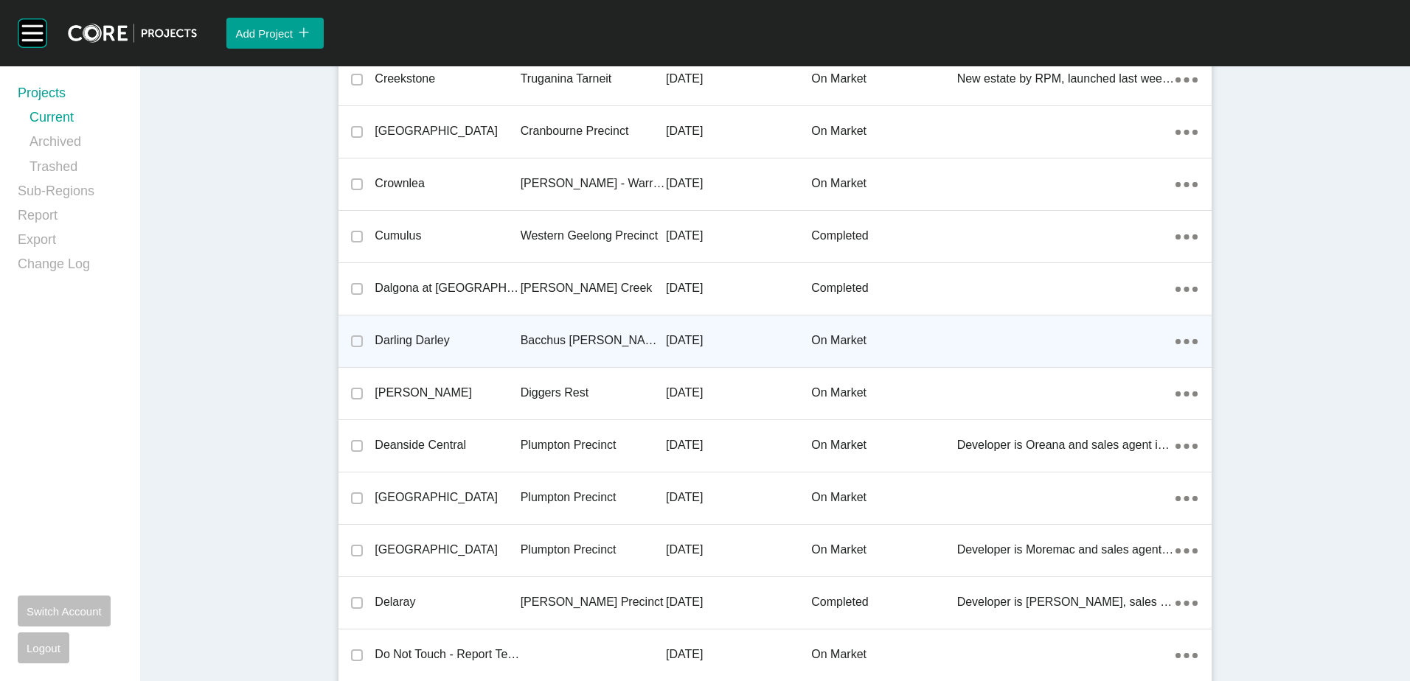
click at [532, 350] on div "Bacchus [PERSON_NAME] Precinct" at bounding box center [593, 341] width 145 height 46
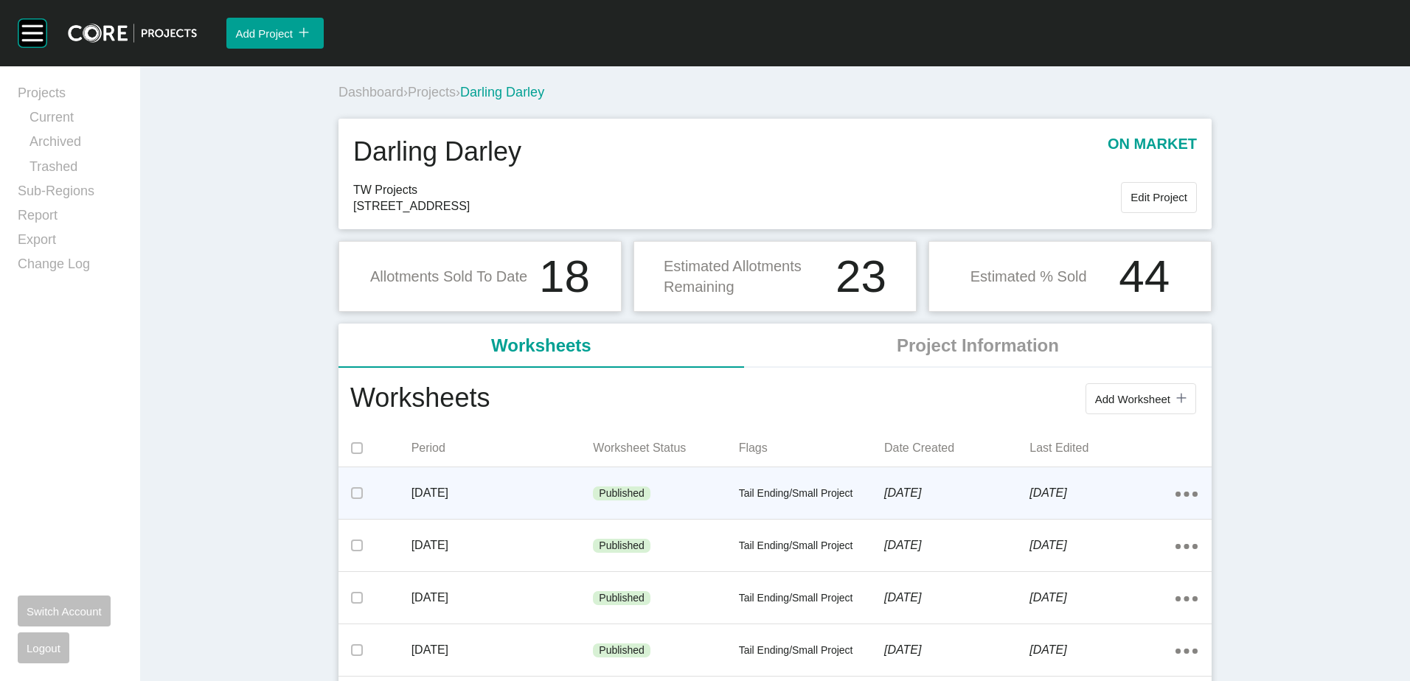
click at [698, 480] on div "Published" at bounding box center [665, 494] width 145 height 44
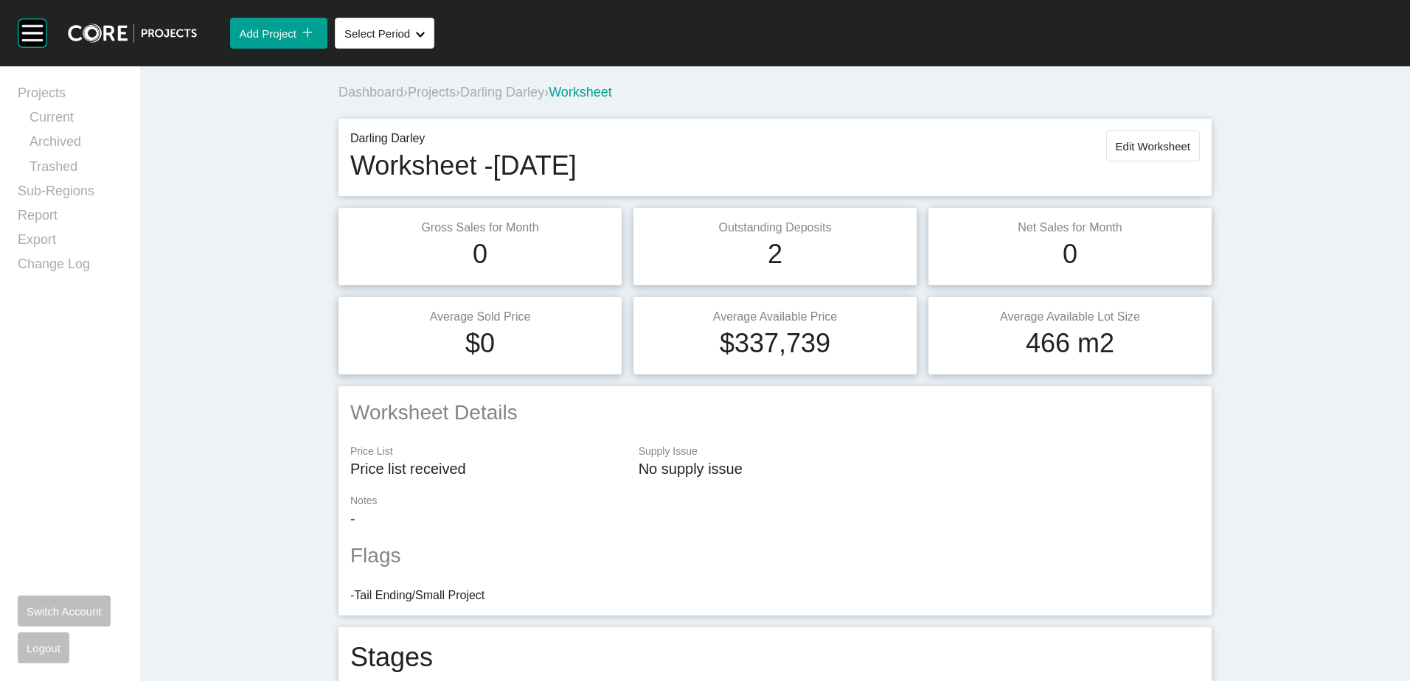
click at [444, 90] on span "Projects" at bounding box center [432, 92] width 48 height 15
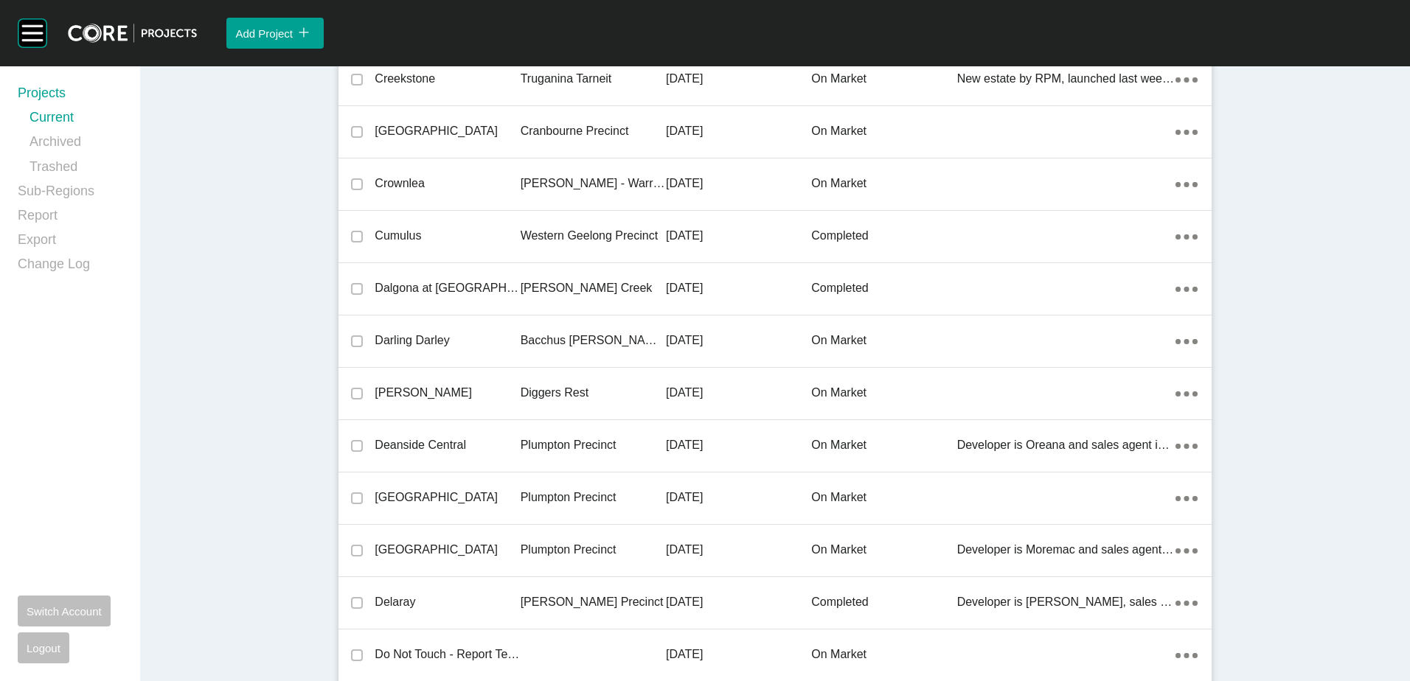
drag, startPoint x: 586, startPoint y: 333, endPoint x: 1332, endPoint y: 97, distance: 783.4
click at [587, 332] on div "Bacchus [PERSON_NAME] Precinct" at bounding box center [593, 341] width 145 height 46
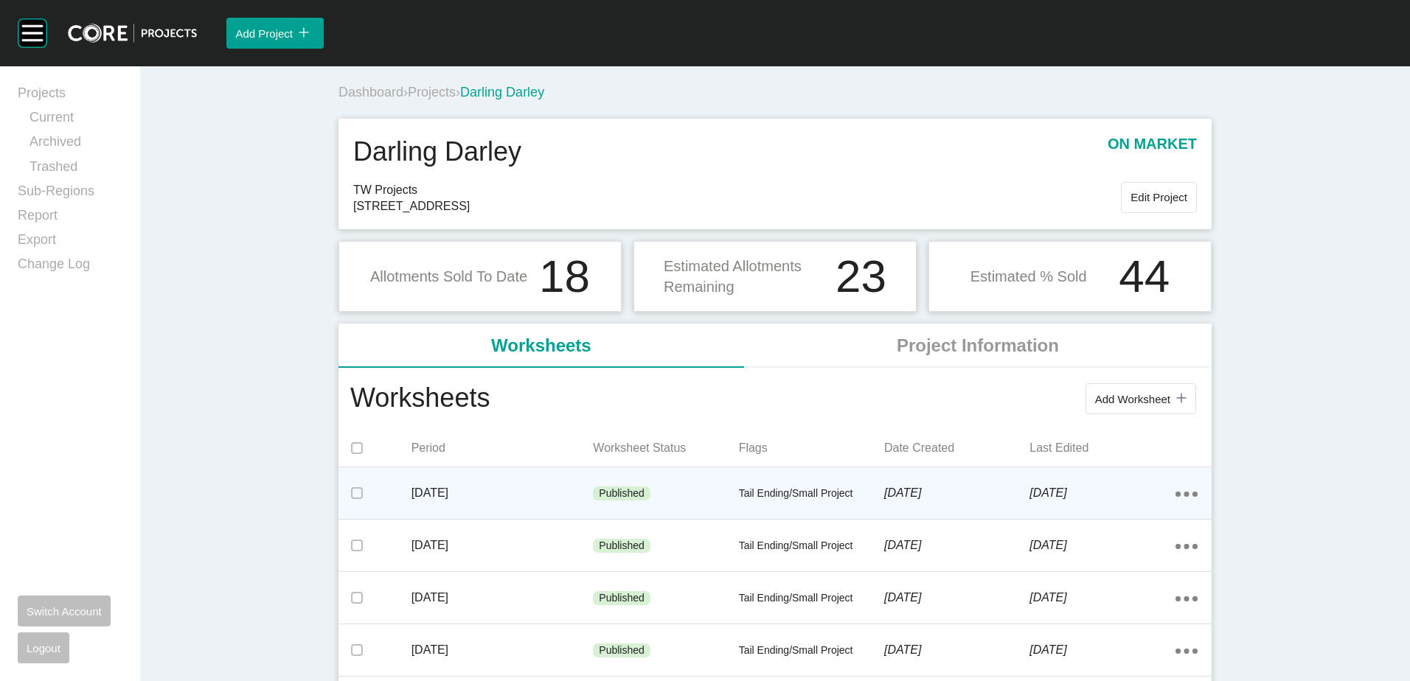
click at [1023, 479] on div "5 September 2025" at bounding box center [956, 493] width 145 height 46
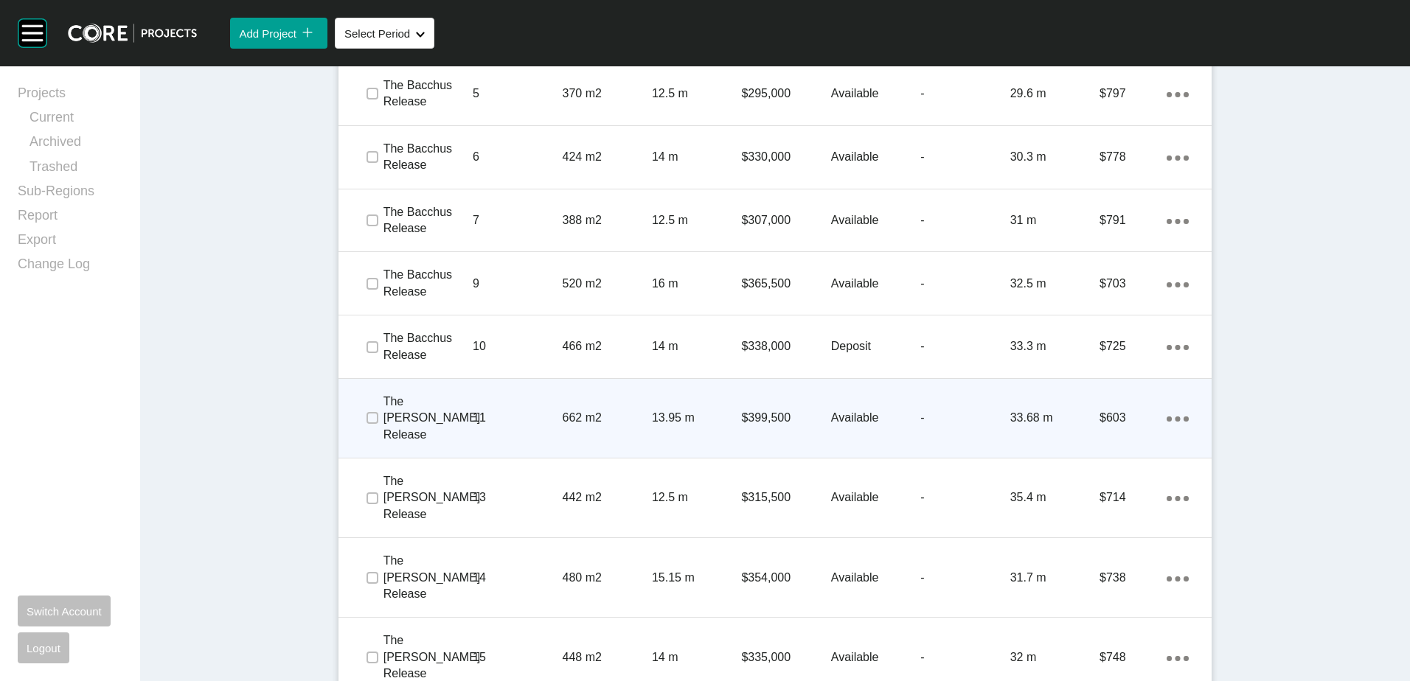
click at [521, 395] on div "11" at bounding box center [517, 418] width 89 height 46
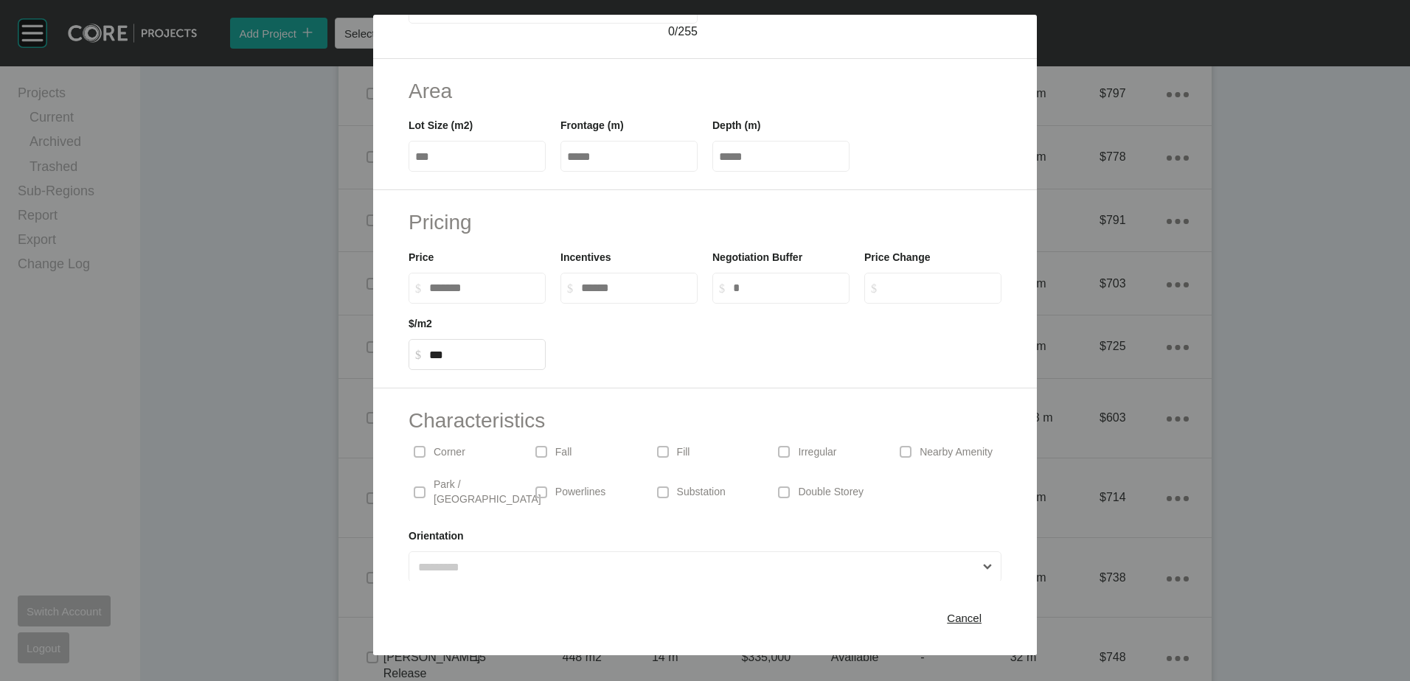
scroll to position [226, 0]
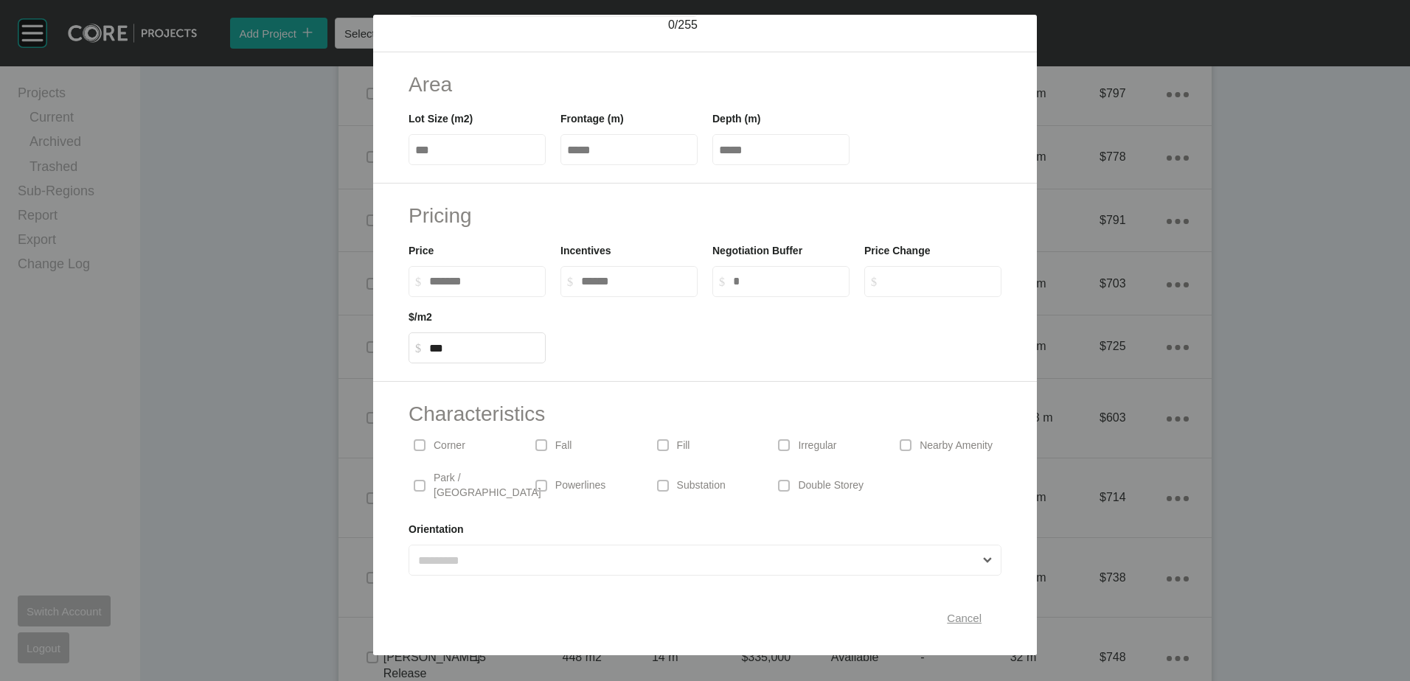
click at [946, 611] on div "Cancel" at bounding box center [964, 618] width 42 height 20
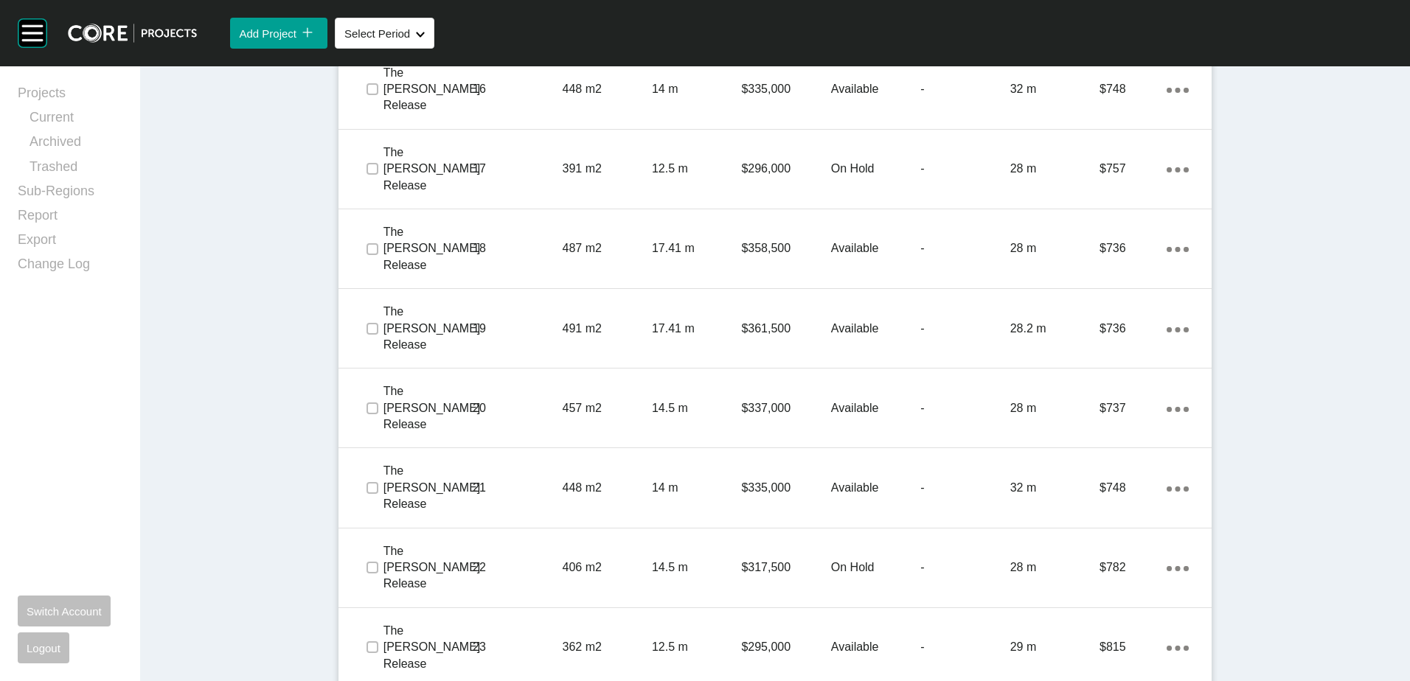
scroll to position [1770, 0]
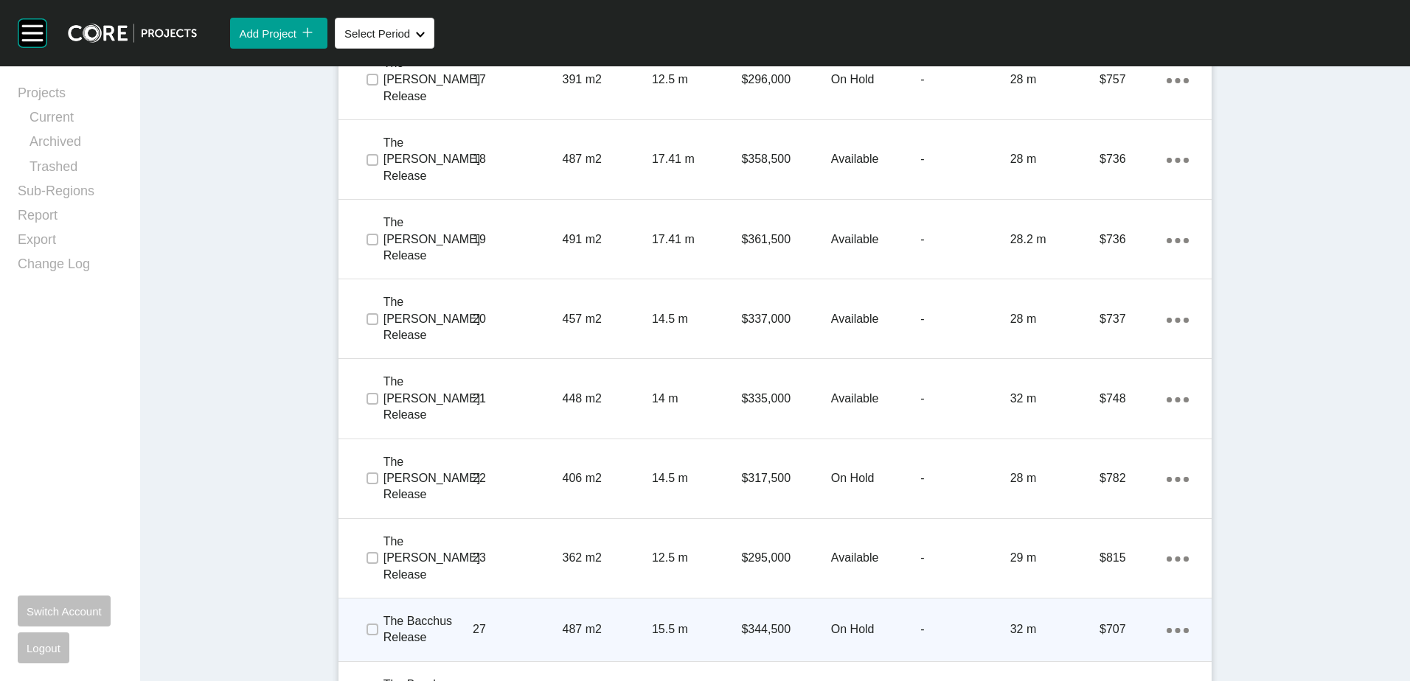
click at [542, 622] on p "27" at bounding box center [517, 630] width 89 height 16
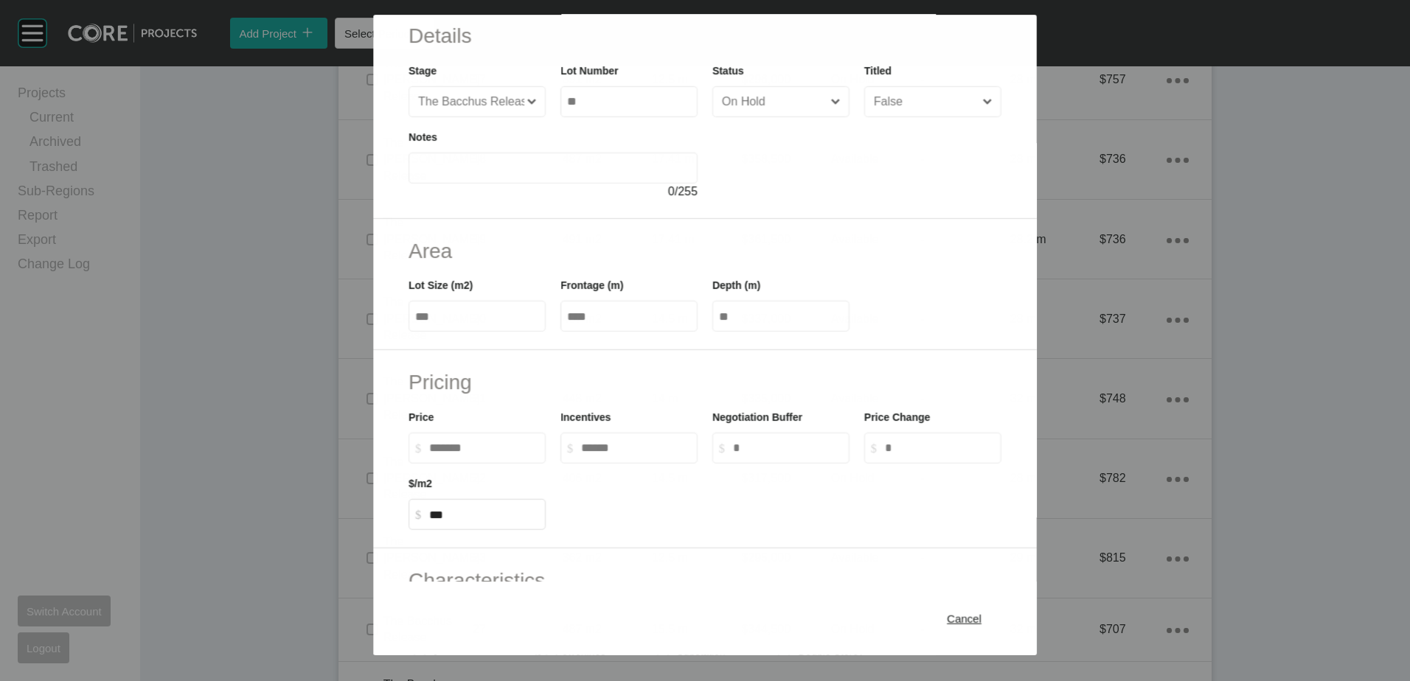
scroll to position [147, 0]
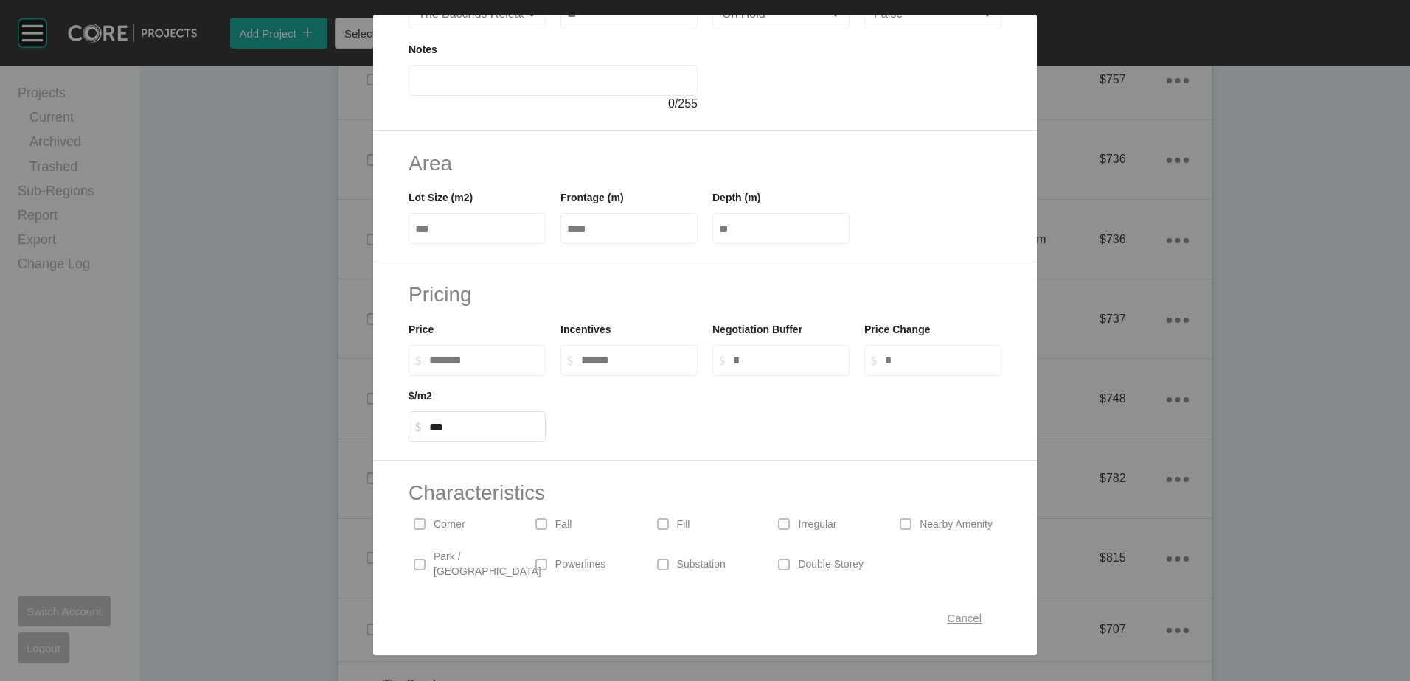
click at [962, 617] on span "Cancel" at bounding box center [964, 618] width 35 height 13
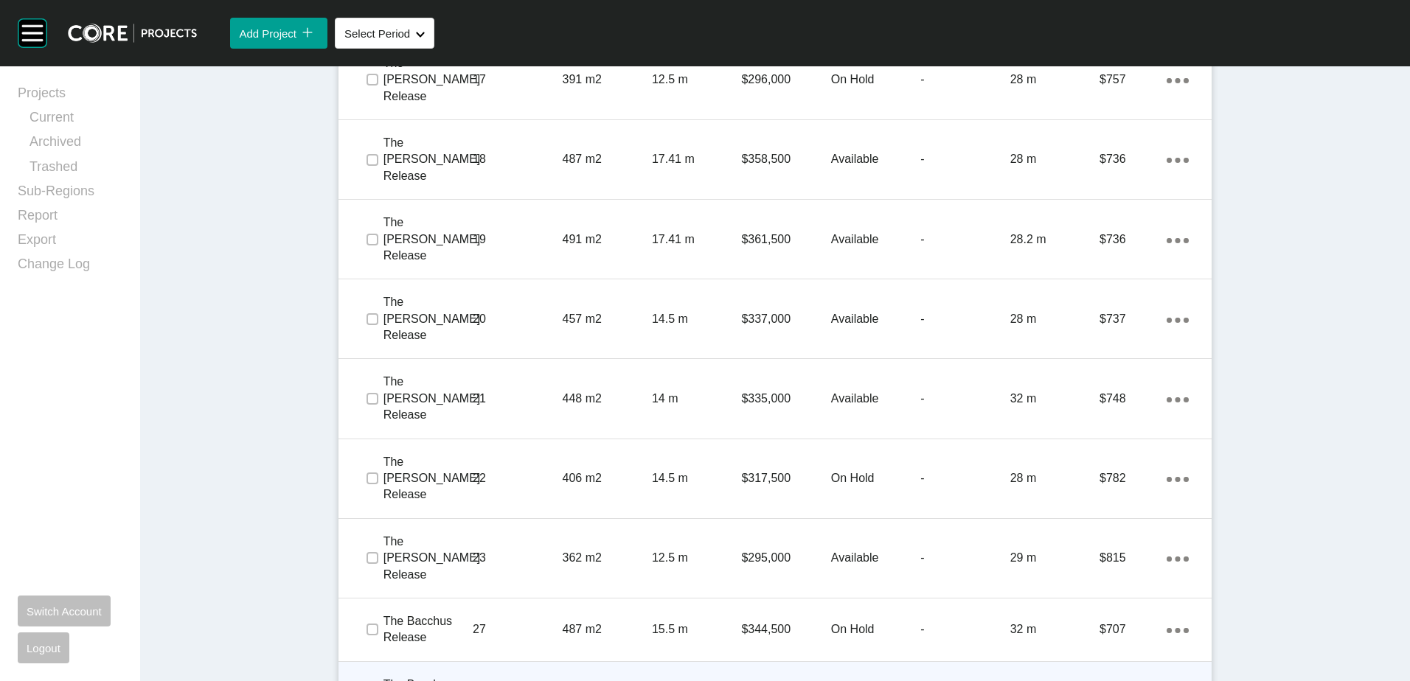
scroll to position [1858, 0]
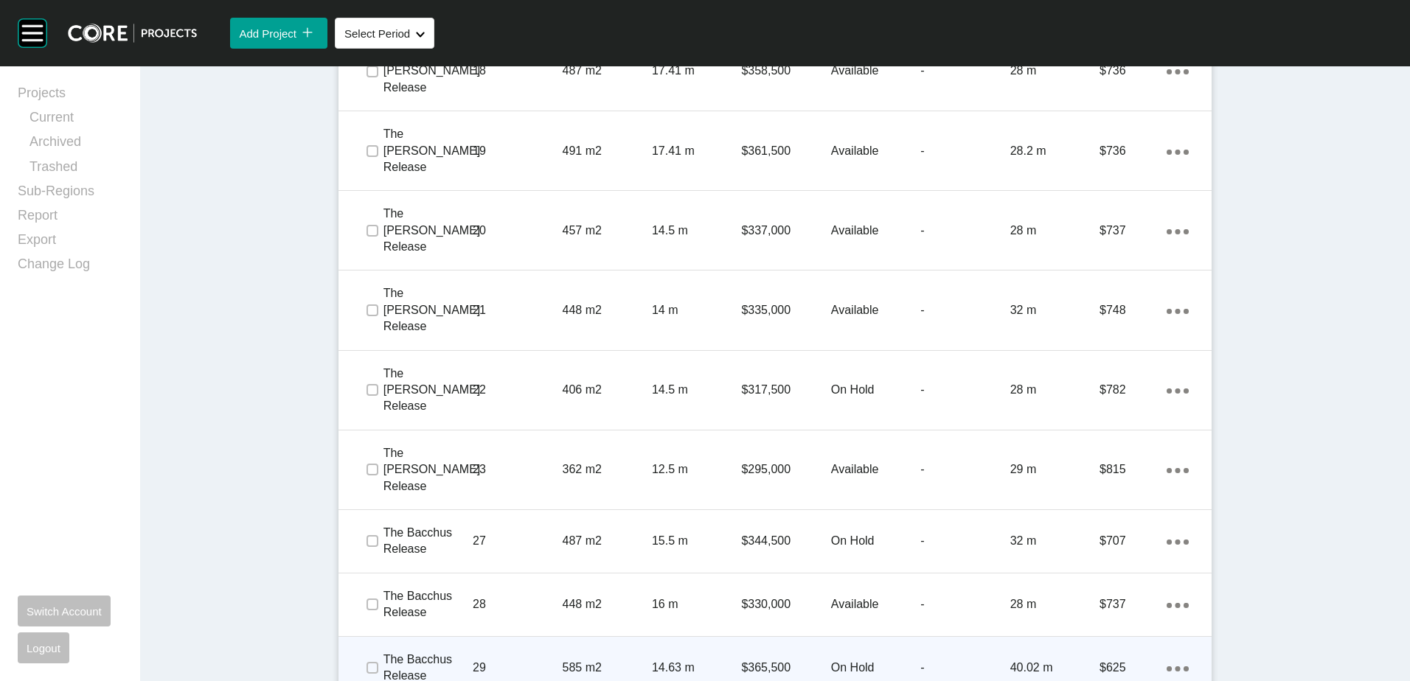
click at [546, 645] on div "29" at bounding box center [517, 668] width 89 height 46
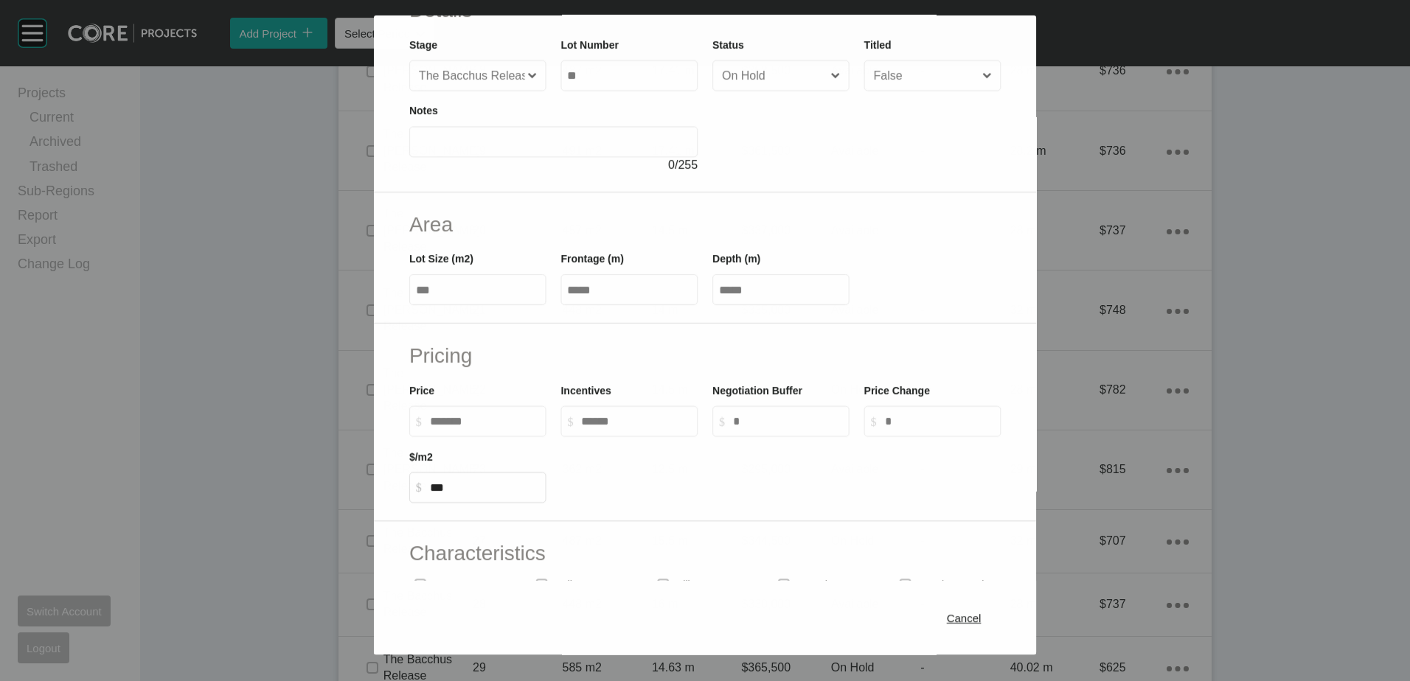
scroll to position [221, 0]
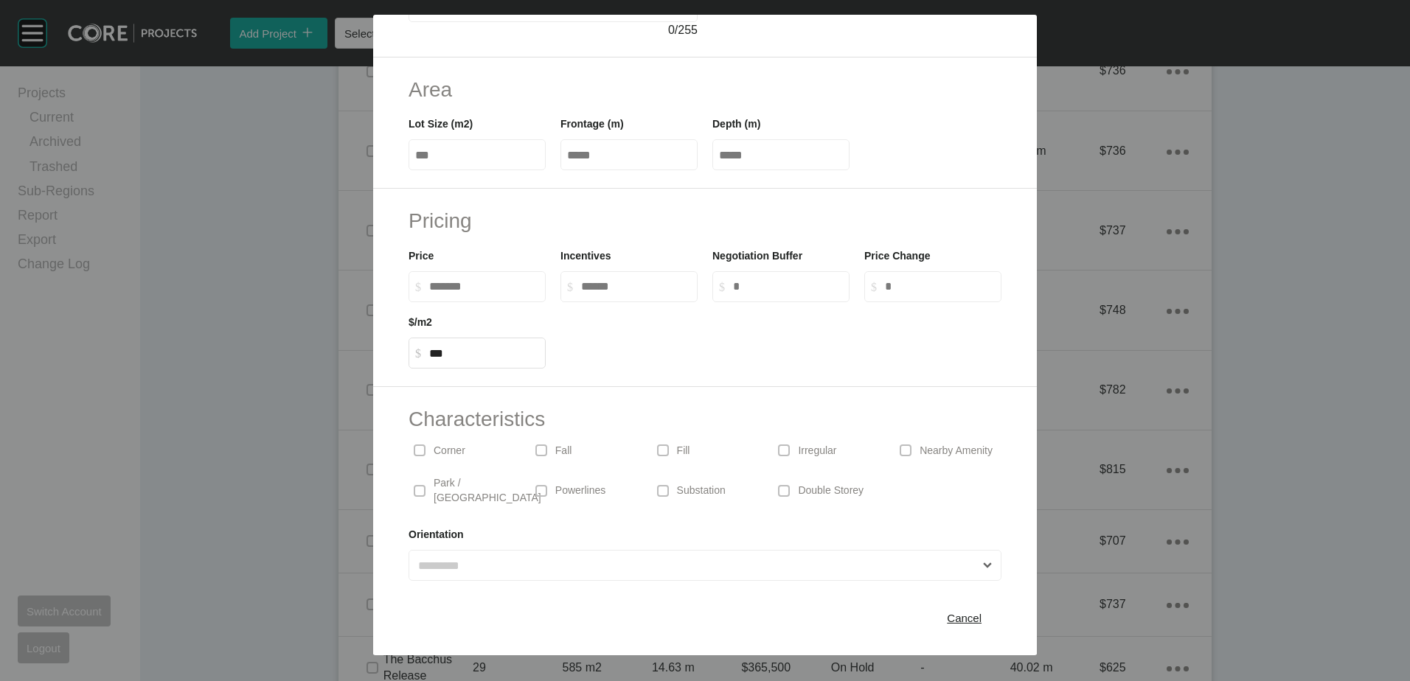
click at [943, 602] on div "Cancel" at bounding box center [705, 619] width 664 height 74
click at [950, 622] on span "Cancel" at bounding box center [964, 618] width 35 height 13
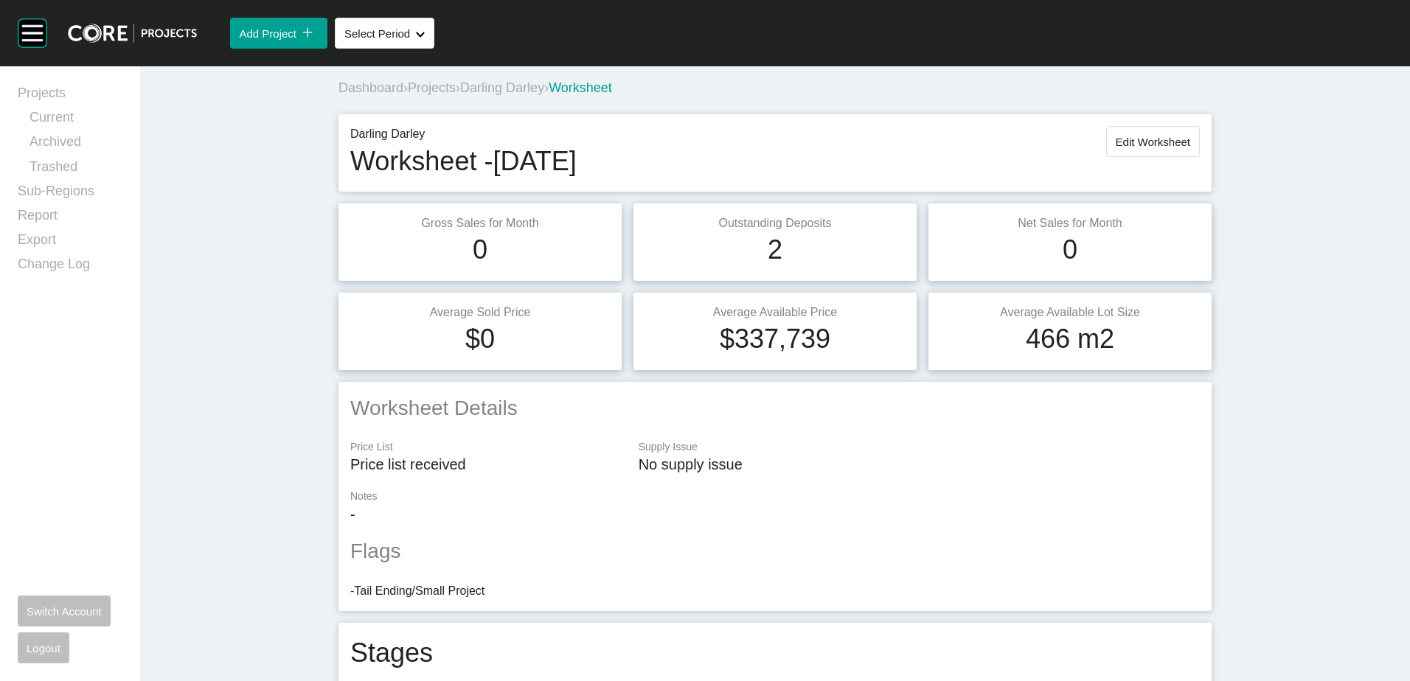
scroll to position [0, 0]
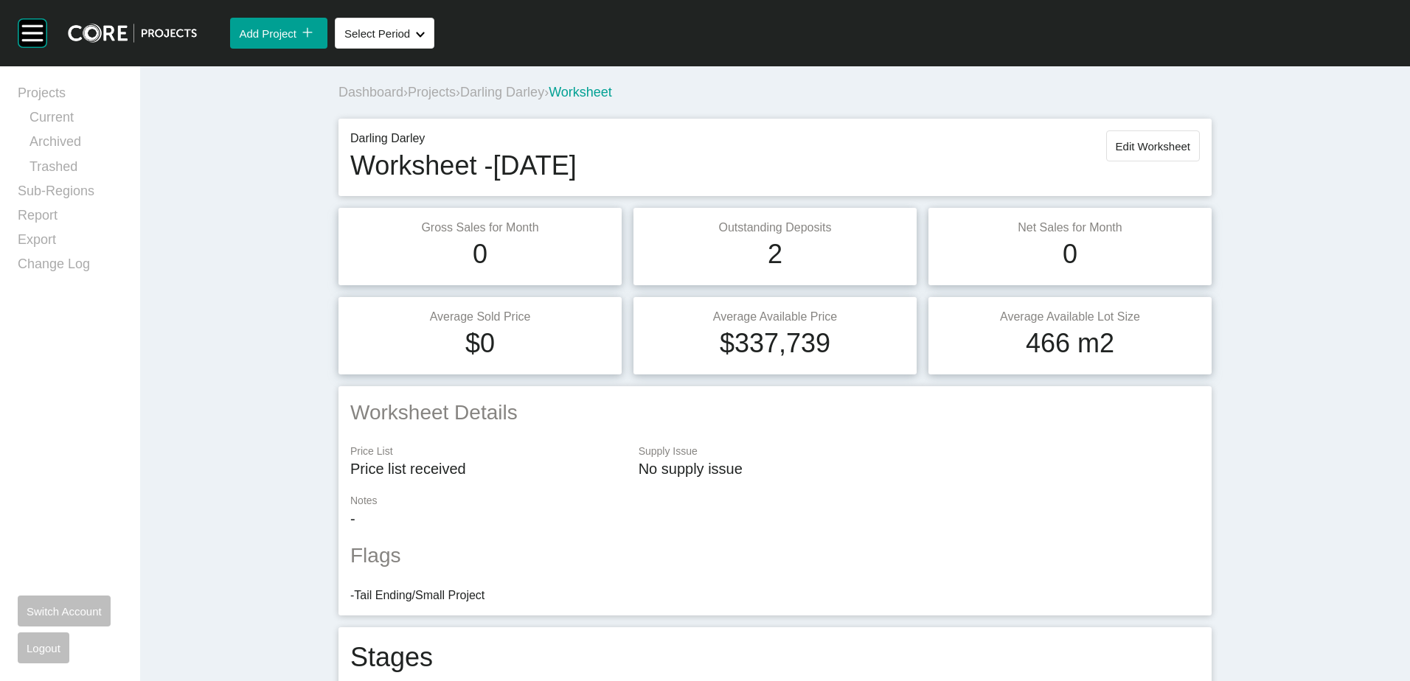
click at [449, 94] on span "Projects" at bounding box center [432, 92] width 48 height 15
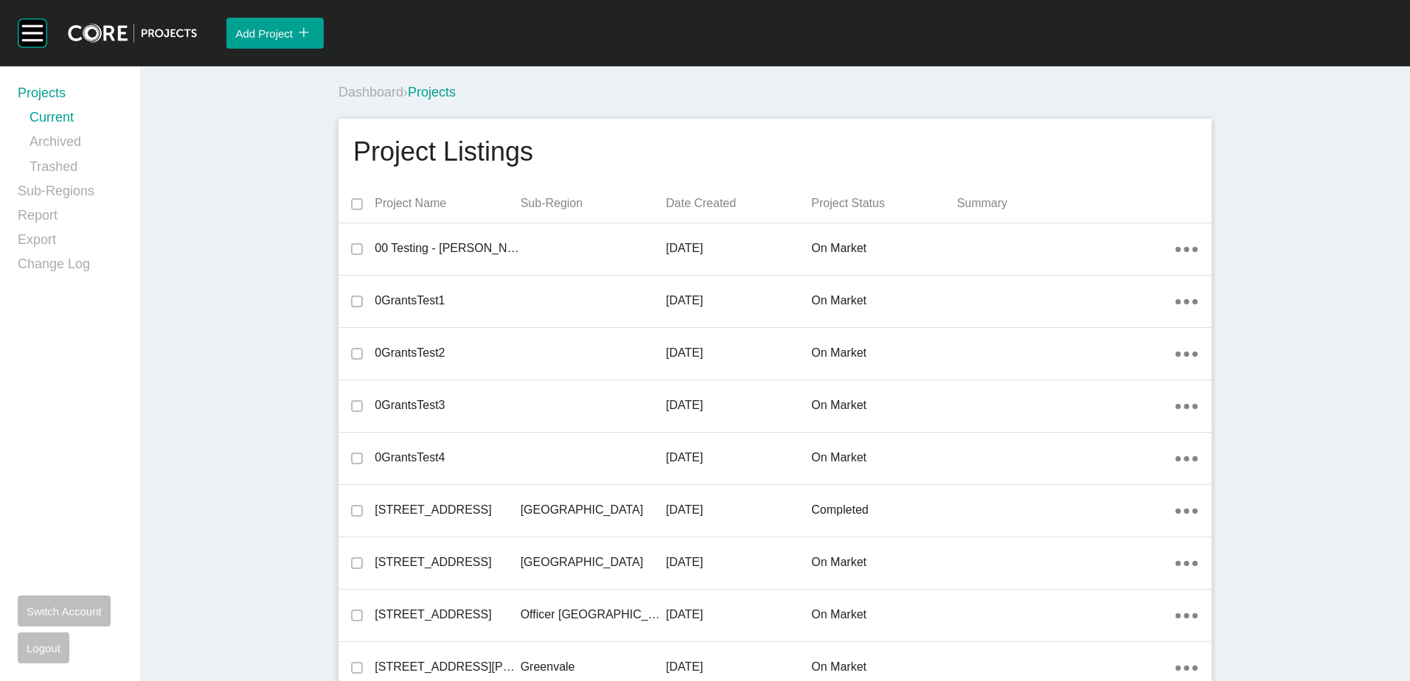
scroll to position [16871, 0]
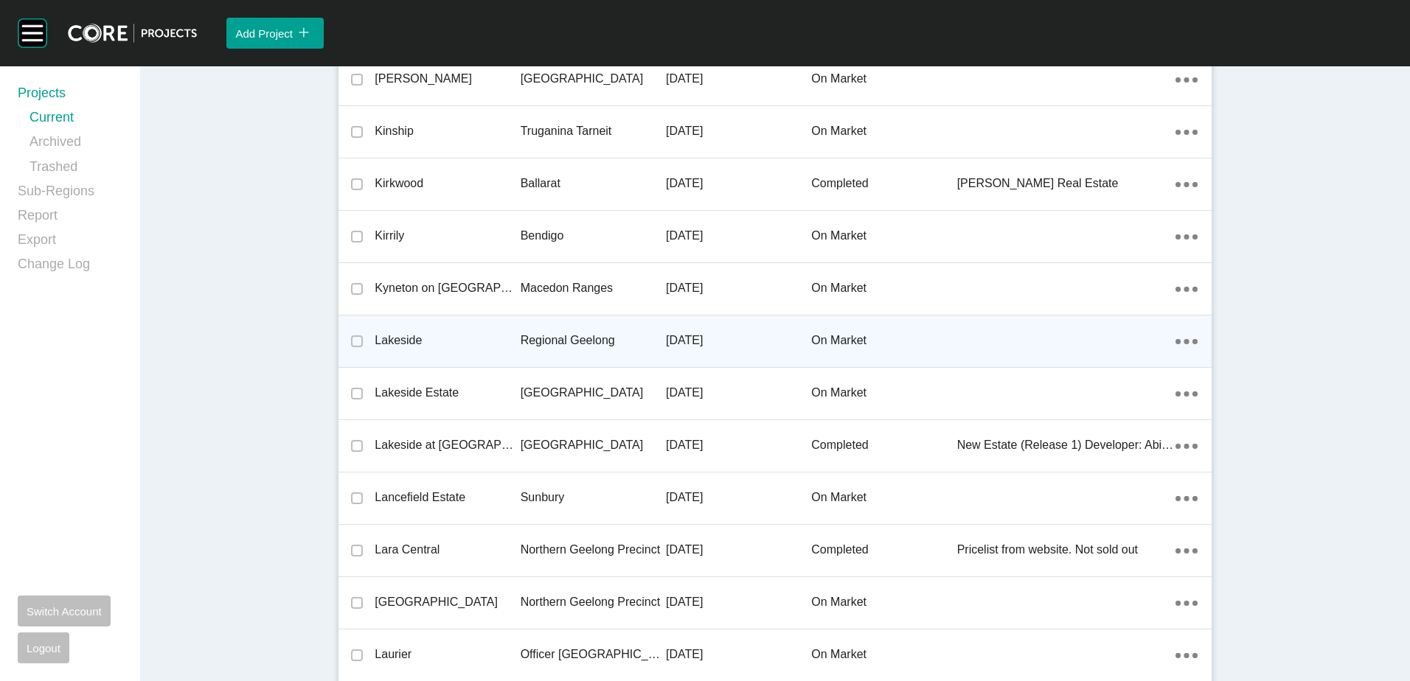
click at [528, 339] on p "Regional Geelong" at bounding box center [593, 341] width 145 height 16
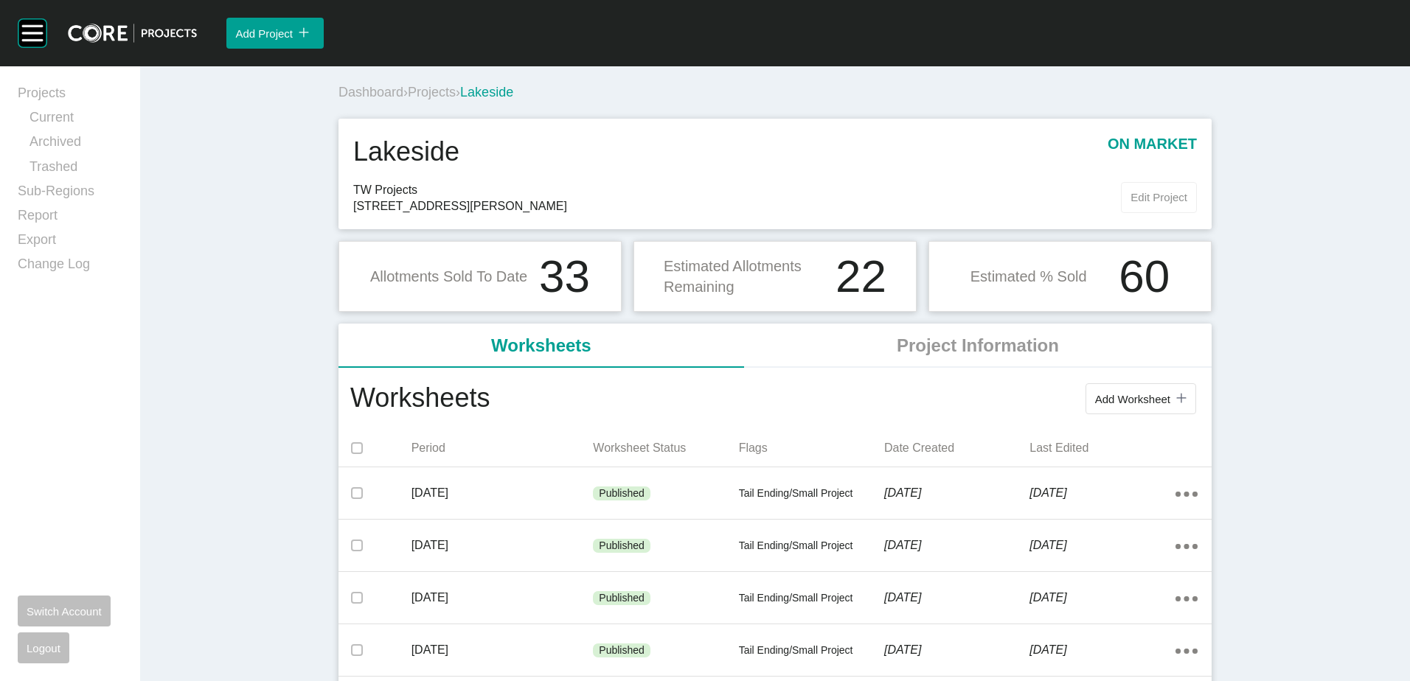
click at [1143, 198] on span "Edit Project" at bounding box center [1158, 197] width 57 height 13
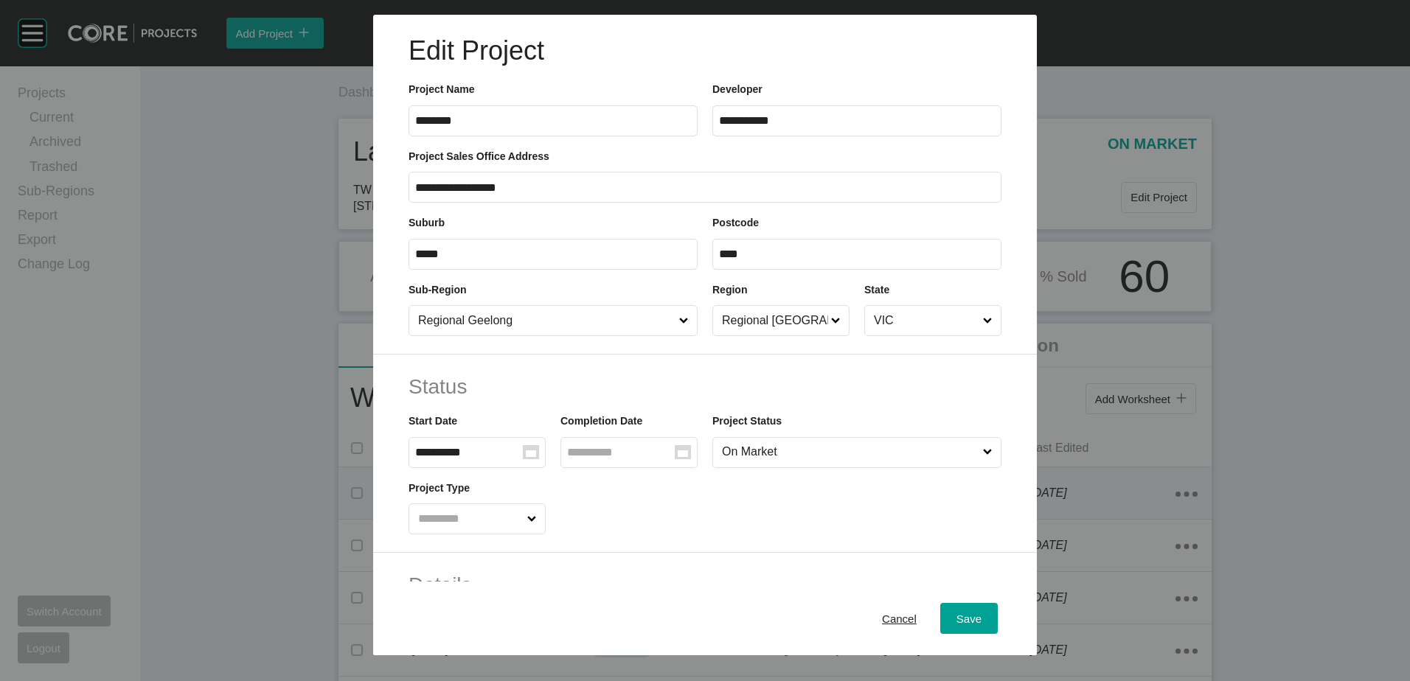
drag, startPoint x: 889, startPoint y: 617, endPoint x: 752, endPoint y: 511, distance: 173.5
click at [889, 616] on span "Cancel" at bounding box center [899, 618] width 35 height 13
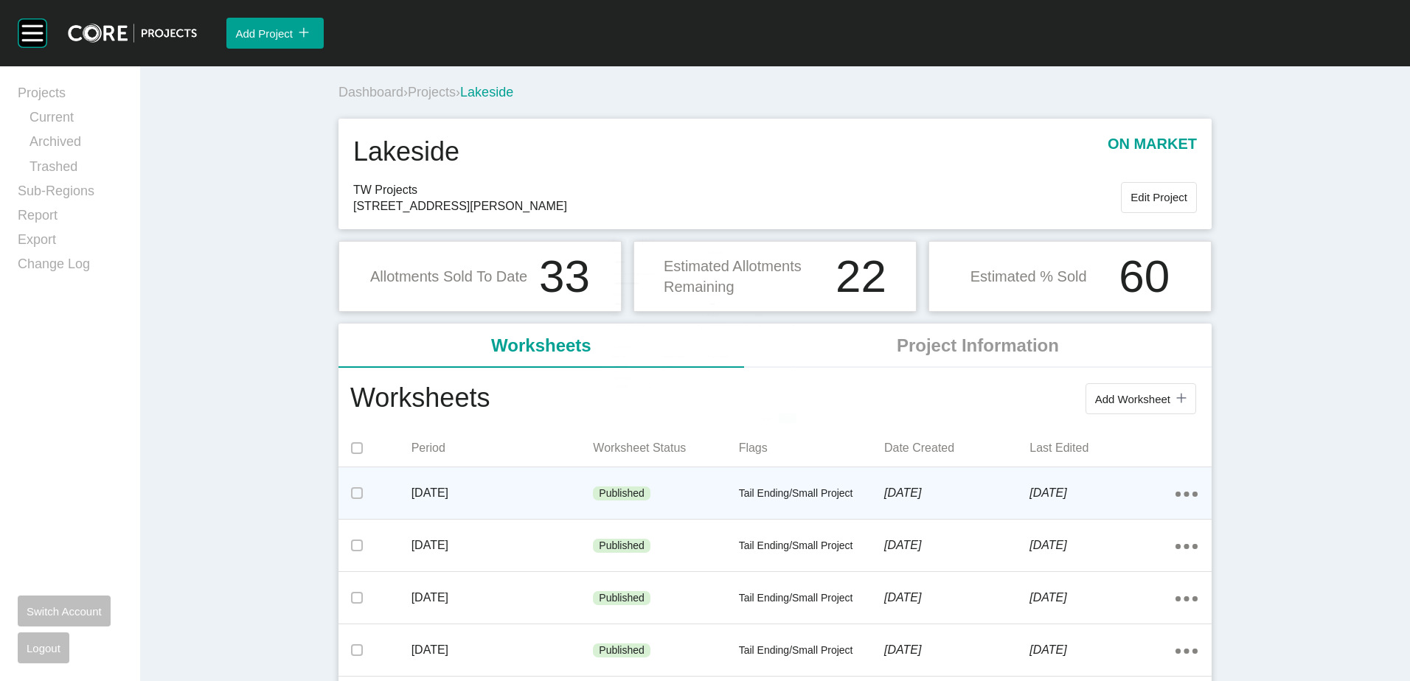
click at [610, 498] on p "Published" at bounding box center [622, 494] width 46 height 15
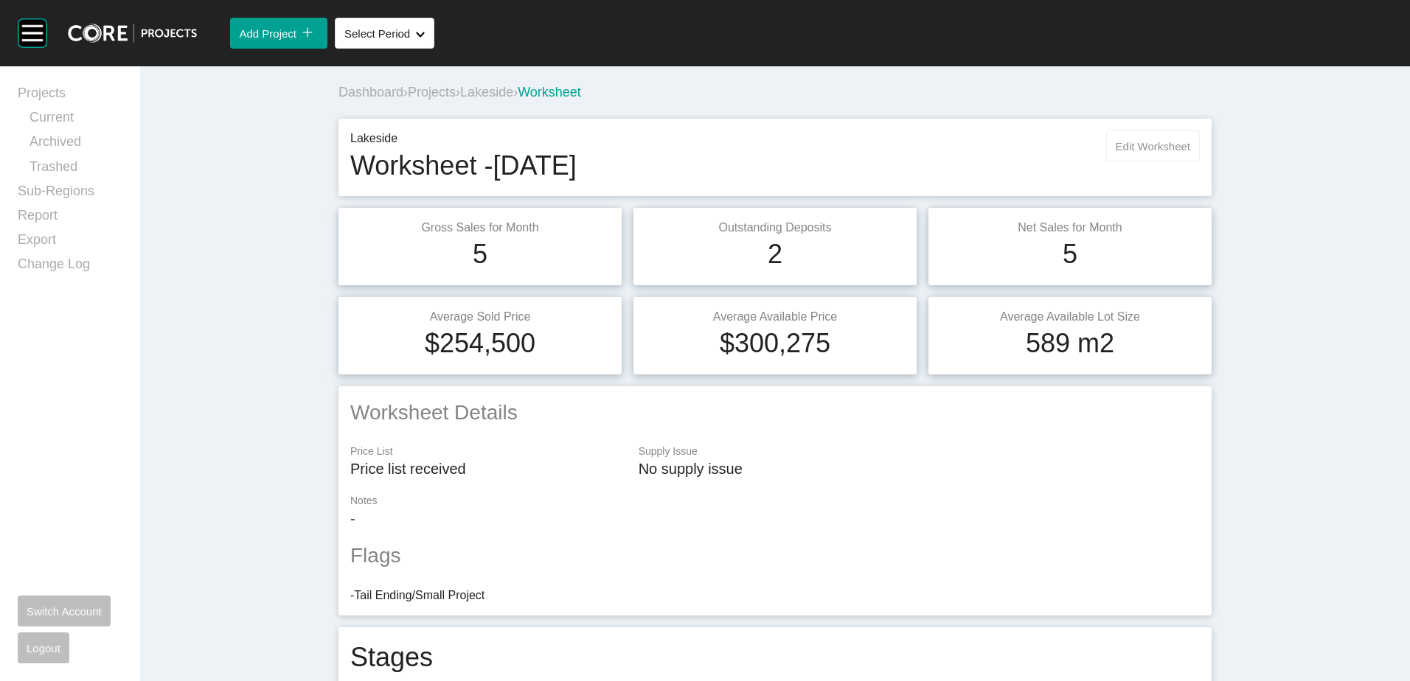
click at [1115, 133] on button "Edit Worksheet" at bounding box center [1153, 146] width 94 height 31
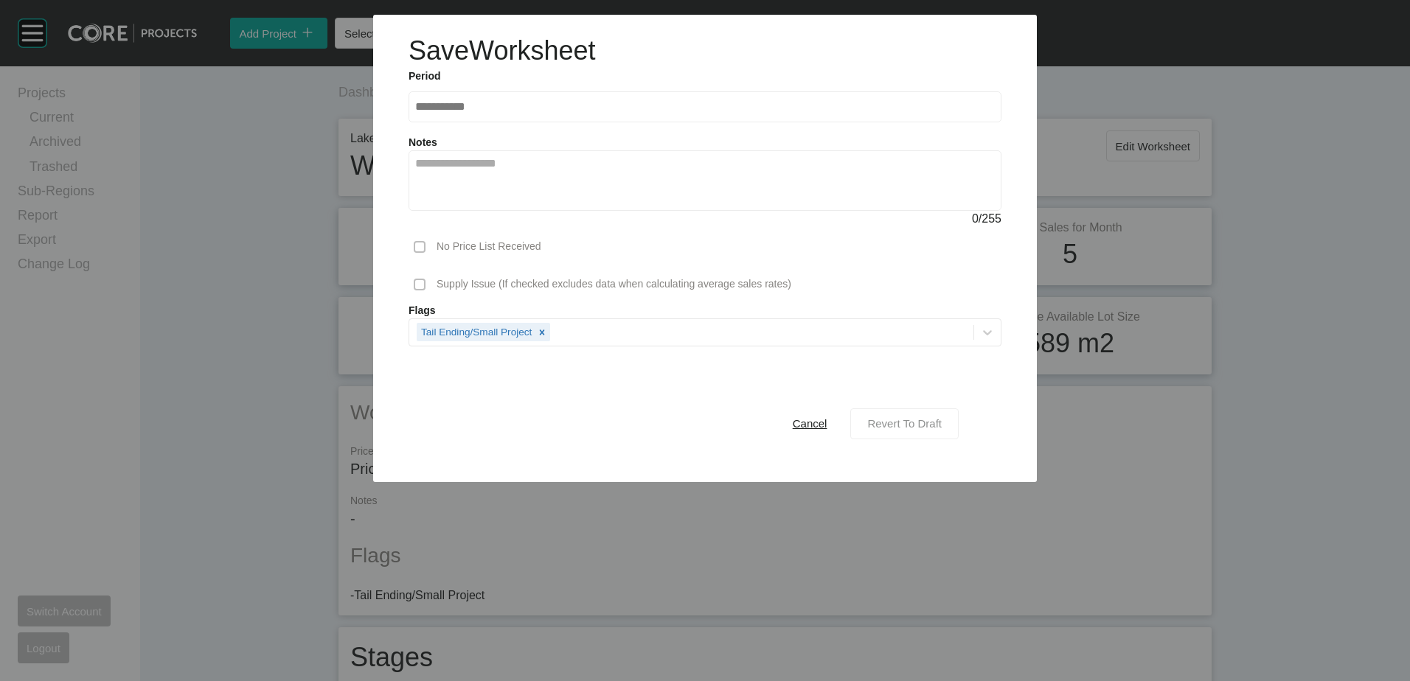
click at [900, 417] on div "Revert To Draft" at bounding box center [905, 424] width 82 height 20
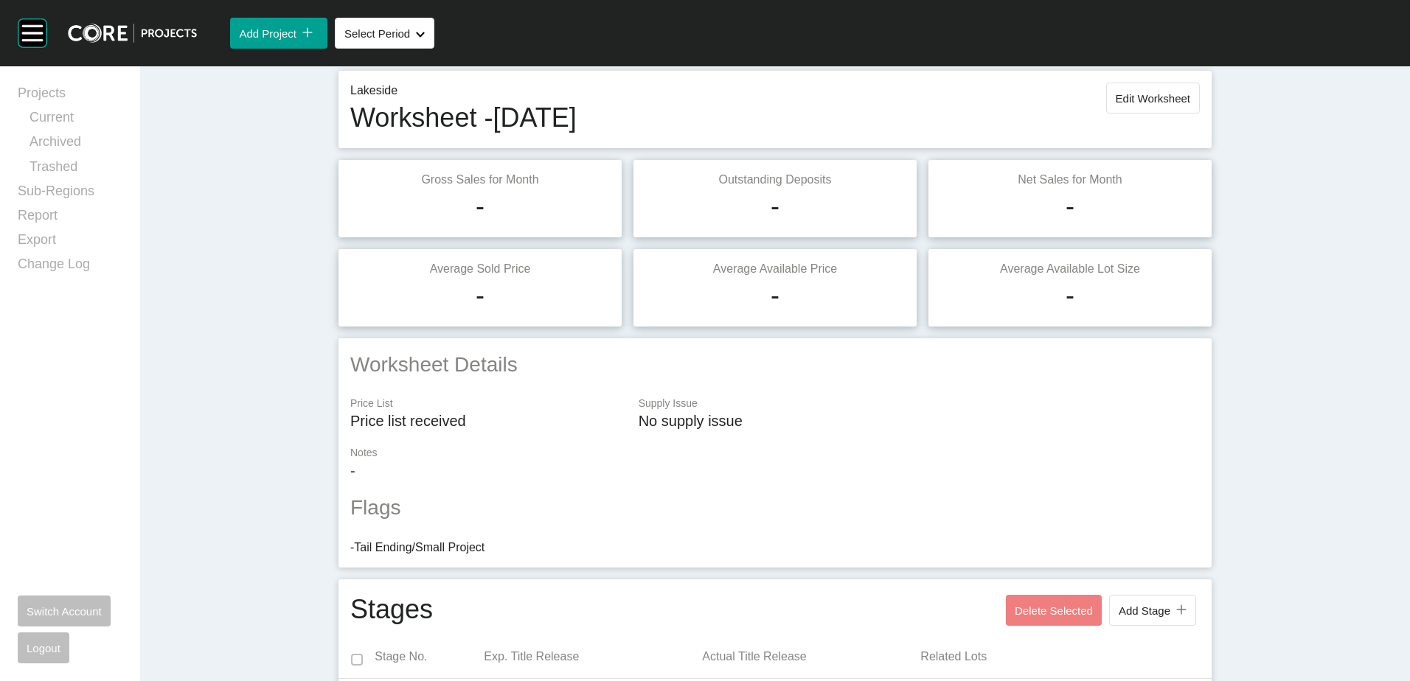
scroll to position [74, 0]
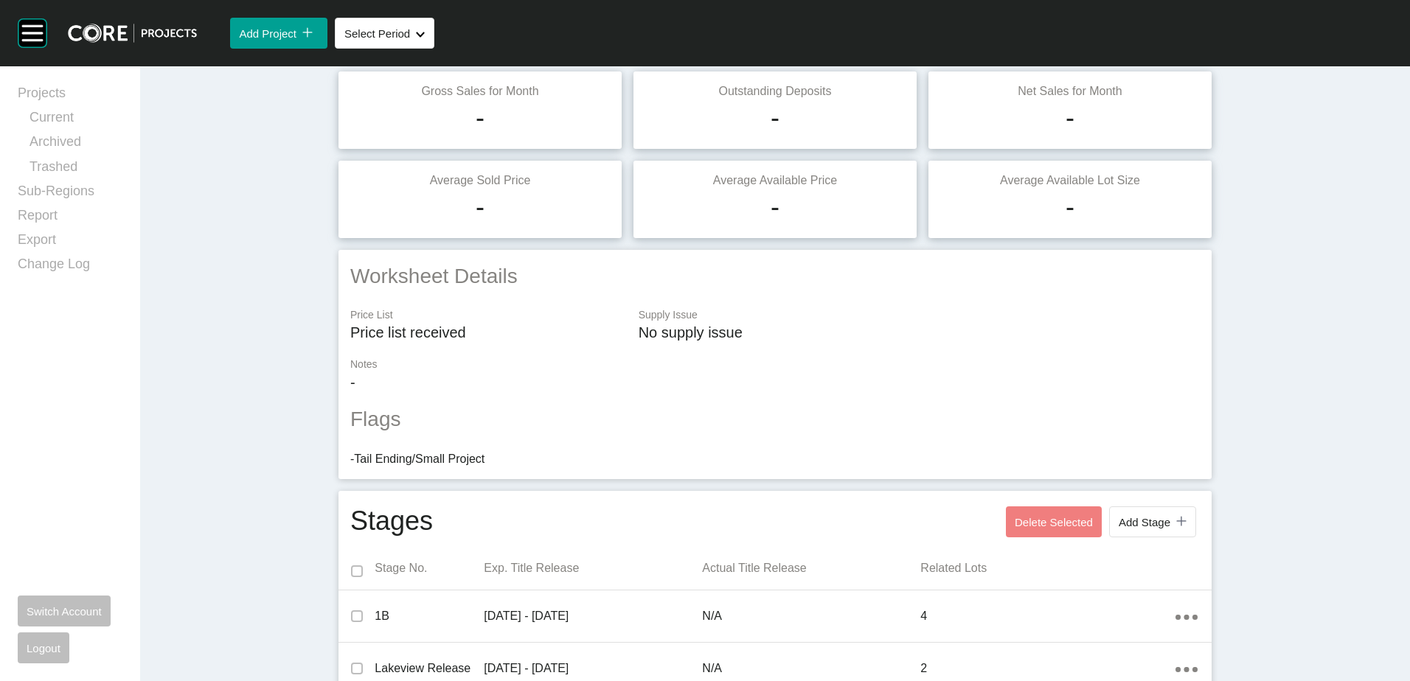
scroll to position [0, 0]
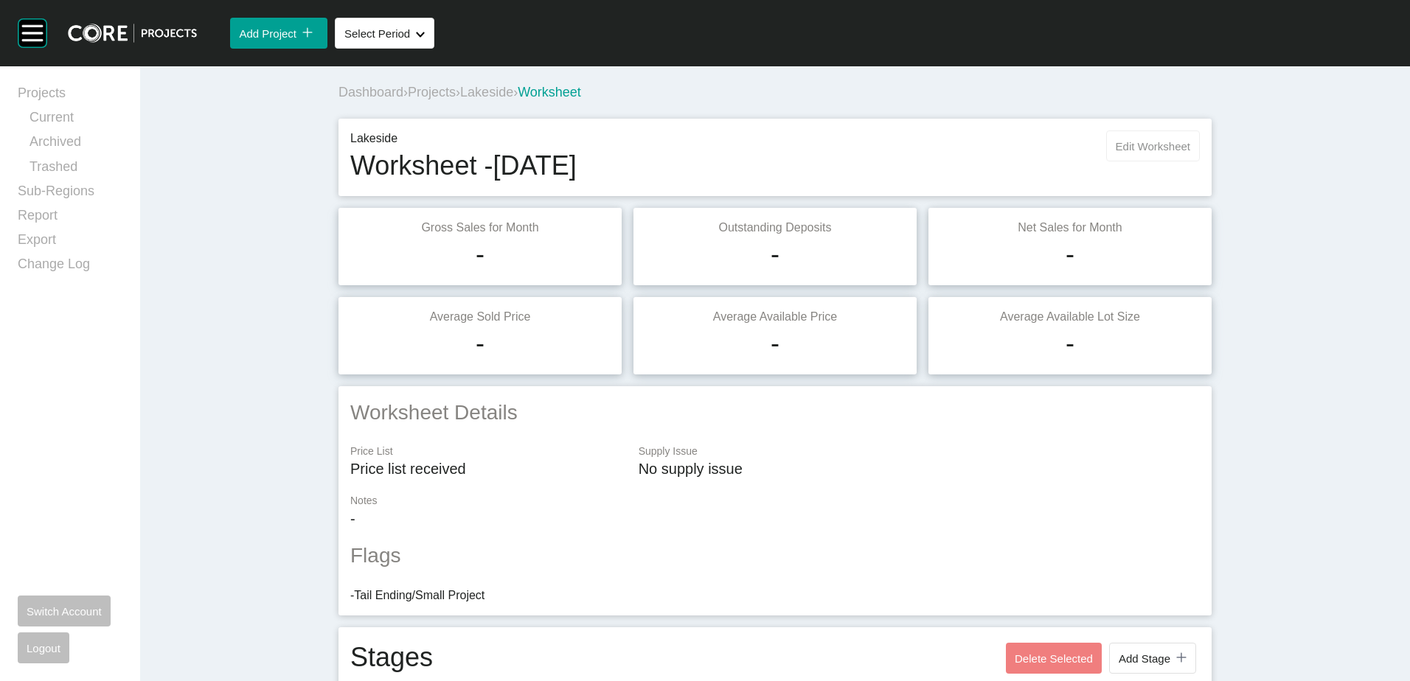
click at [1128, 152] on span "Edit Worksheet" at bounding box center [1153, 146] width 74 height 13
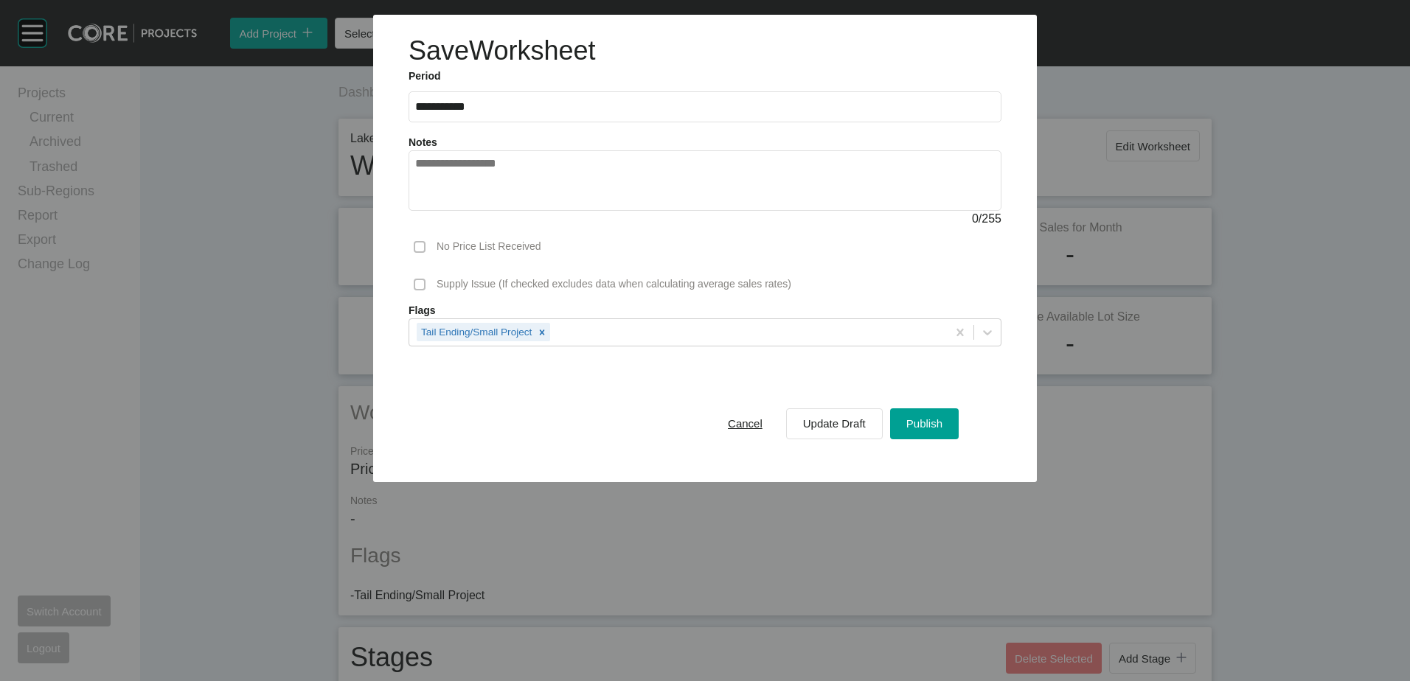
click at [748, 428] on span "Cancel" at bounding box center [745, 423] width 35 height 13
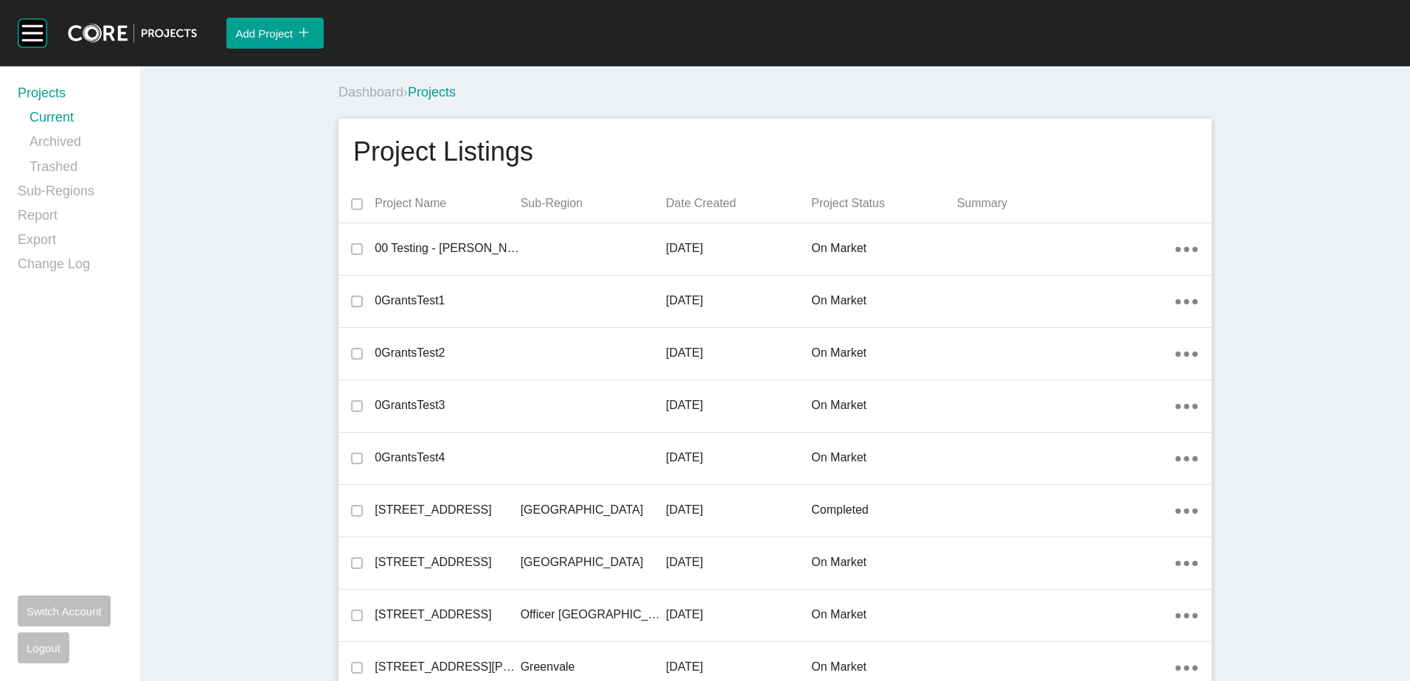
click at [588, 97] on div "Dashboard › Projects" at bounding box center [777, 92] width 879 height 18
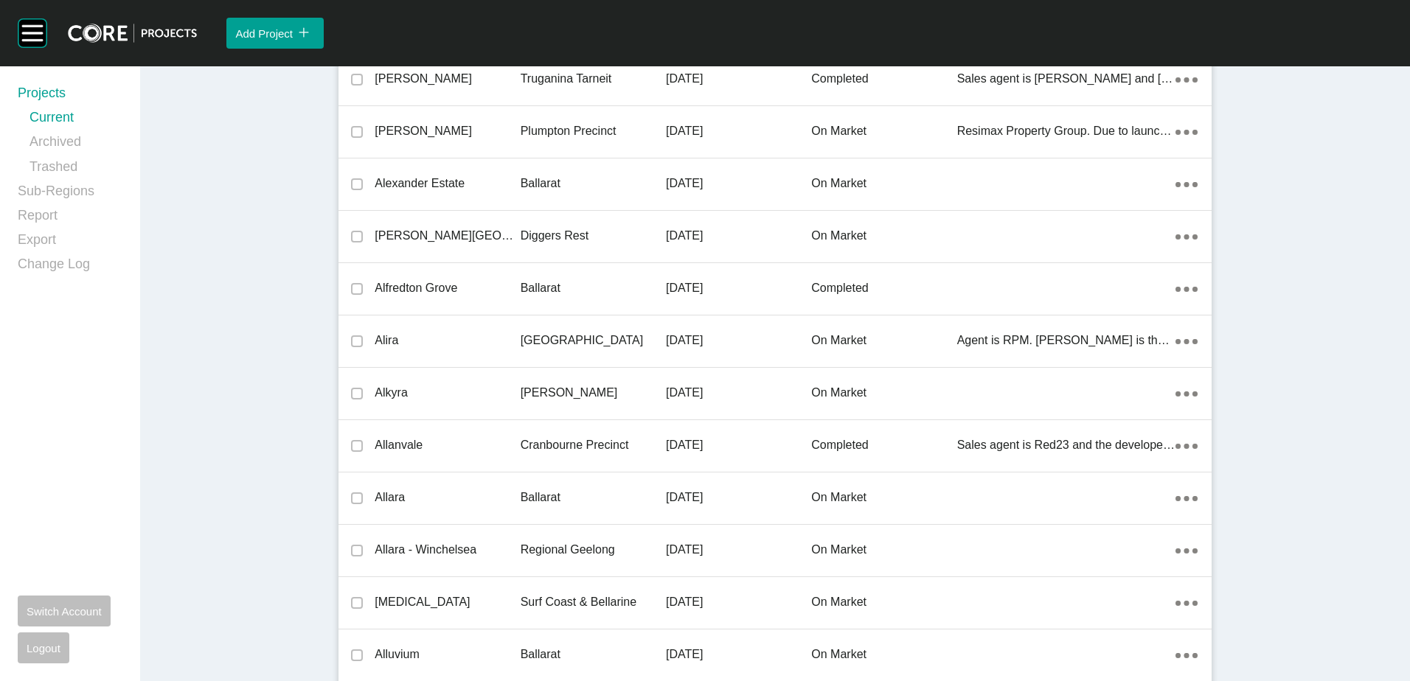
scroll to position [30641, 0]
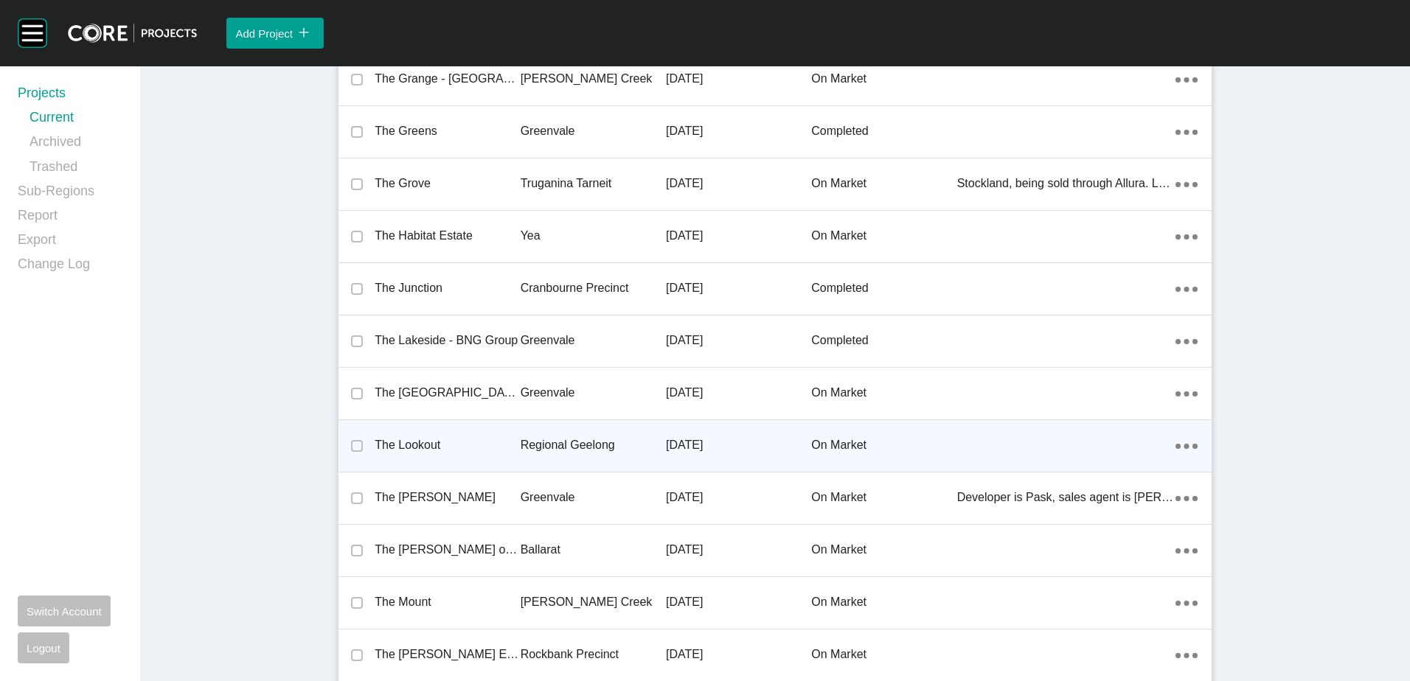
click at [564, 431] on div "Regional Geelong" at bounding box center [593, 446] width 145 height 46
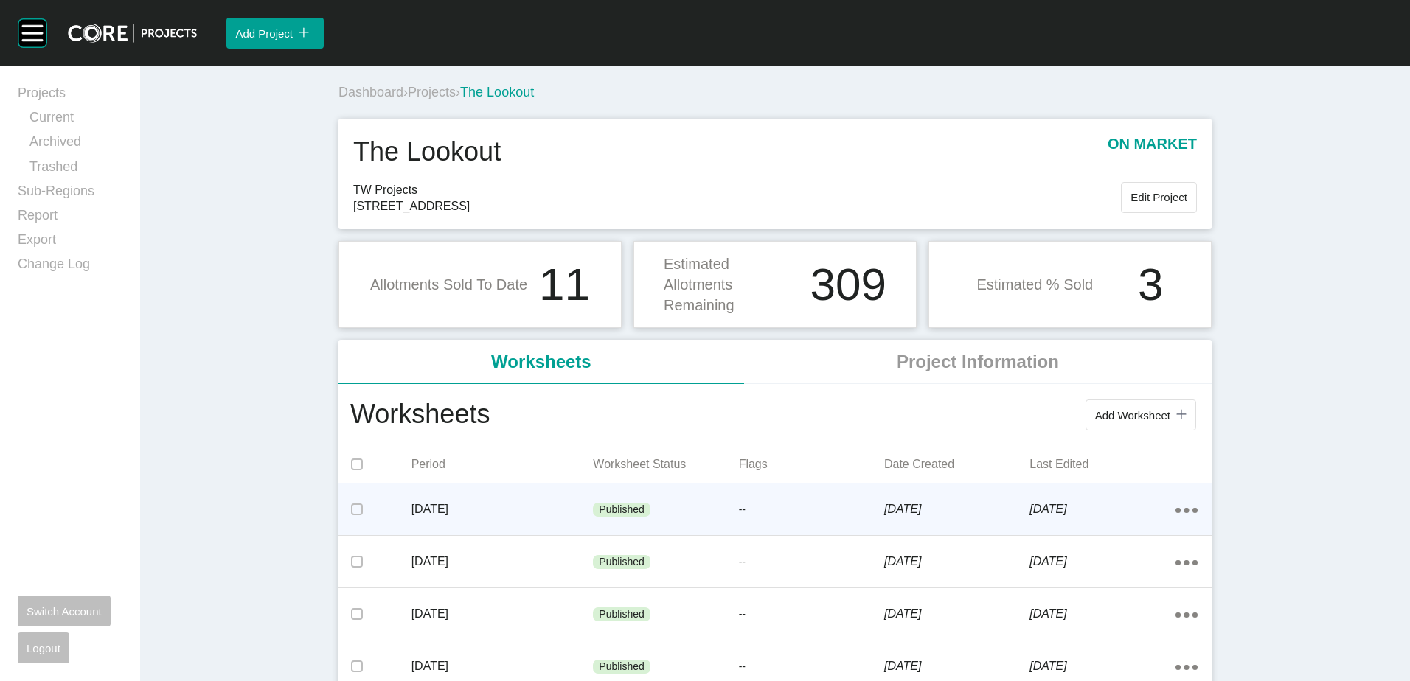
click at [1006, 509] on p "5 September 2025" at bounding box center [956, 509] width 145 height 16
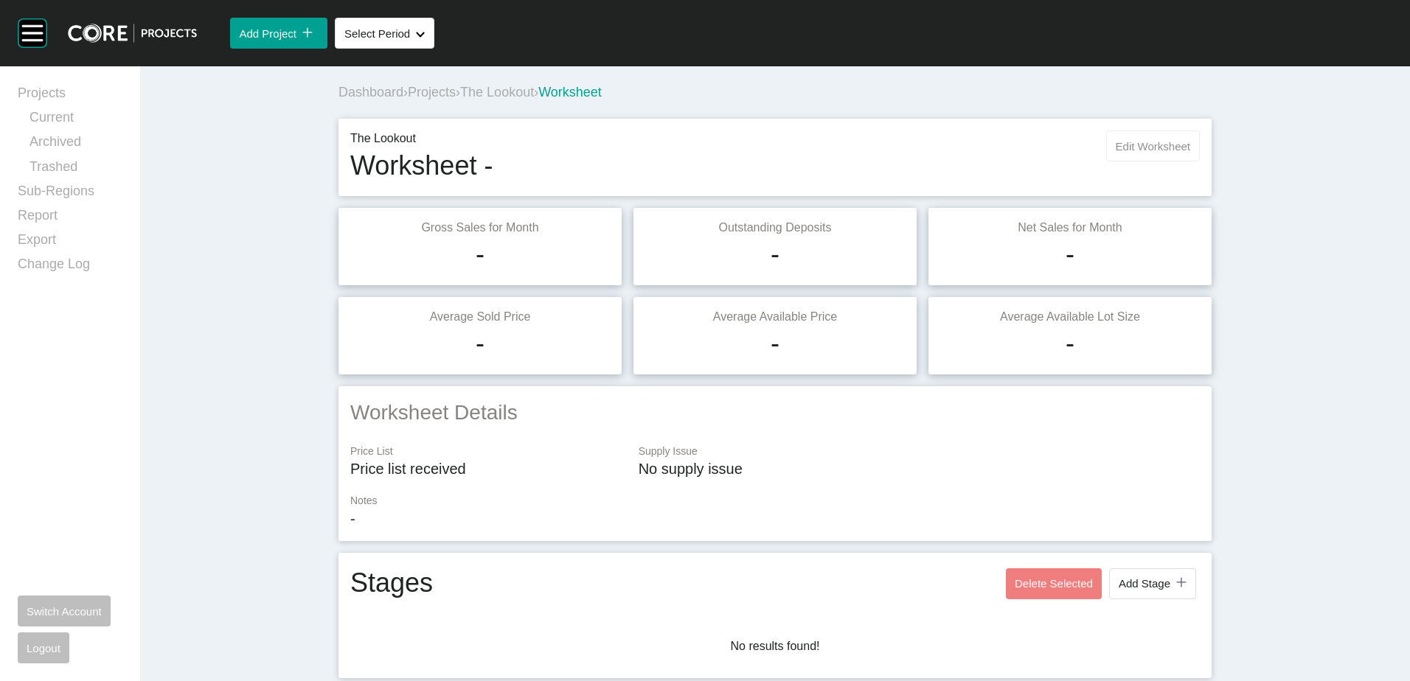
click at [1187, 145] on button "Edit Worksheet" at bounding box center [1153, 146] width 94 height 31
